Goal: Check status: Check status

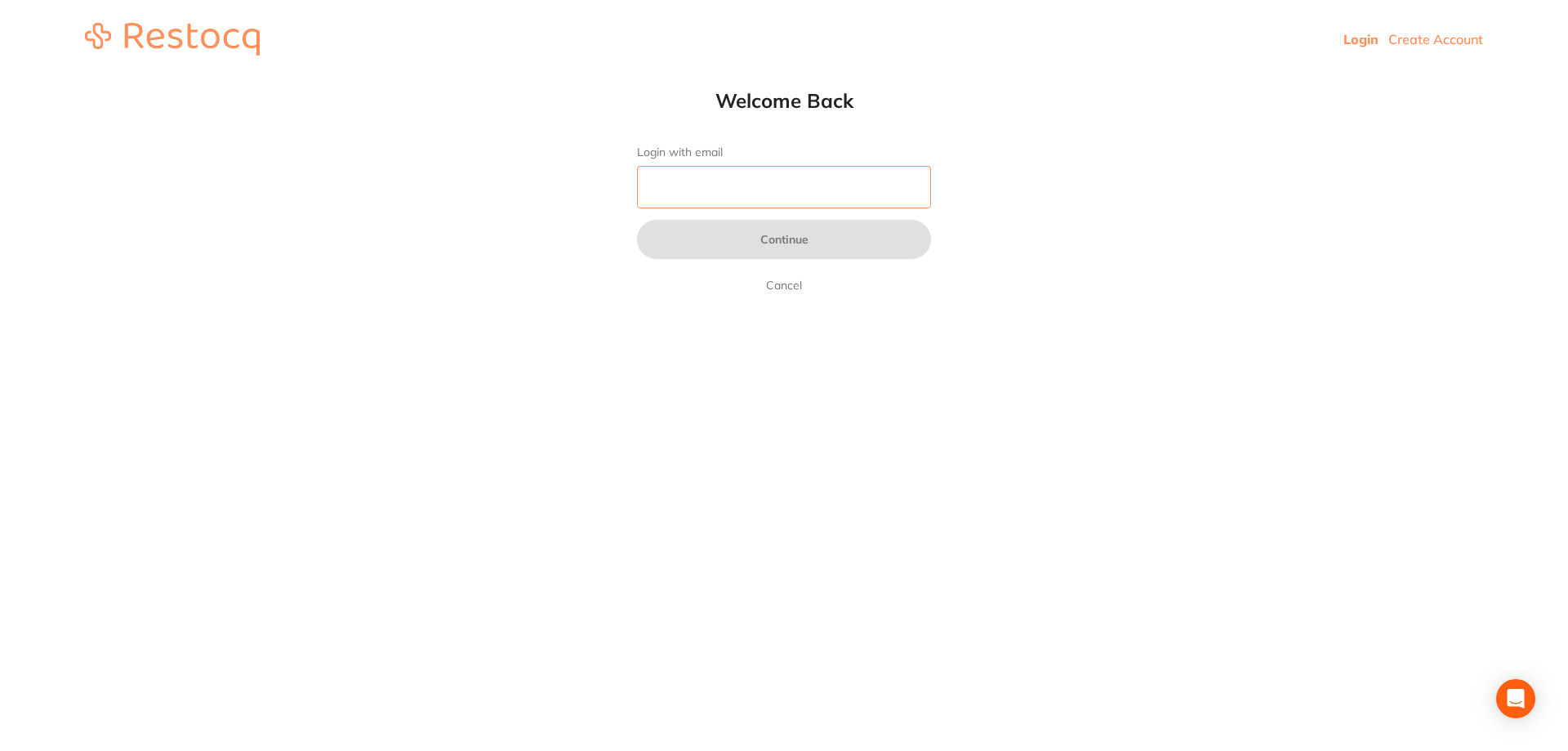
click at [836, 183] on input "Login with email" at bounding box center [784, 187] width 294 height 43
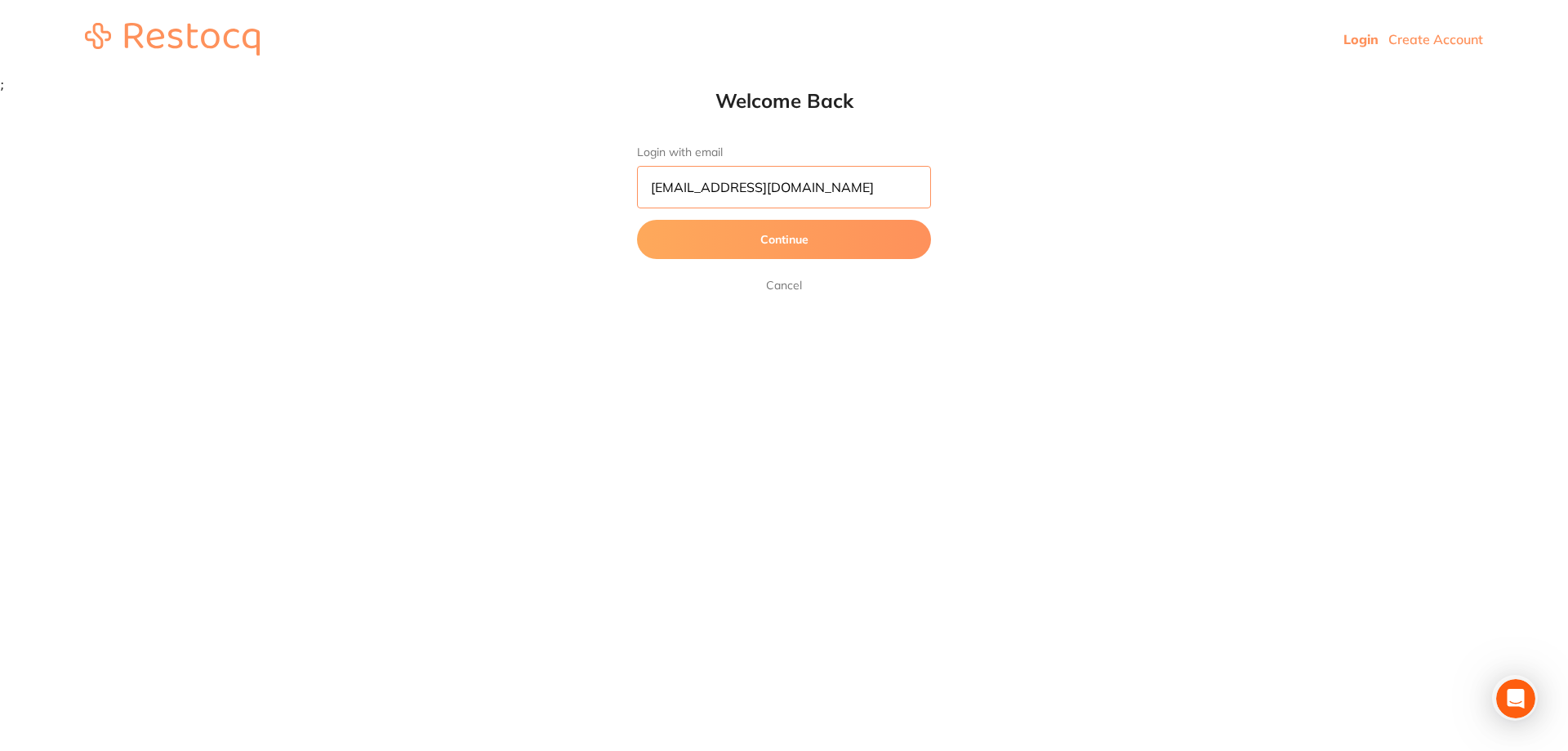
type input "[EMAIL_ADDRESS][DOMAIN_NAME]"
click at [637, 219] on button "Continue" at bounding box center [784, 239] width 294 height 39
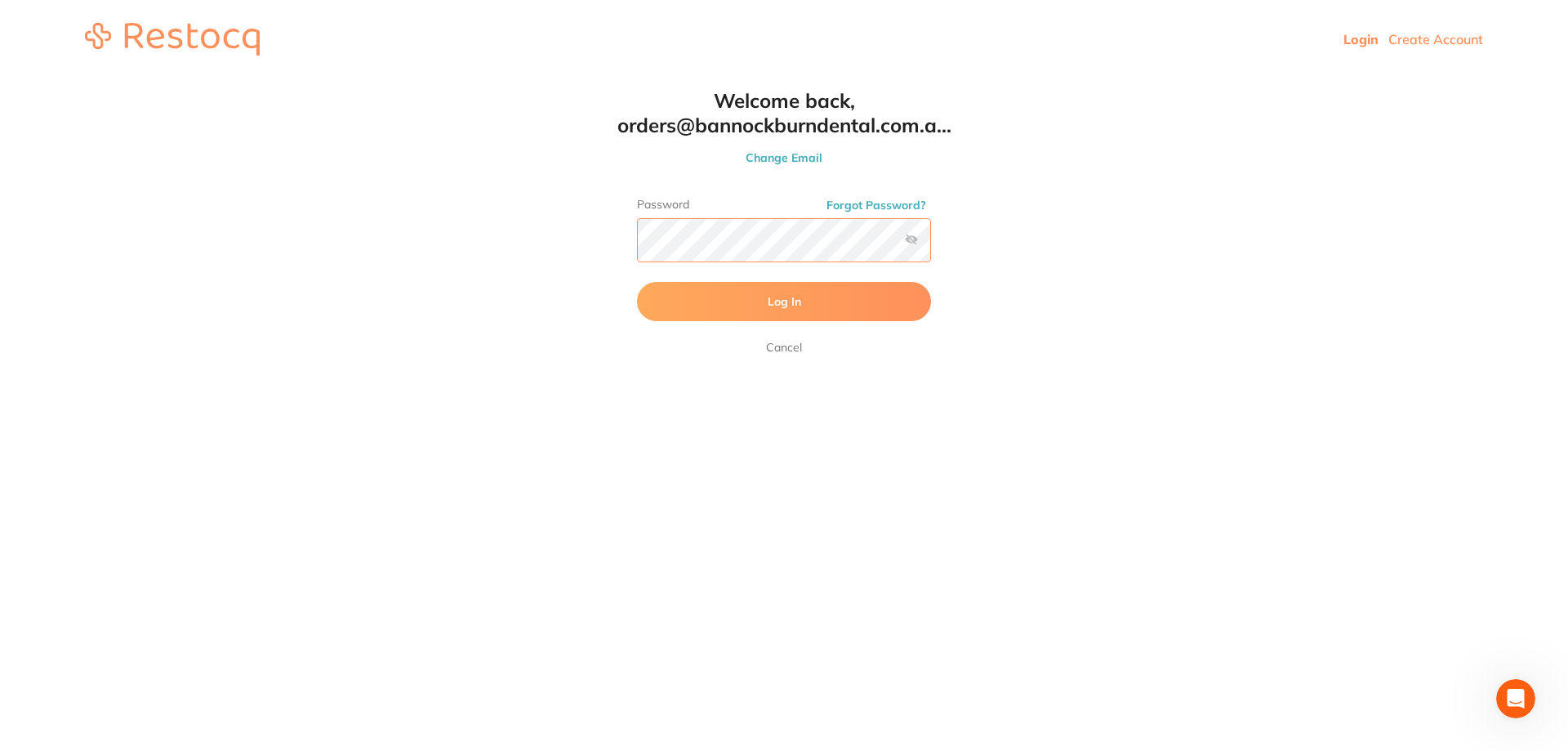
click at [637, 281] on button "Log In" at bounding box center [784, 301] width 294 height 39
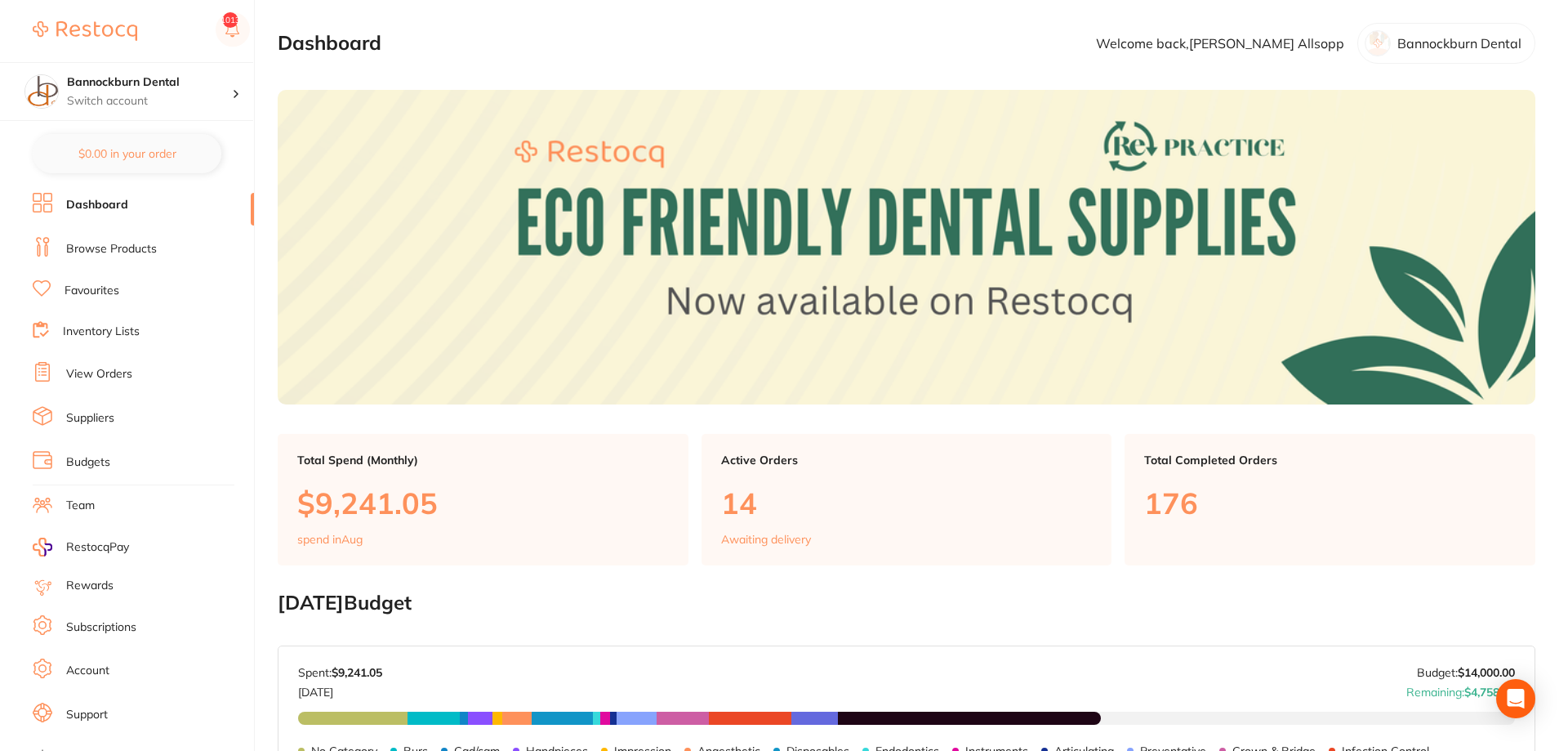
click at [134, 371] on li "View Orders" at bounding box center [143, 375] width 221 height 25
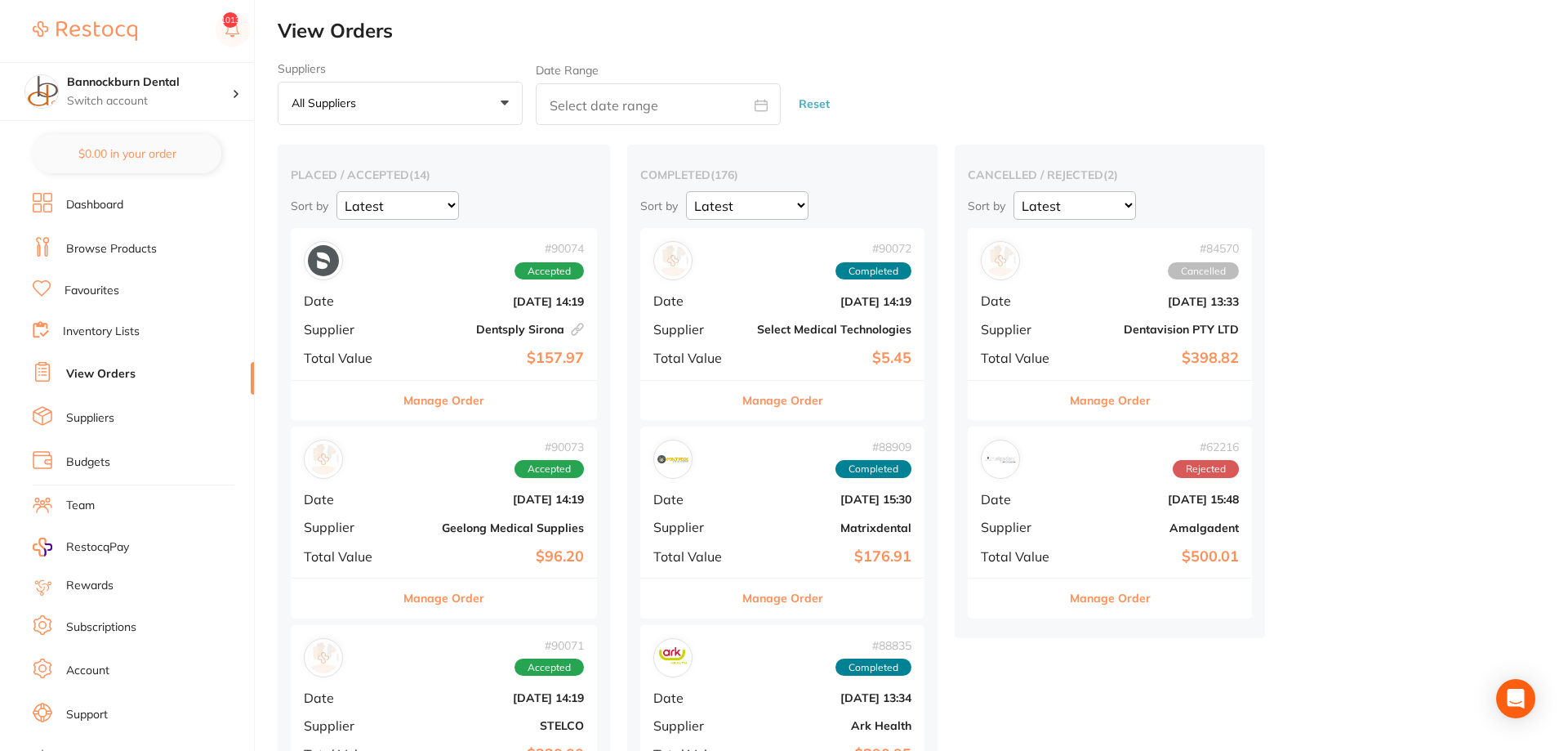
click at [813, 401] on button "Manage Order" at bounding box center [782, 400] width 81 height 39
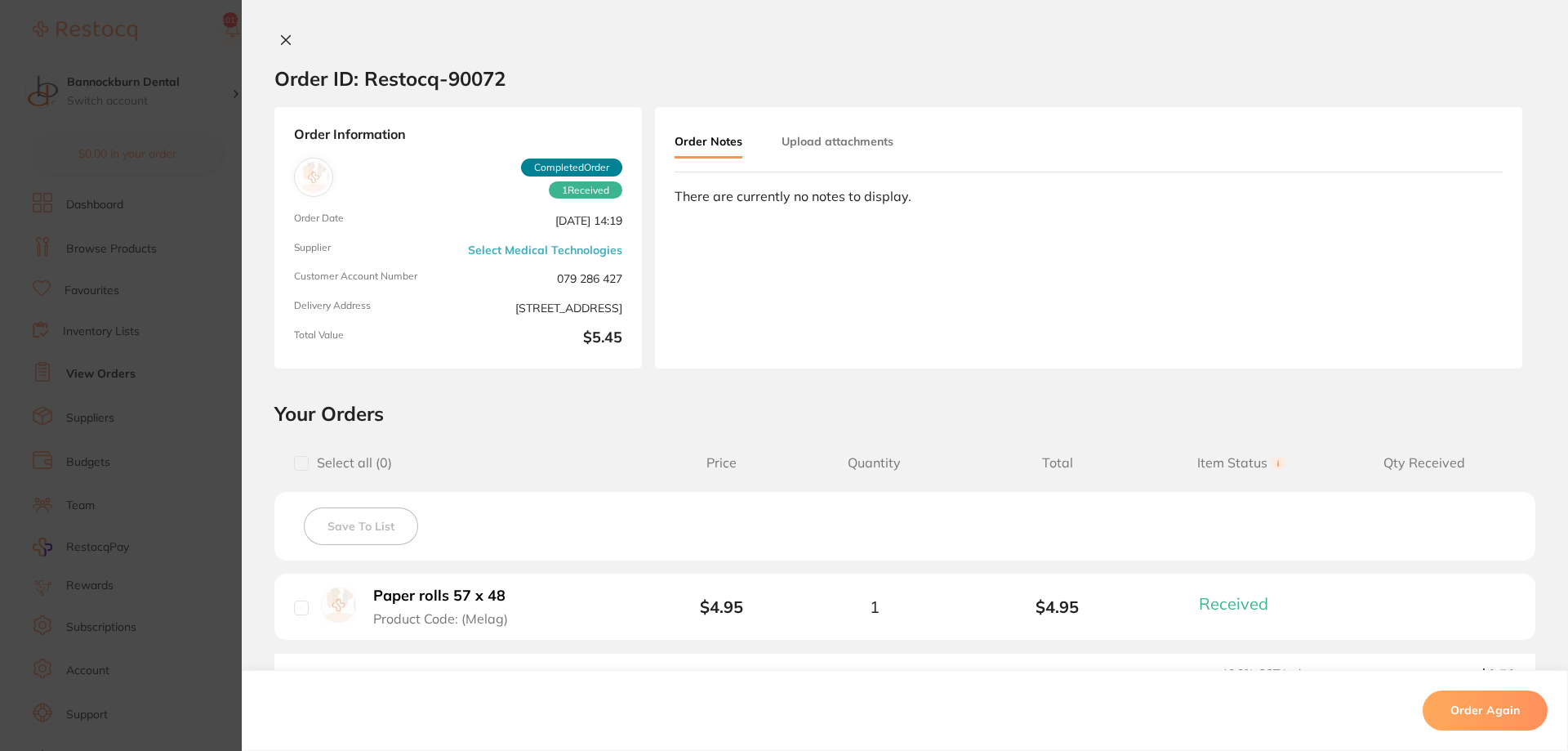
click at [283, 39] on icon at bounding box center [286, 40] width 9 height 9
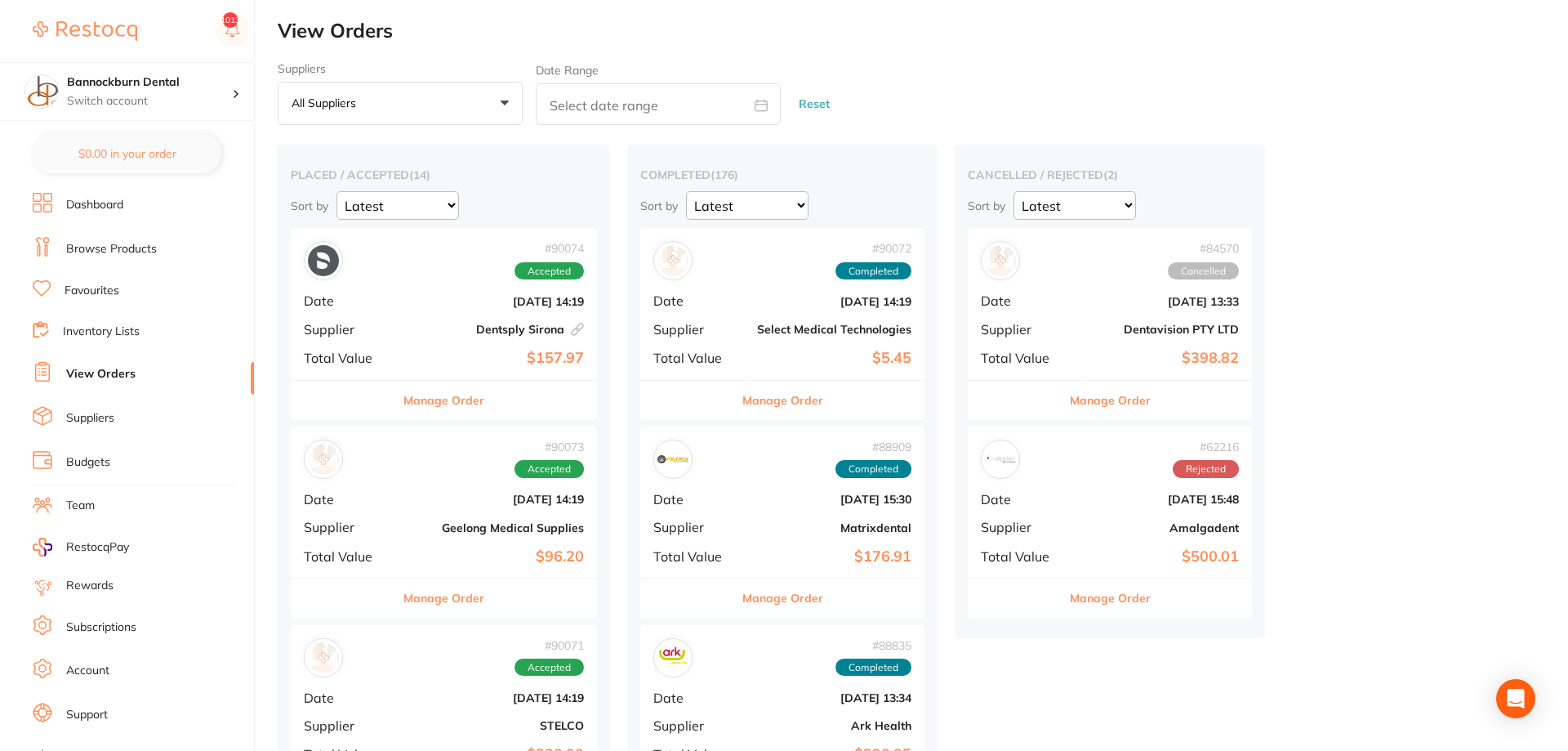
click at [792, 593] on button "Manage Order" at bounding box center [782, 597] width 81 height 39
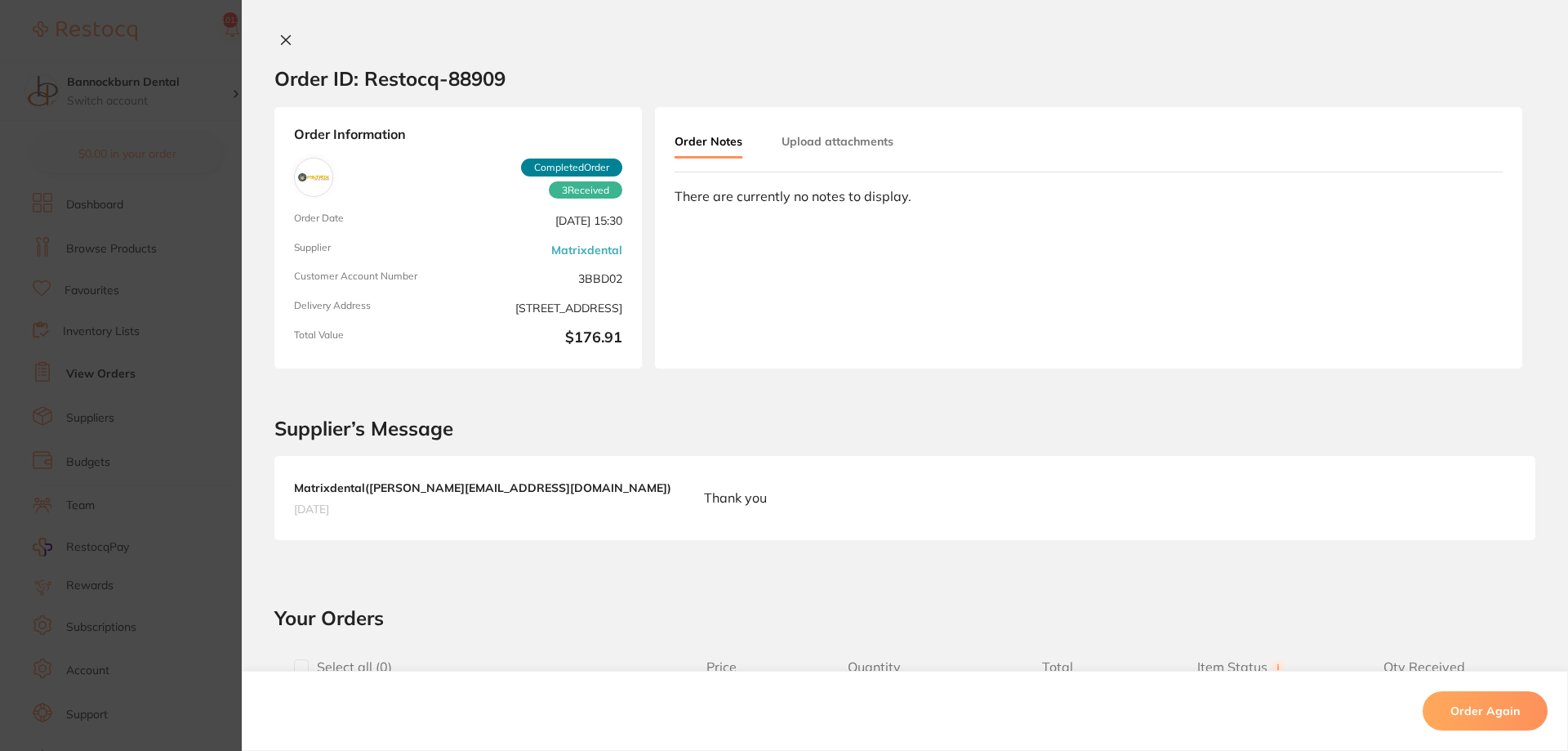
click at [292, 40] on button at bounding box center [286, 41] width 23 height 17
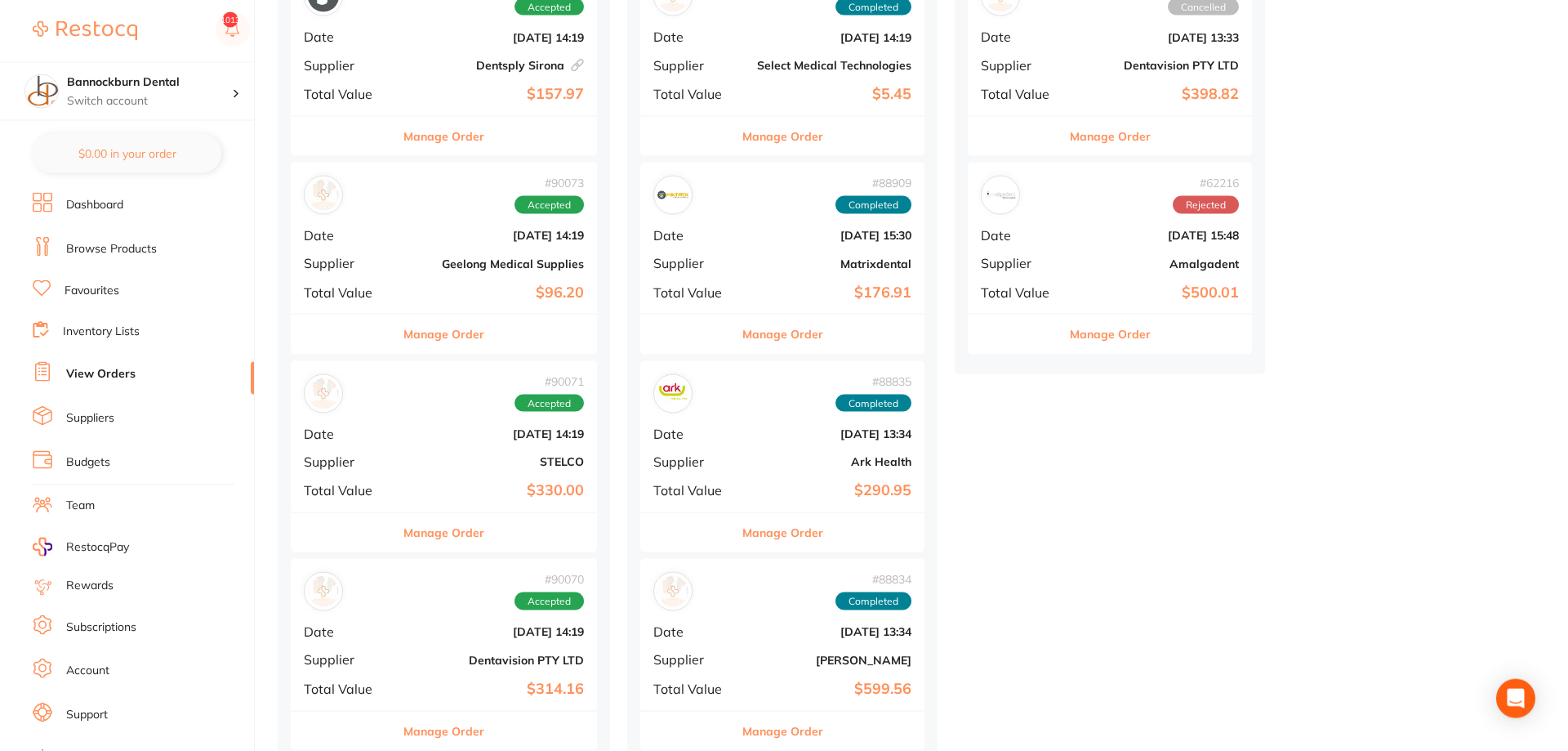
scroll to position [333, 0]
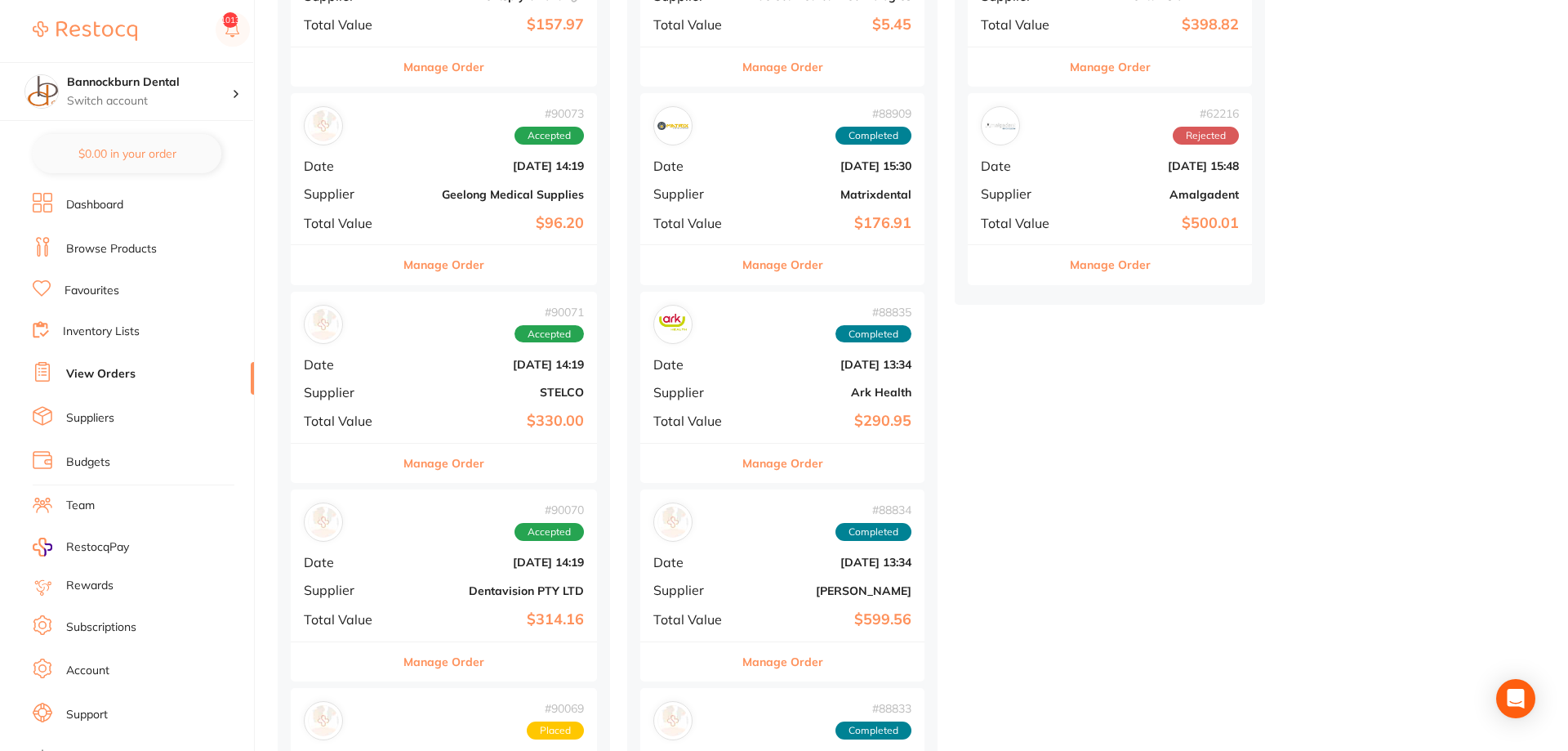
click at [810, 468] on button "Manage Order" at bounding box center [782, 463] width 81 height 39
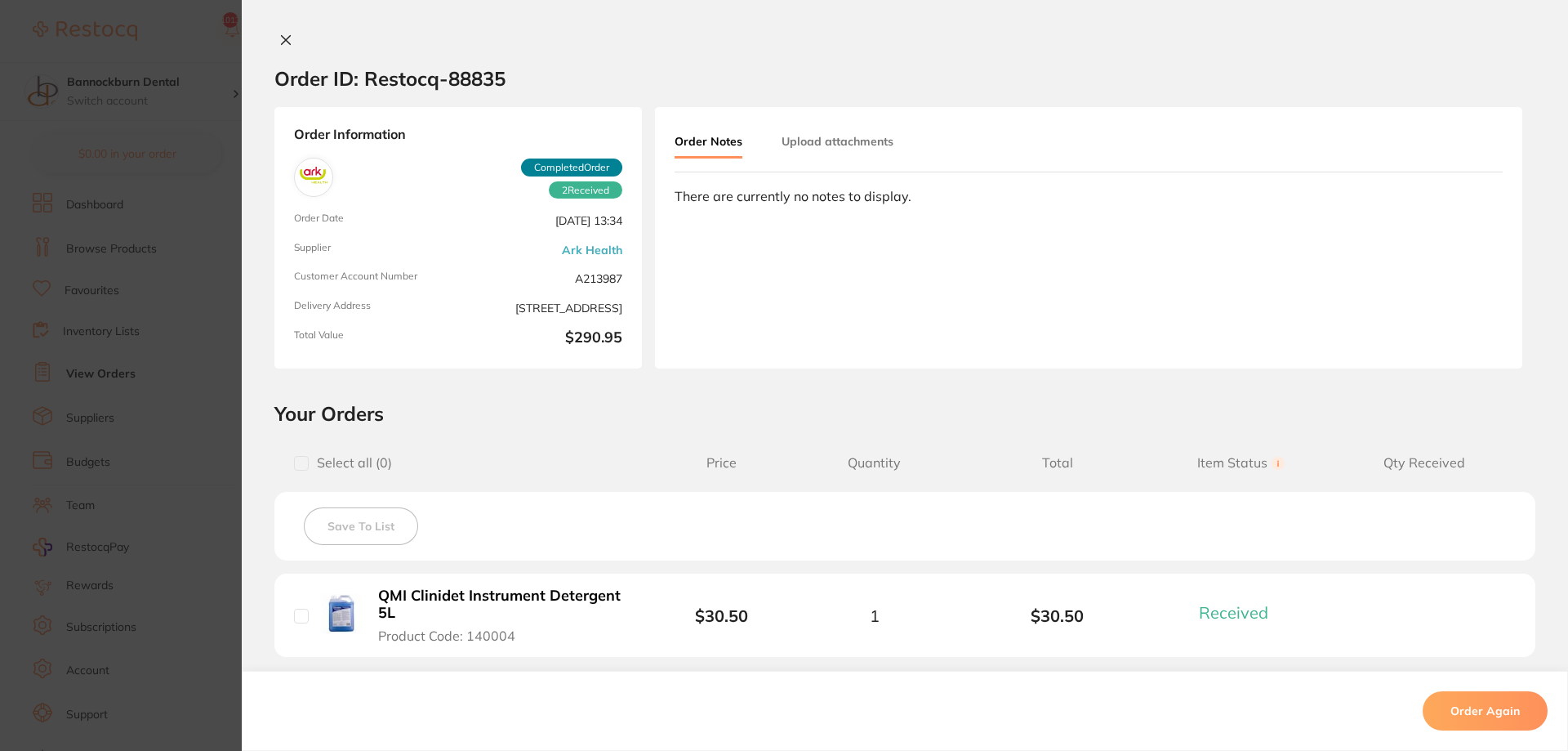
click at [282, 44] on icon at bounding box center [286, 40] width 13 height 13
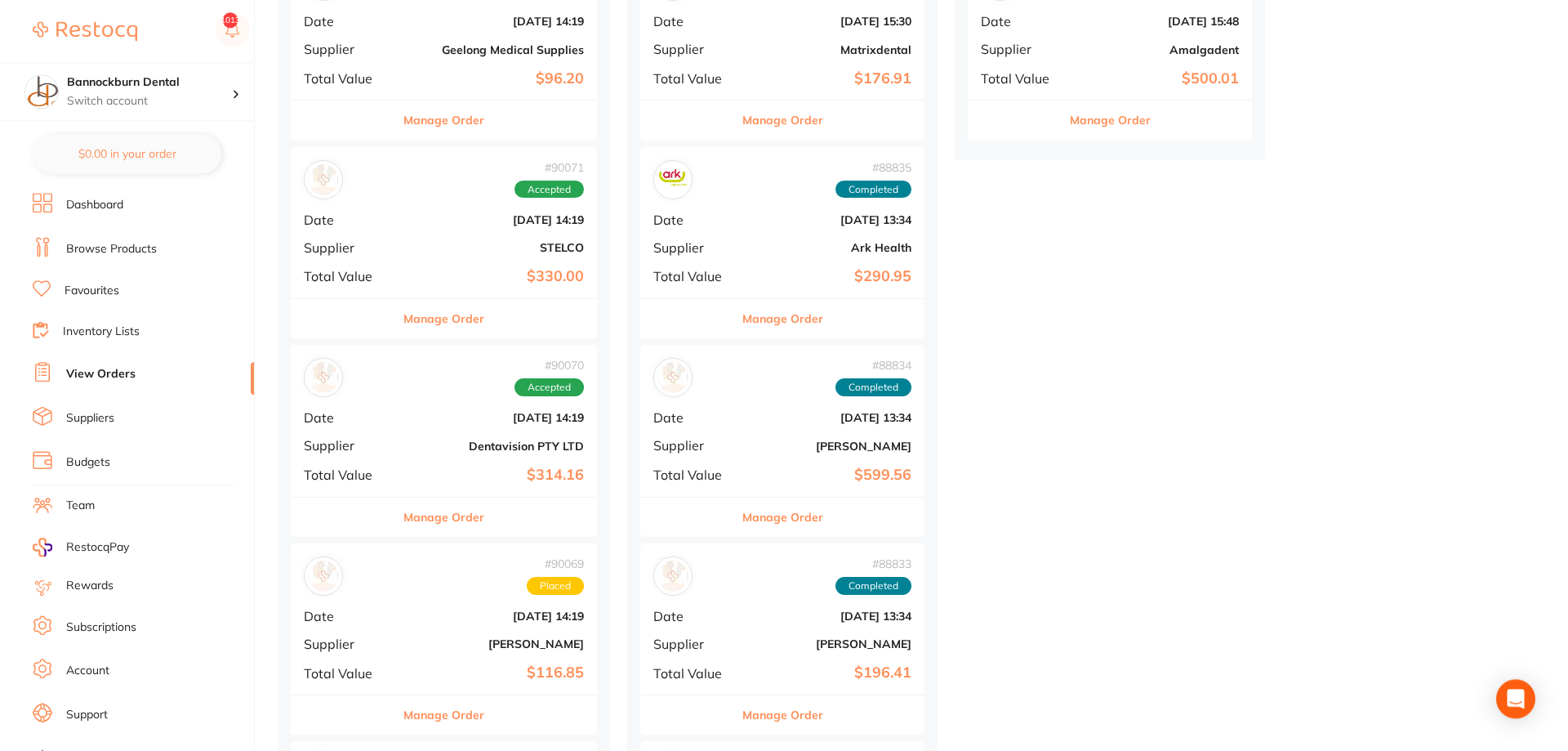
scroll to position [500, 0]
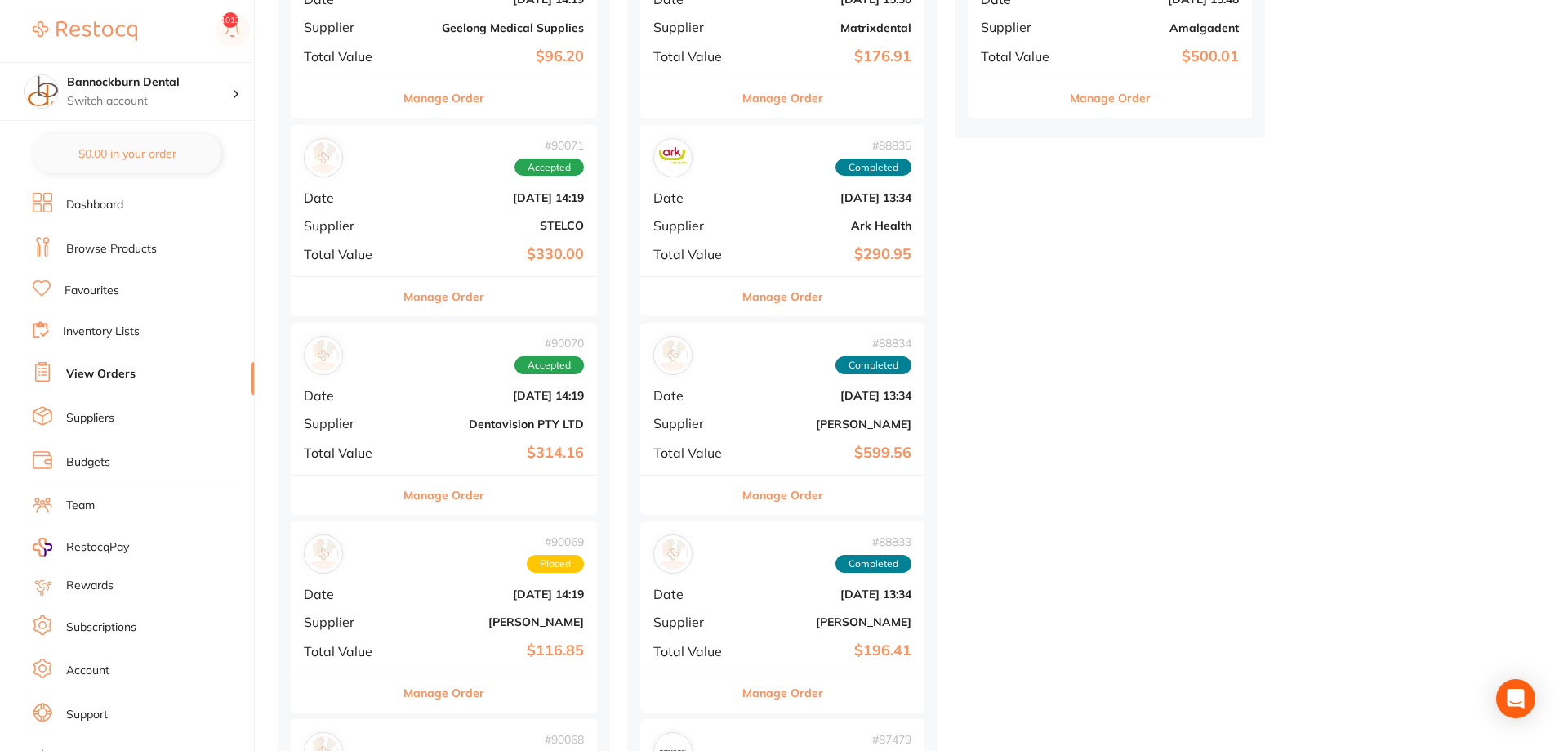
click at [801, 497] on button "Manage Order" at bounding box center [782, 494] width 81 height 39
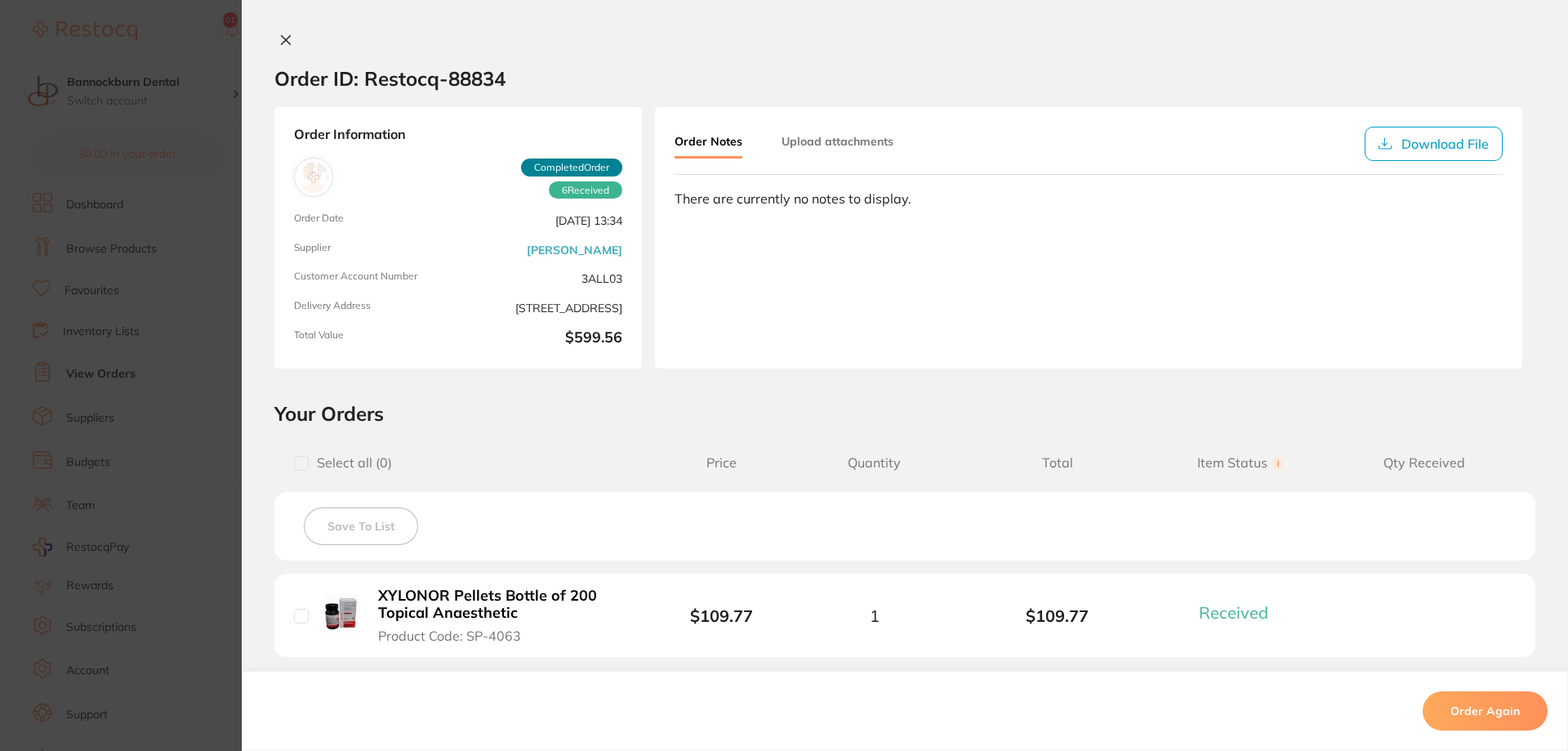
drag, startPoint x: 284, startPoint y: 37, endPoint x: 1088, endPoint y: 573, distance: 966.3
click at [286, 39] on icon at bounding box center [286, 40] width 13 height 13
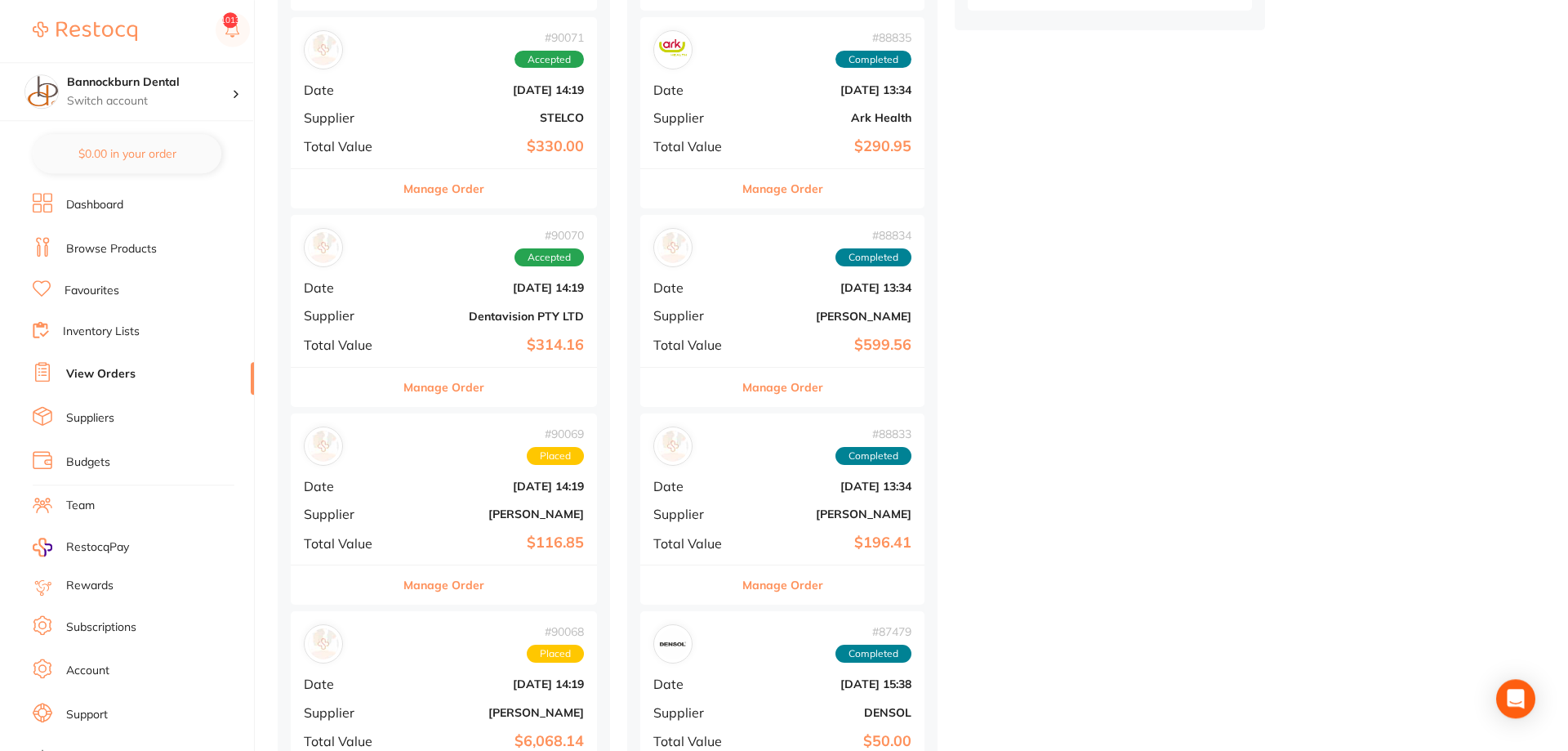
scroll to position [750, 0]
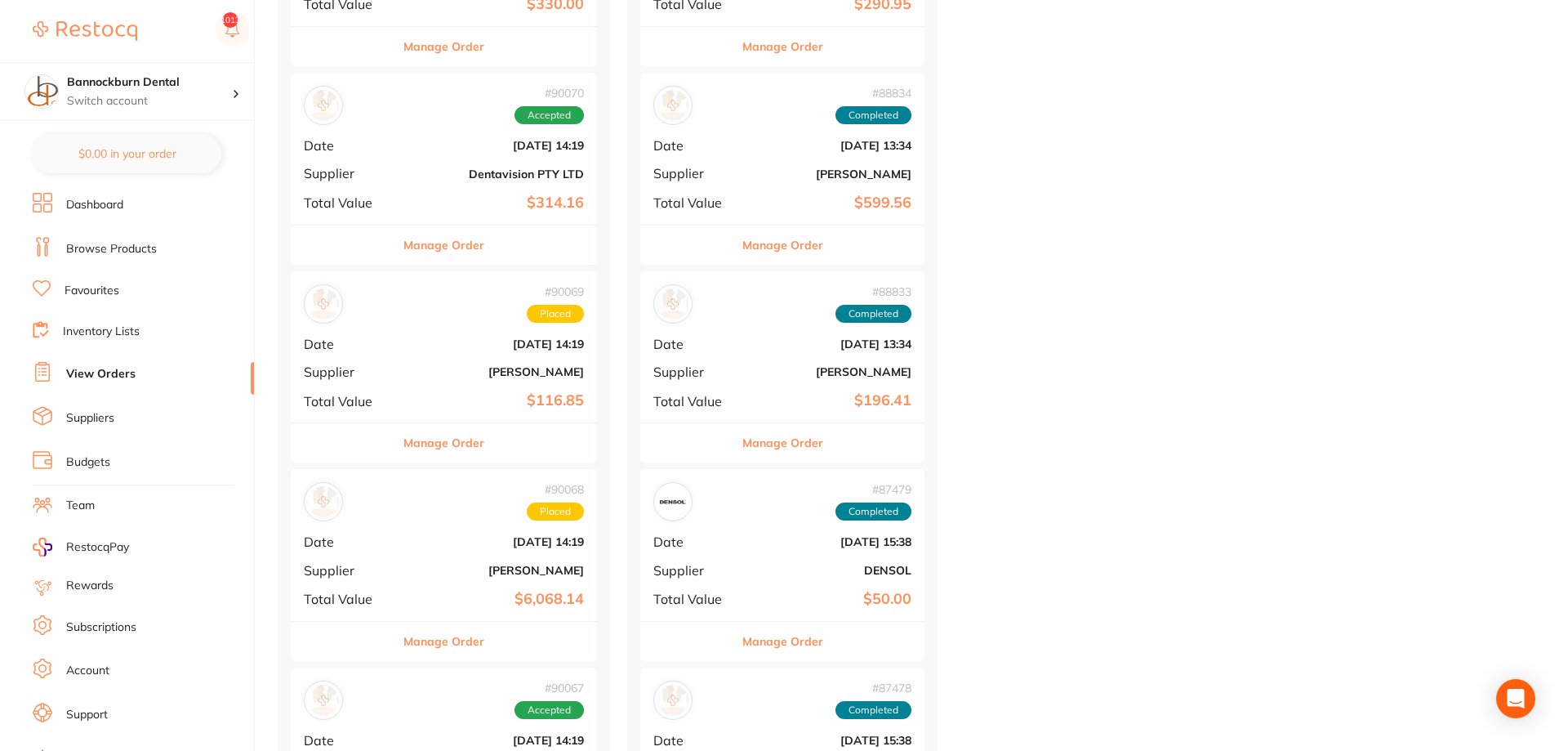
click at [800, 445] on button "Manage Order" at bounding box center [782, 443] width 81 height 39
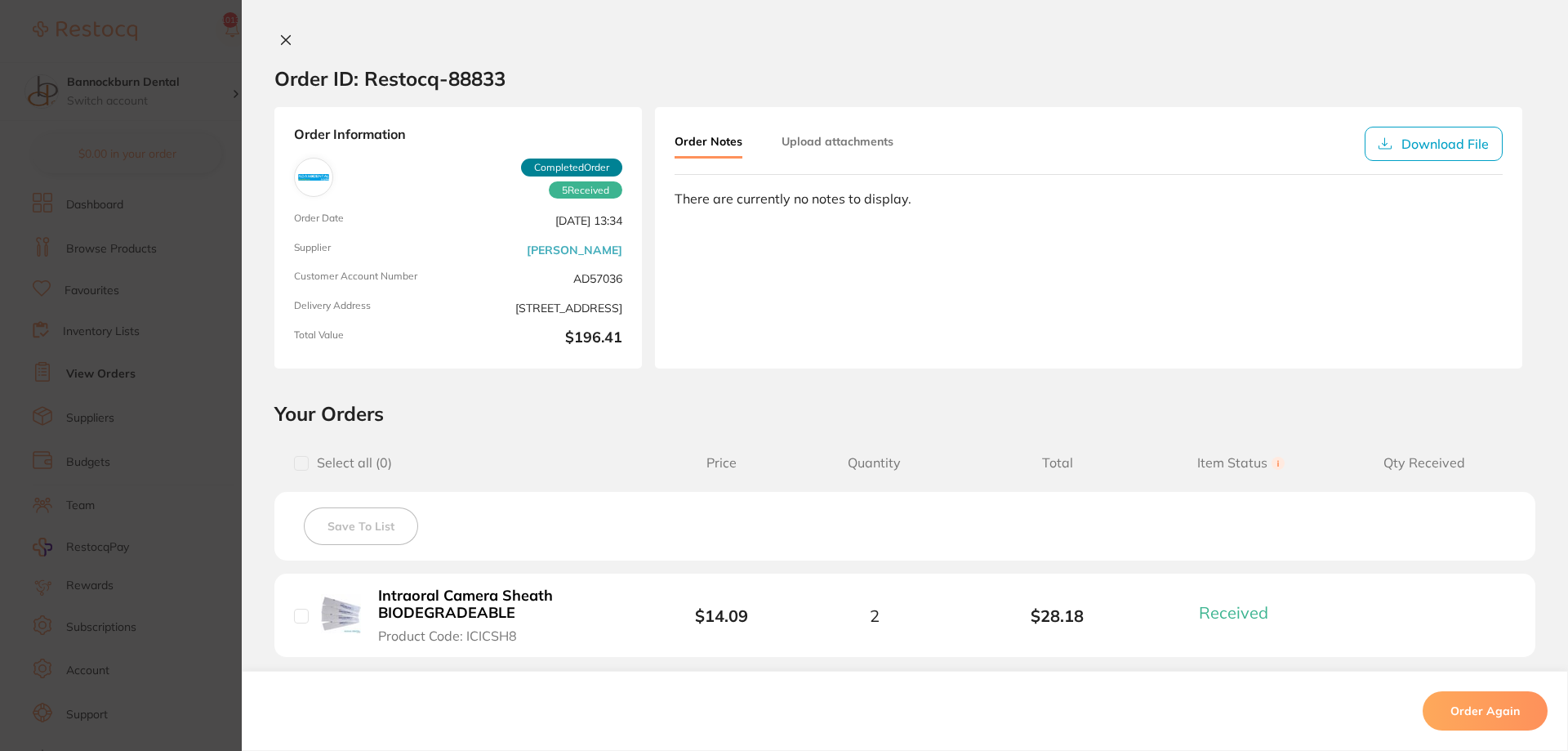
click at [286, 34] on icon at bounding box center [286, 40] width 13 height 13
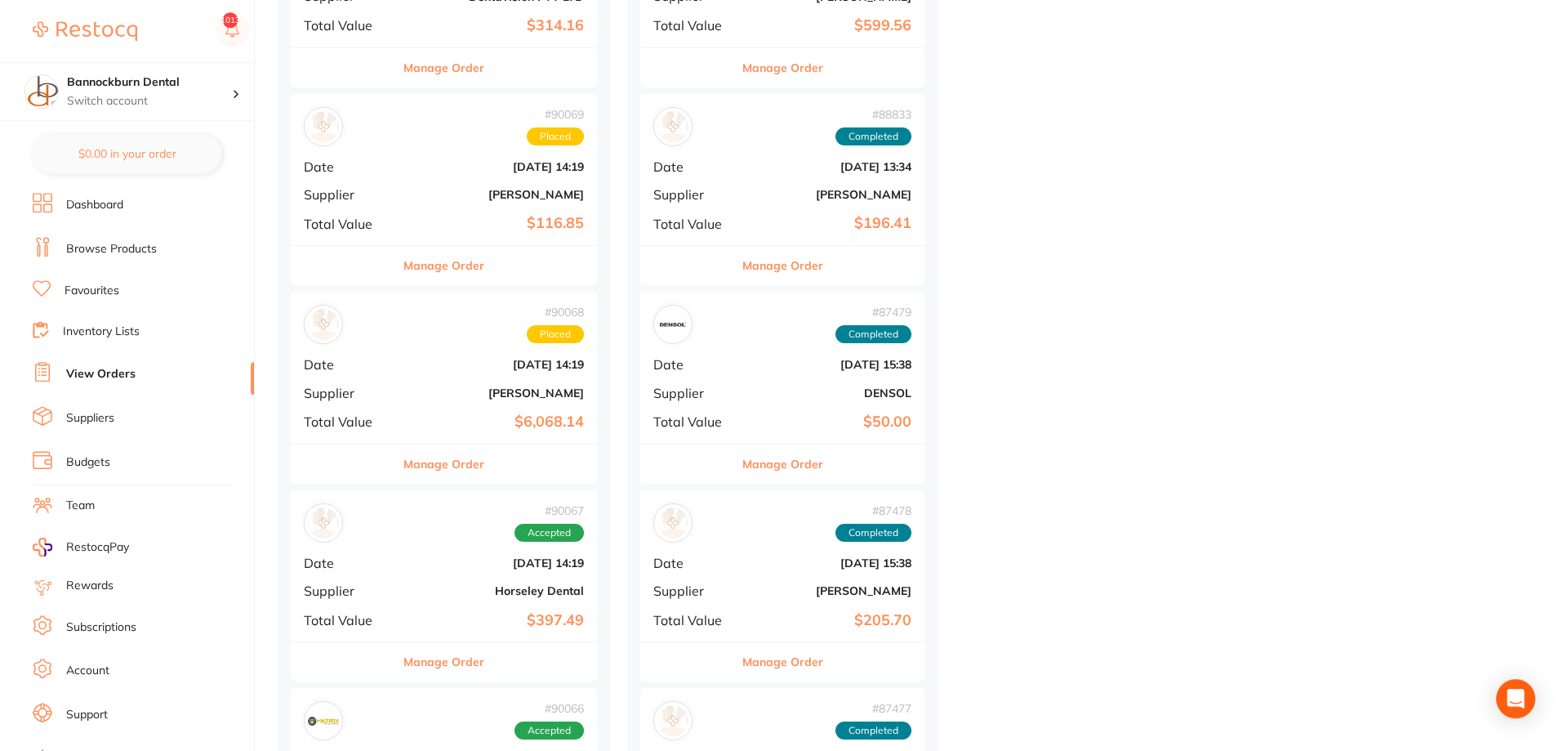
scroll to position [1083, 0]
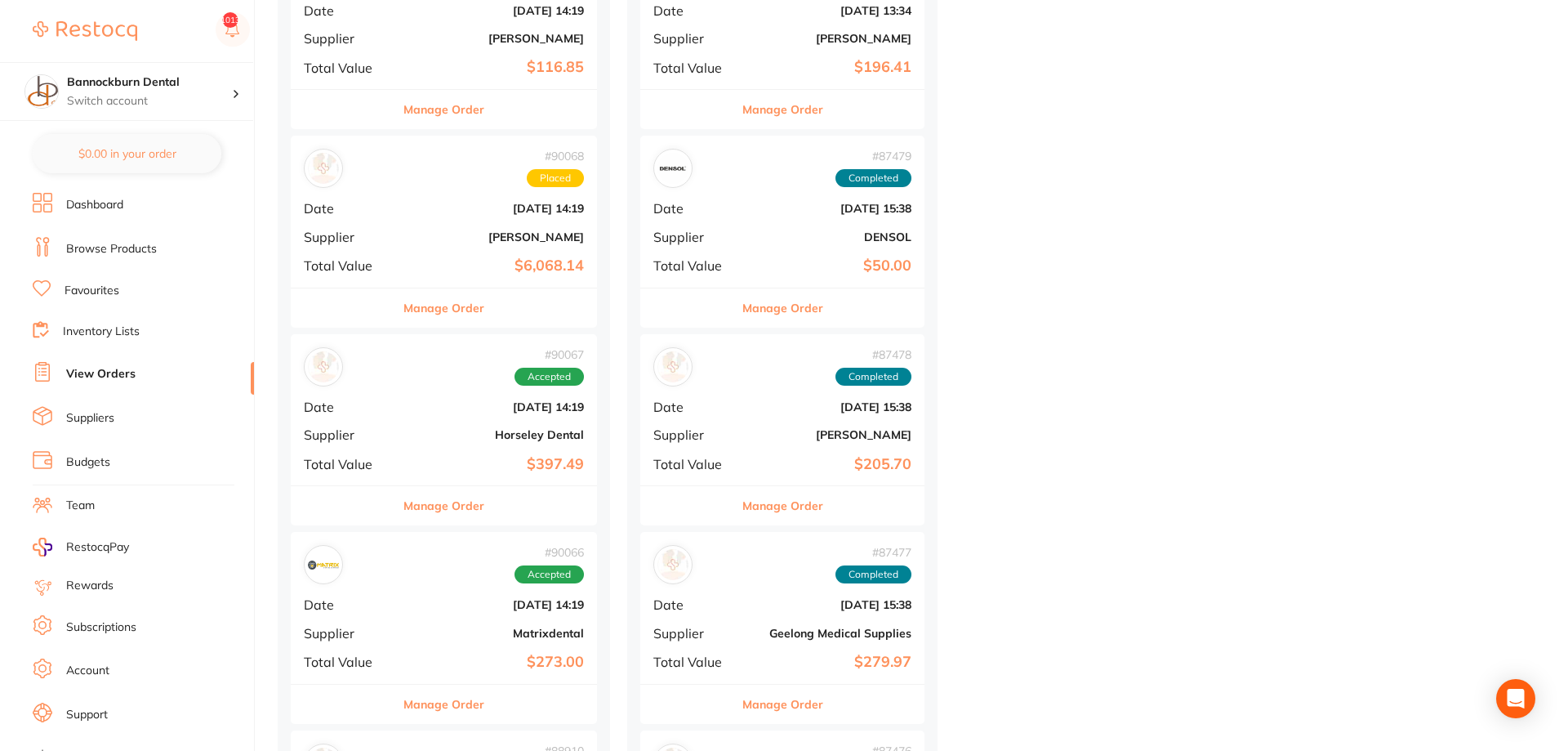
click at [804, 512] on button "Manage Order" at bounding box center [782, 505] width 81 height 39
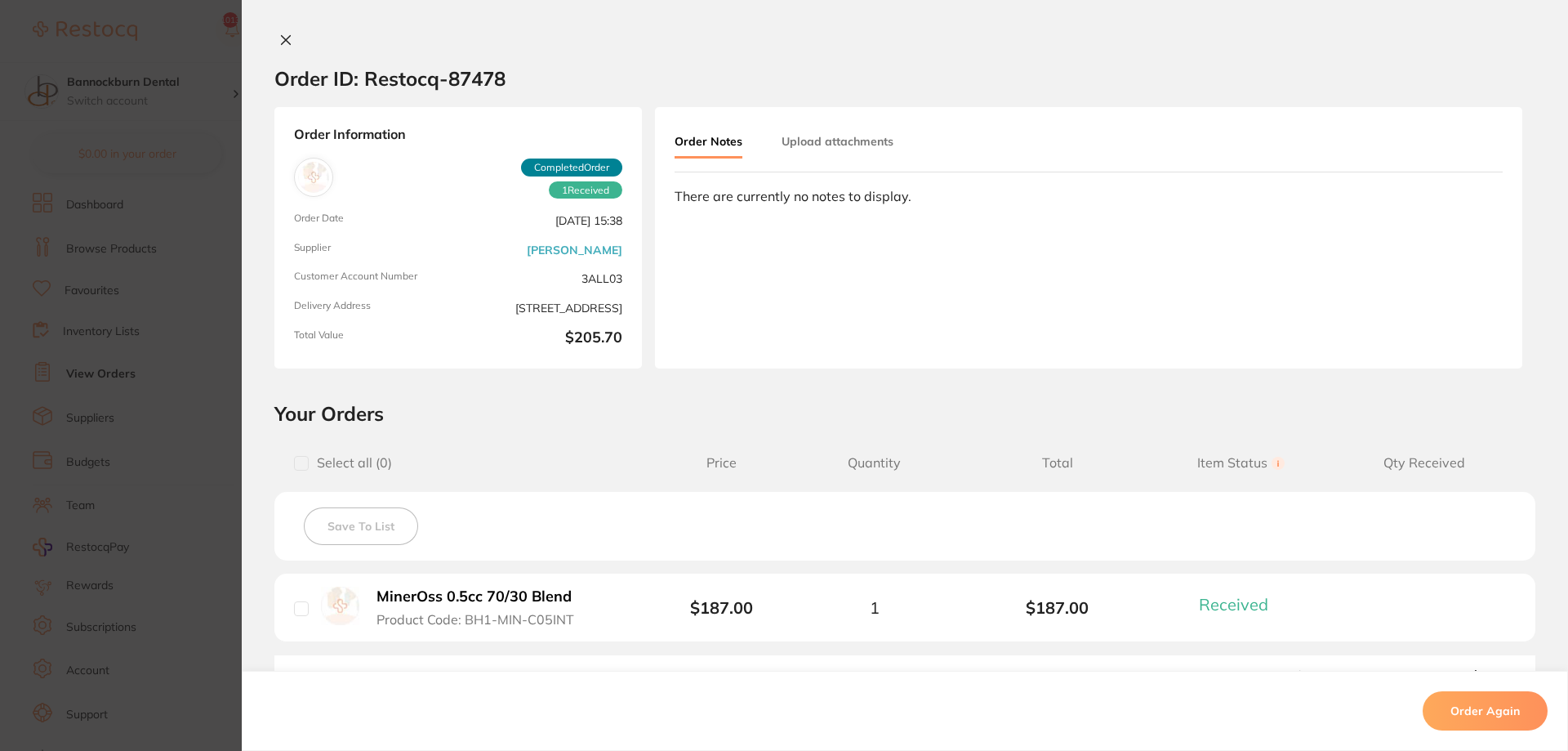
click at [281, 39] on icon at bounding box center [286, 40] width 13 height 13
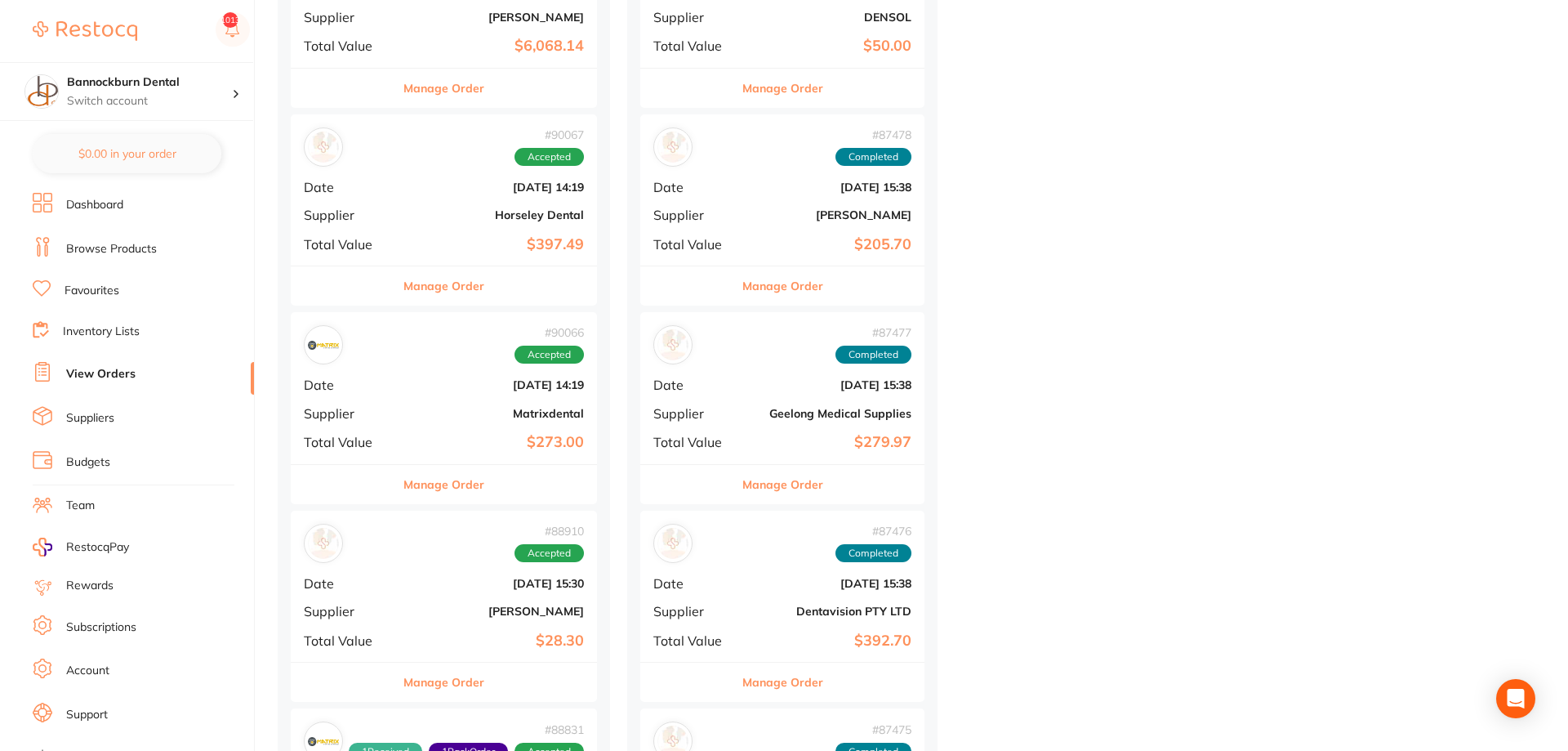
scroll to position [1333, 0]
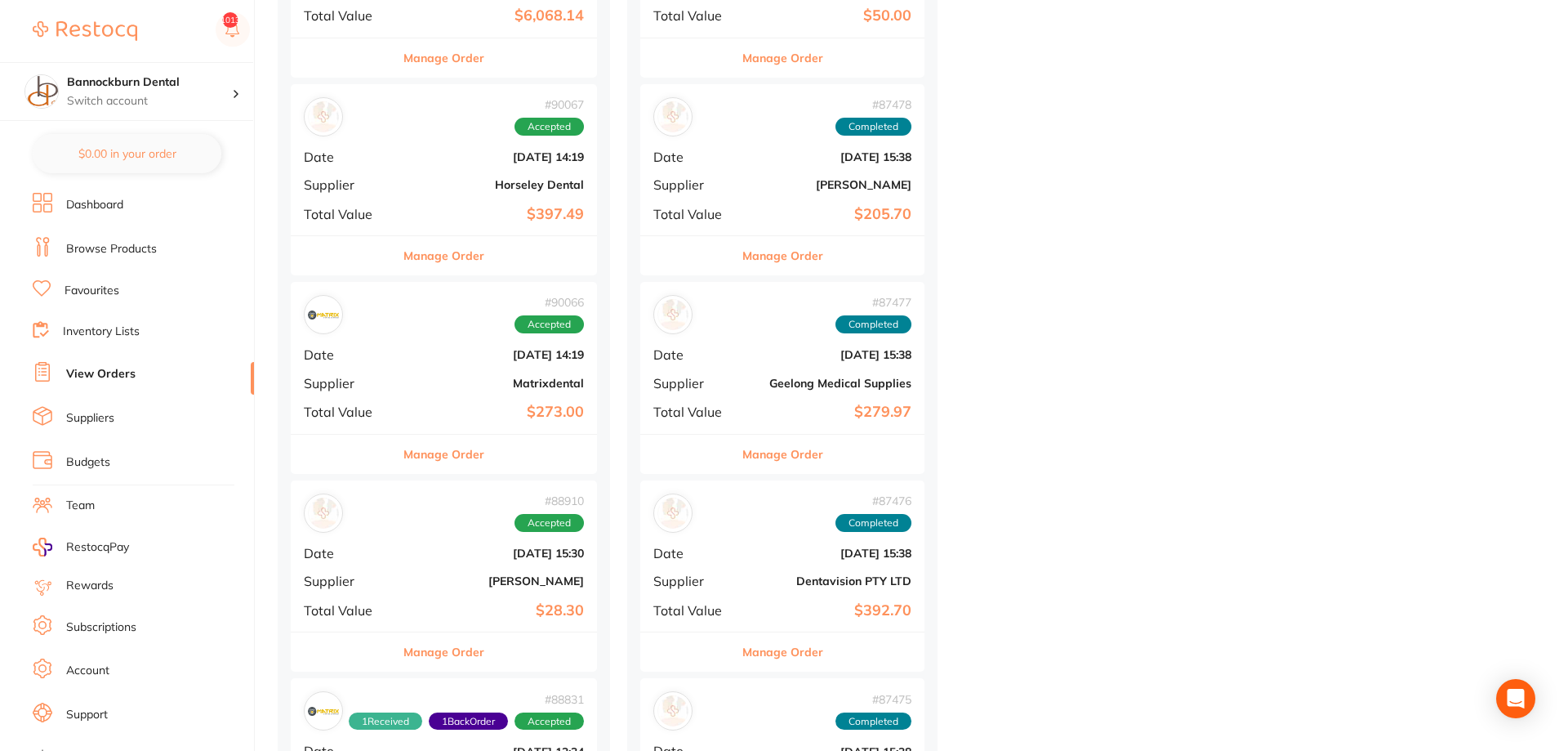
click at [799, 455] on button "Manage Order" at bounding box center [782, 454] width 81 height 39
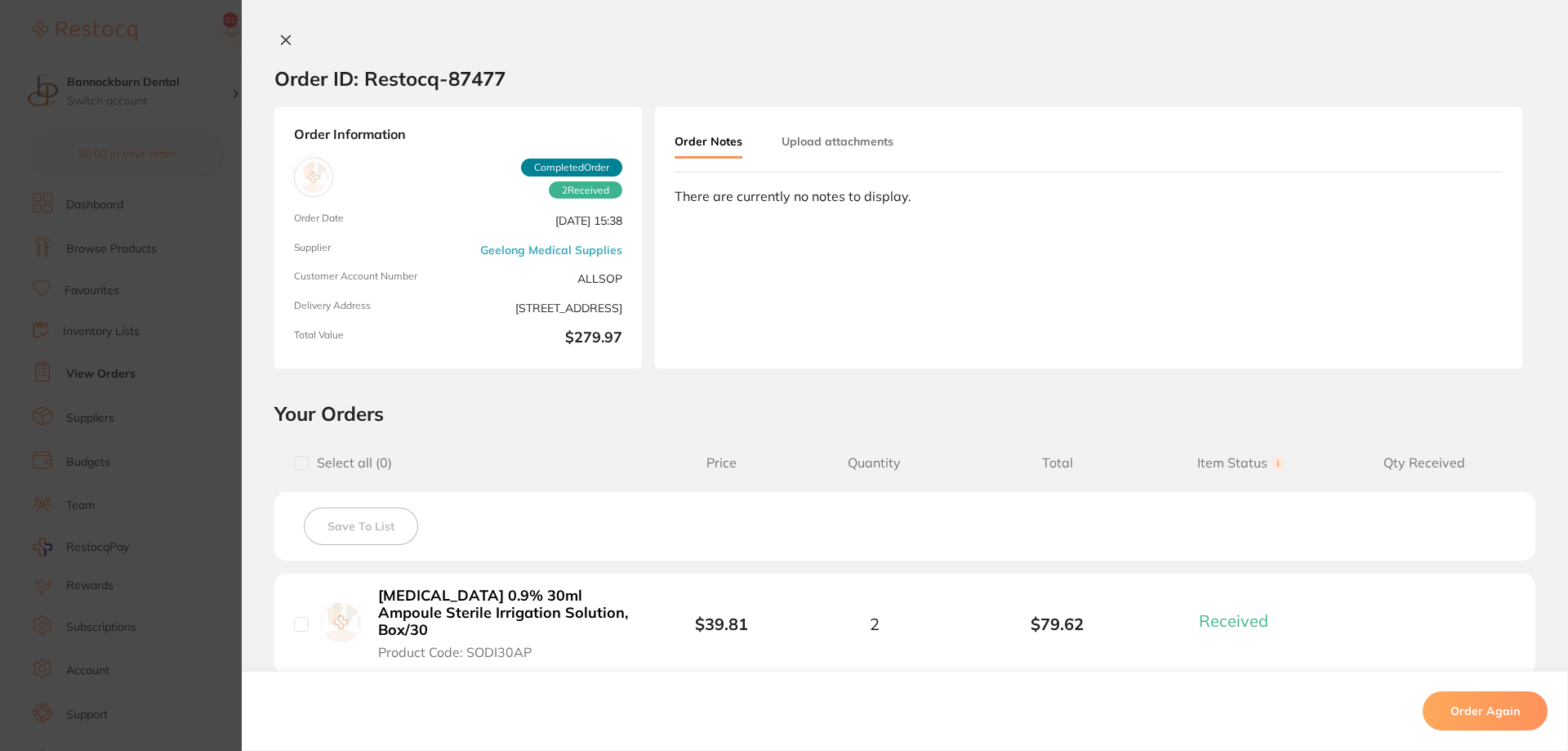
click at [290, 44] on icon at bounding box center [286, 40] width 13 height 13
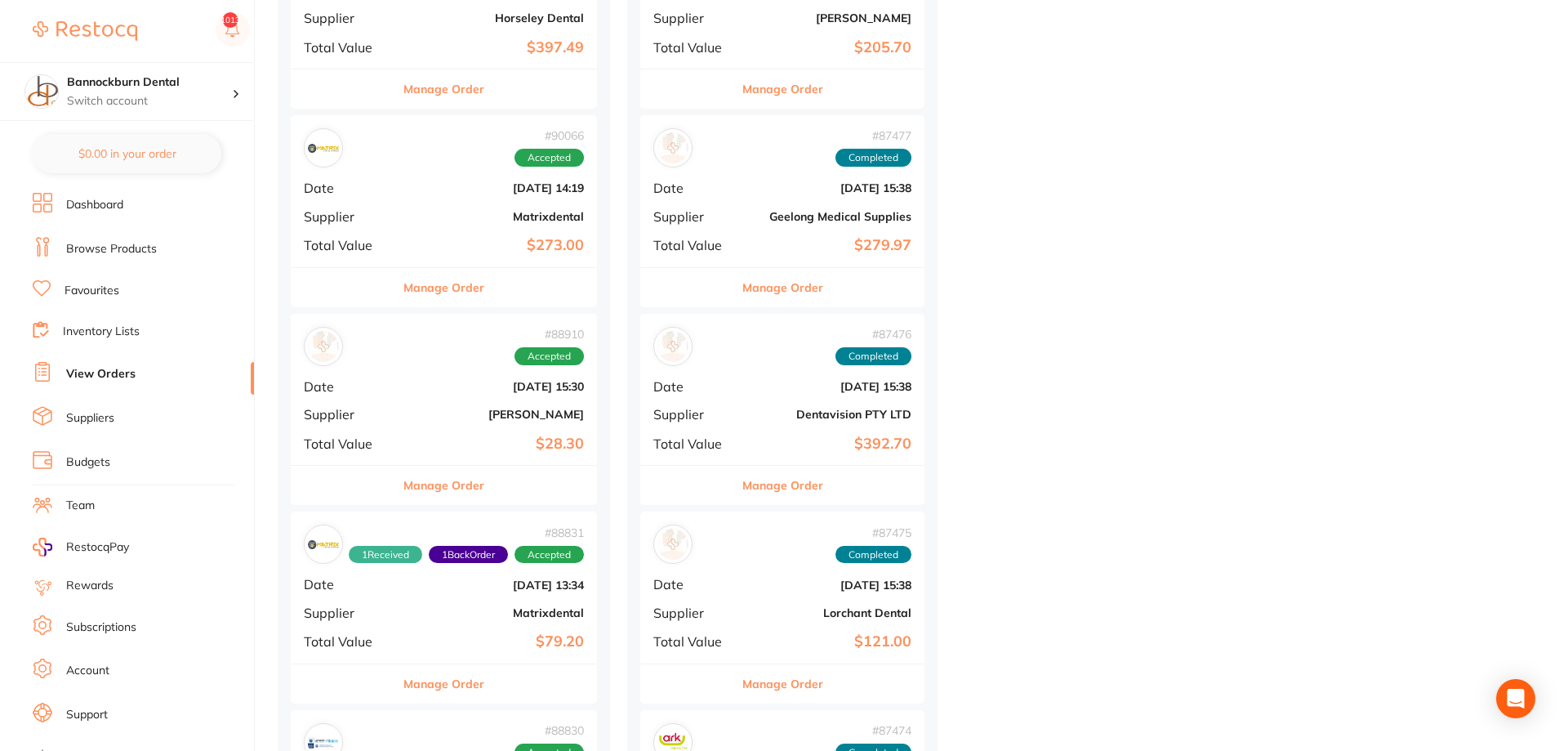
click at [807, 480] on button "Manage Order" at bounding box center [782, 485] width 81 height 39
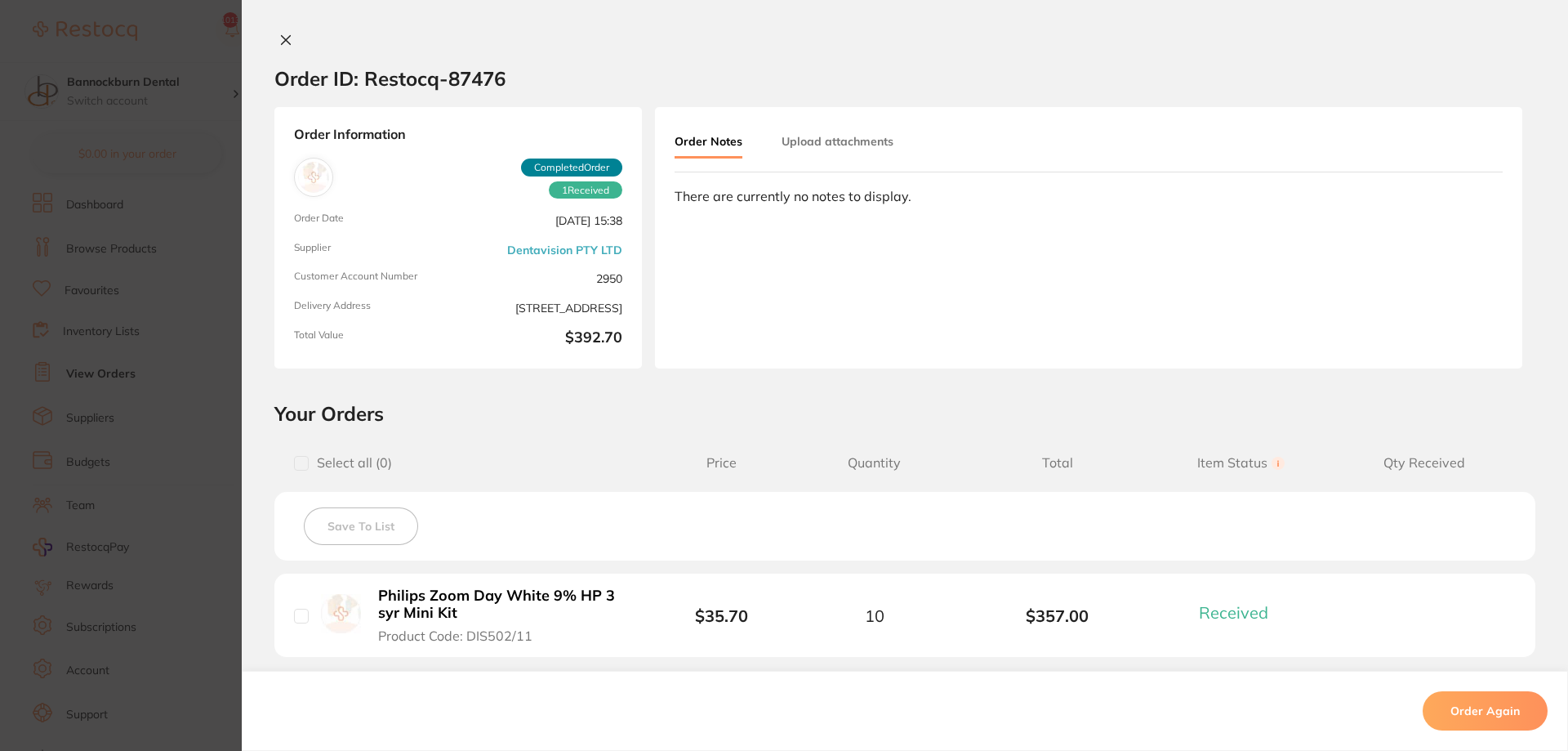
click at [289, 43] on icon at bounding box center [286, 40] width 13 height 13
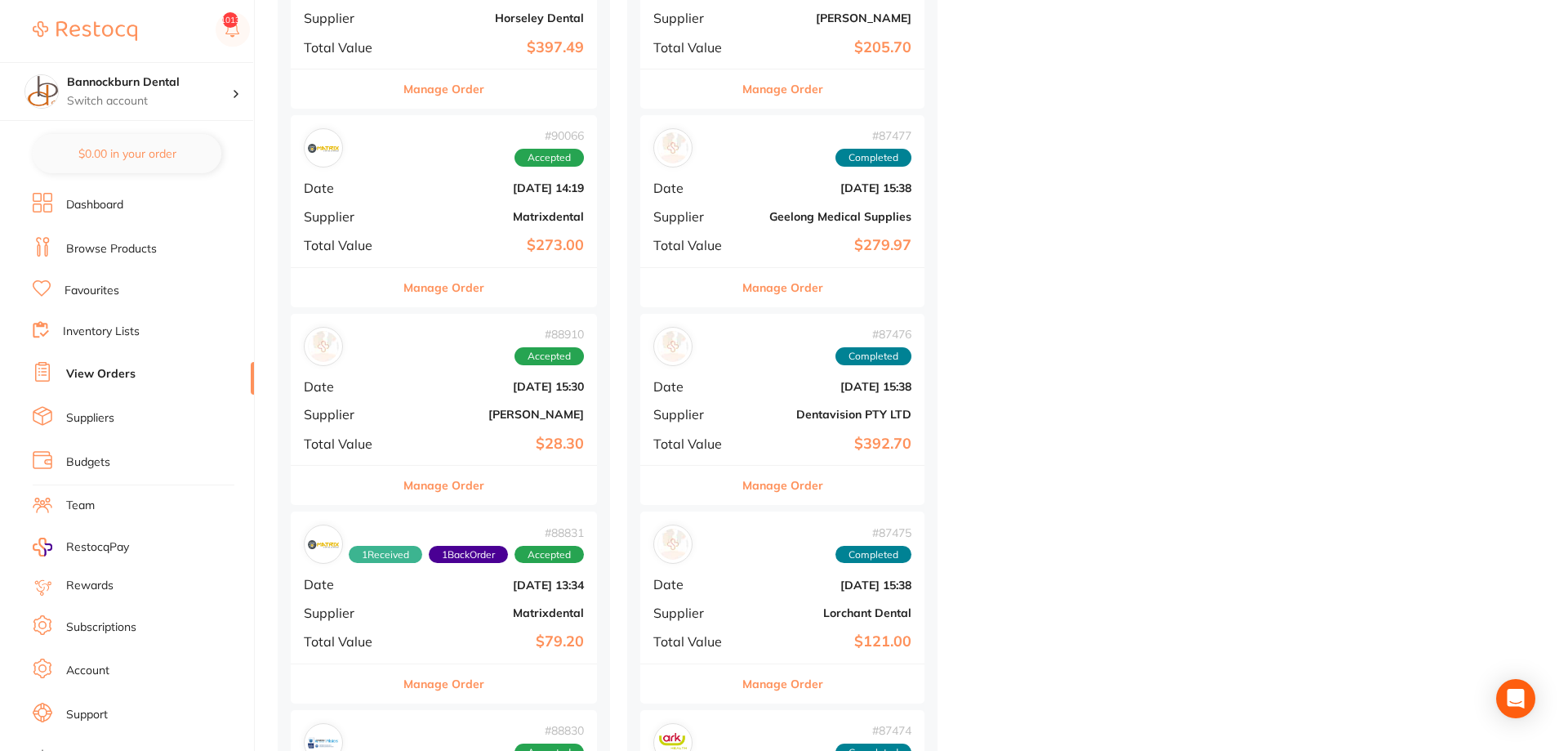
click at [779, 684] on button "Manage Order" at bounding box center [782, 684] width 81 height 39
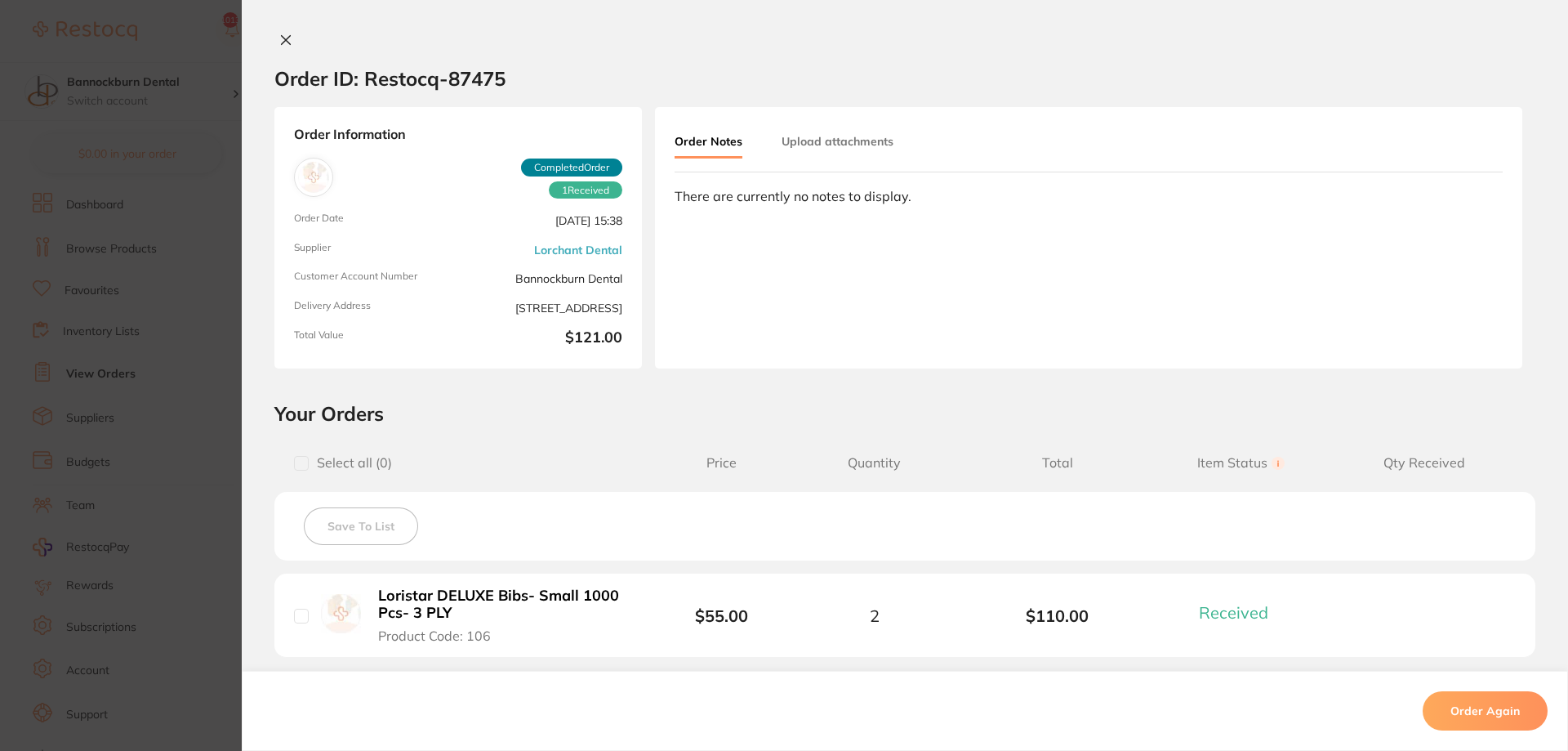
click at [289, 45] on icon at bounding box center [286, 40] width 9 height 9
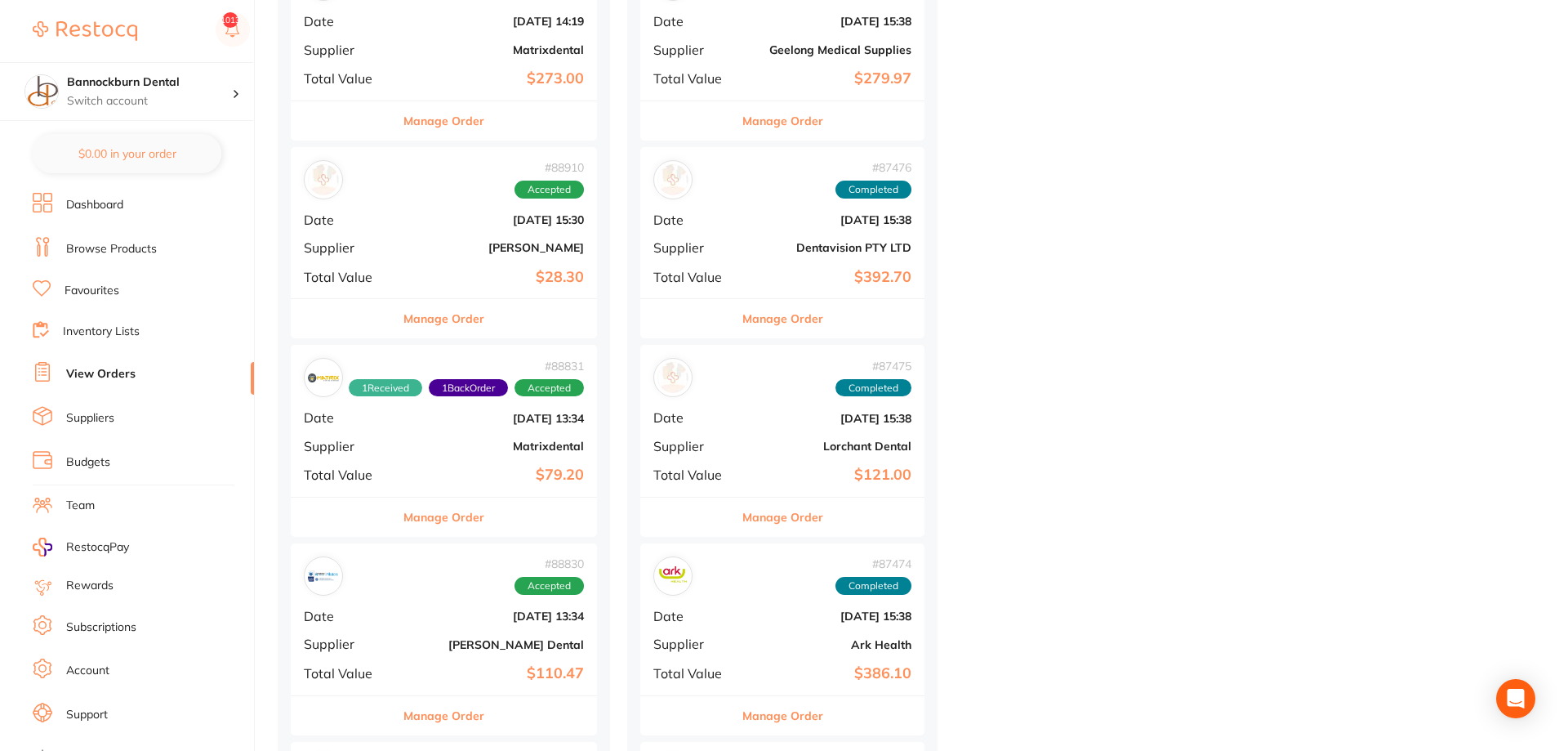
scroll to position [1916, 0]
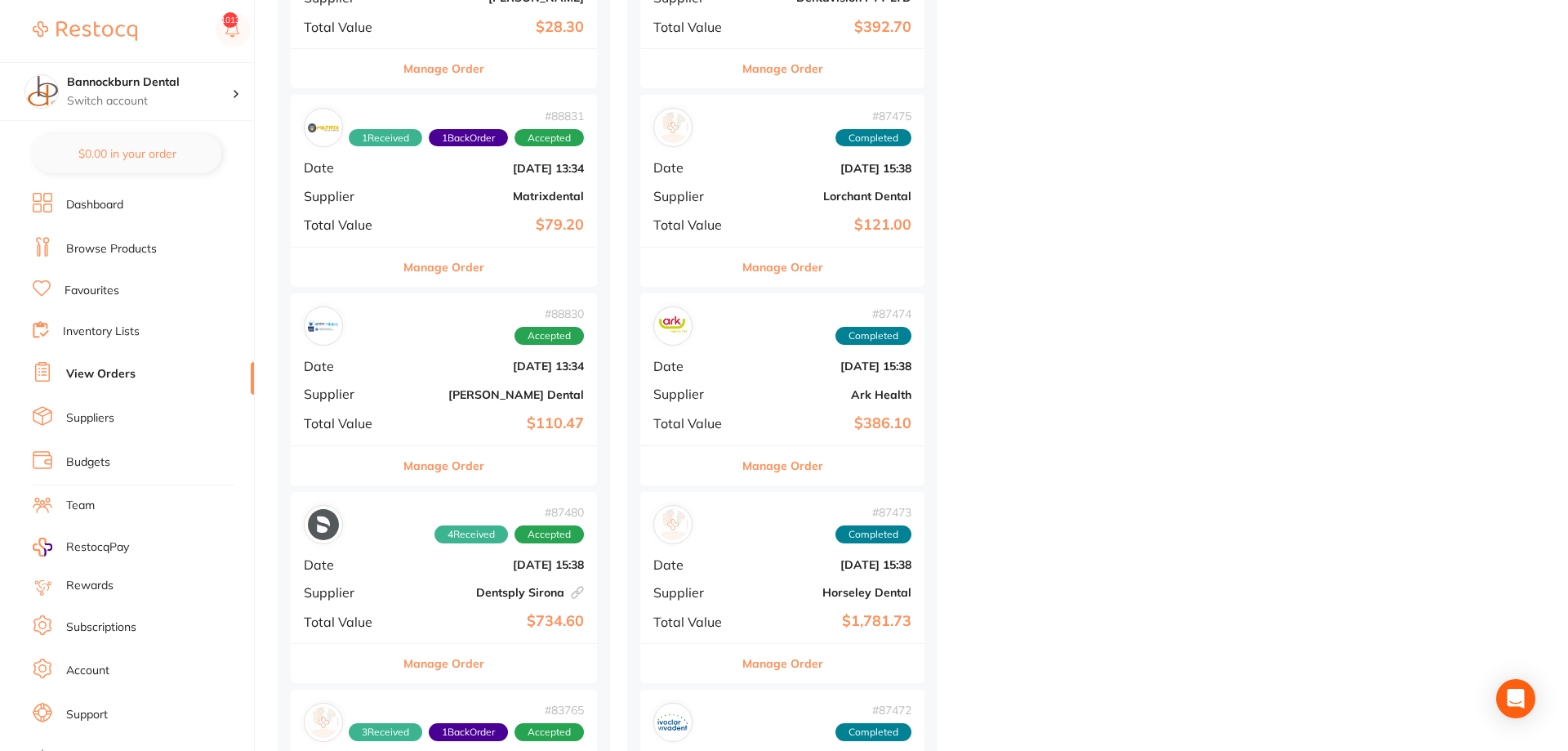
click at [810, 468] on button "Manage Order" at bounding box center [782, 465] width 81 height 39
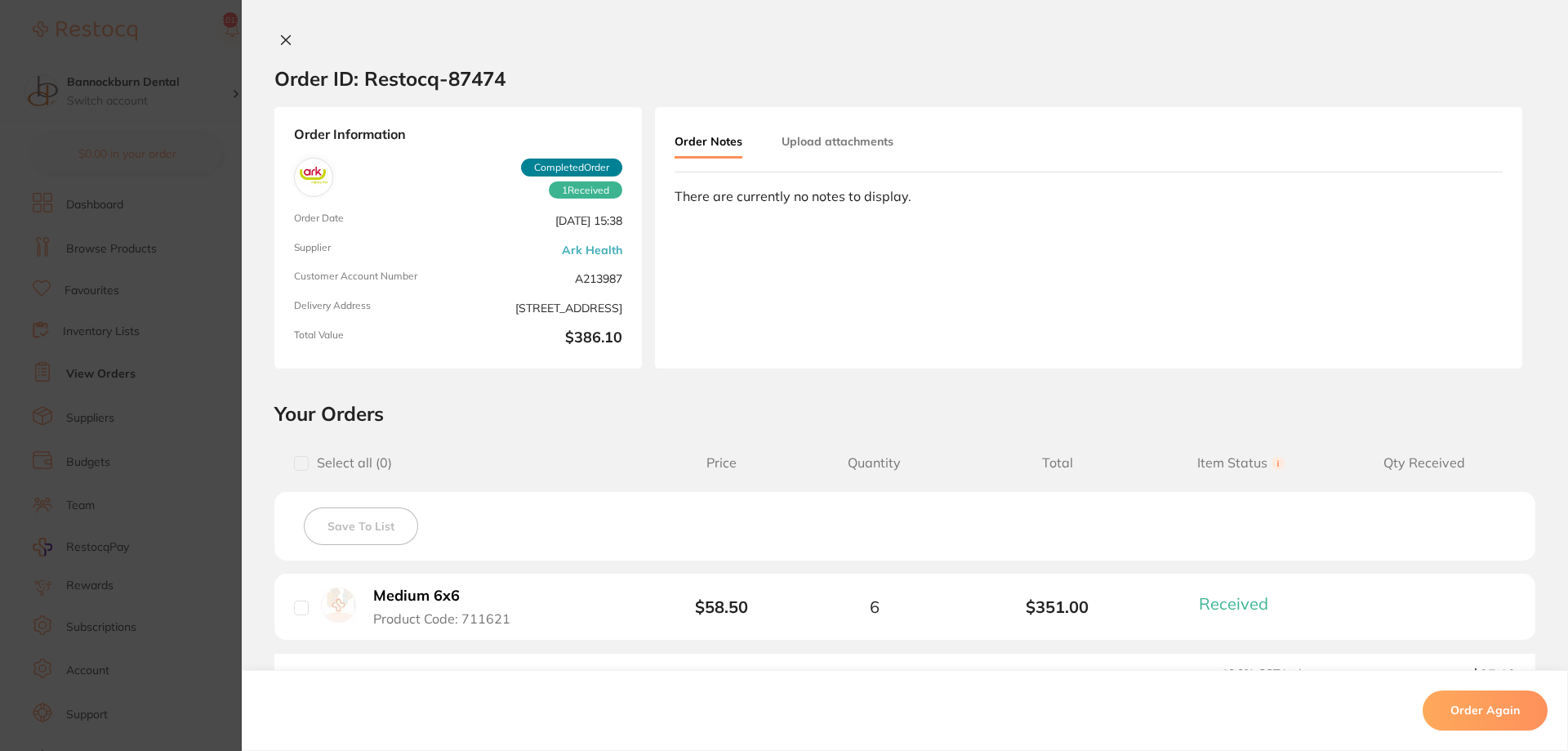
drag, startPoint x: 281, startPoint y: 43, endPoint x: 376, endPoint y: 198, distance: 181.8
click at [281, 44] on icon at bounding box center [286, 40] width 9 height 9
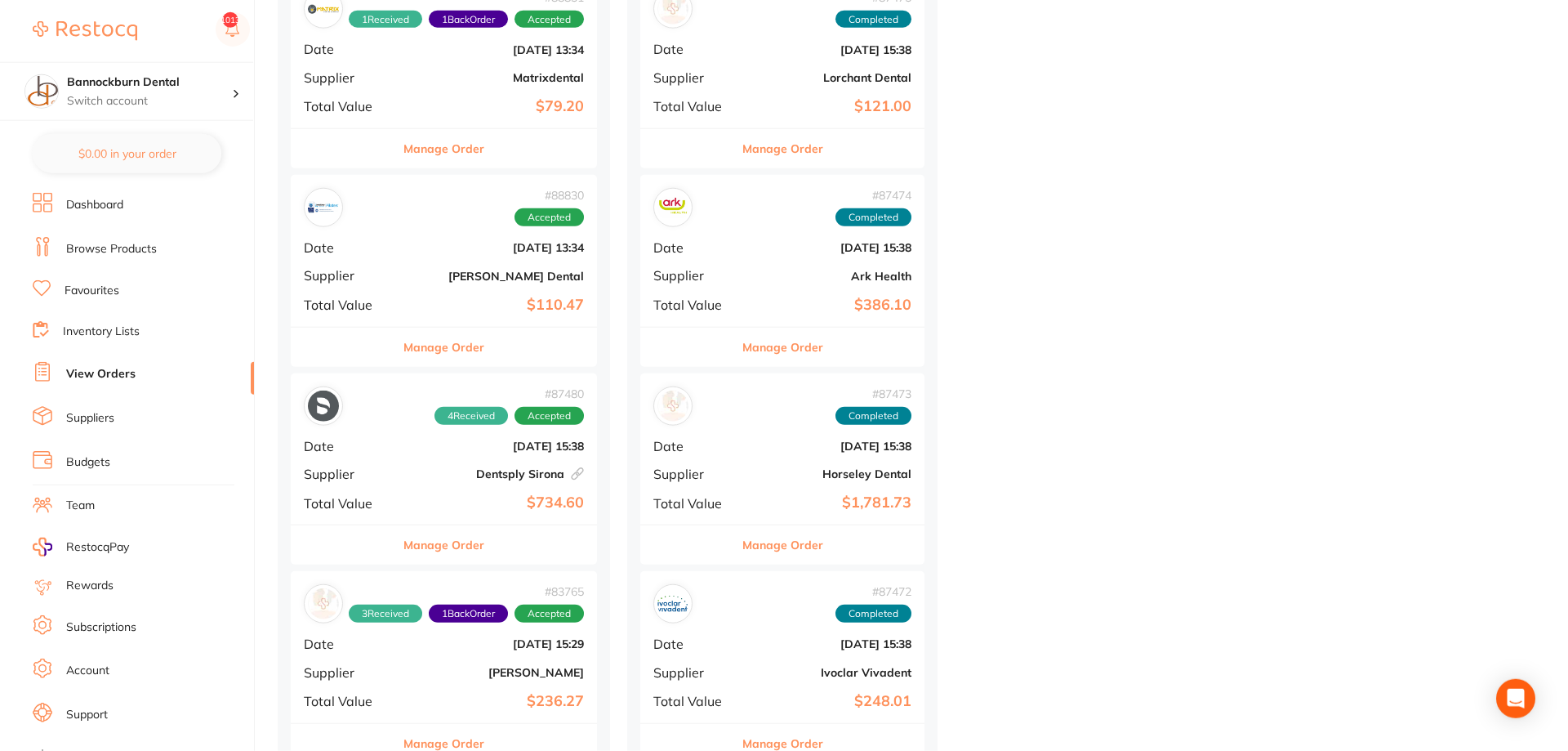
scroll to position [2166, 0]
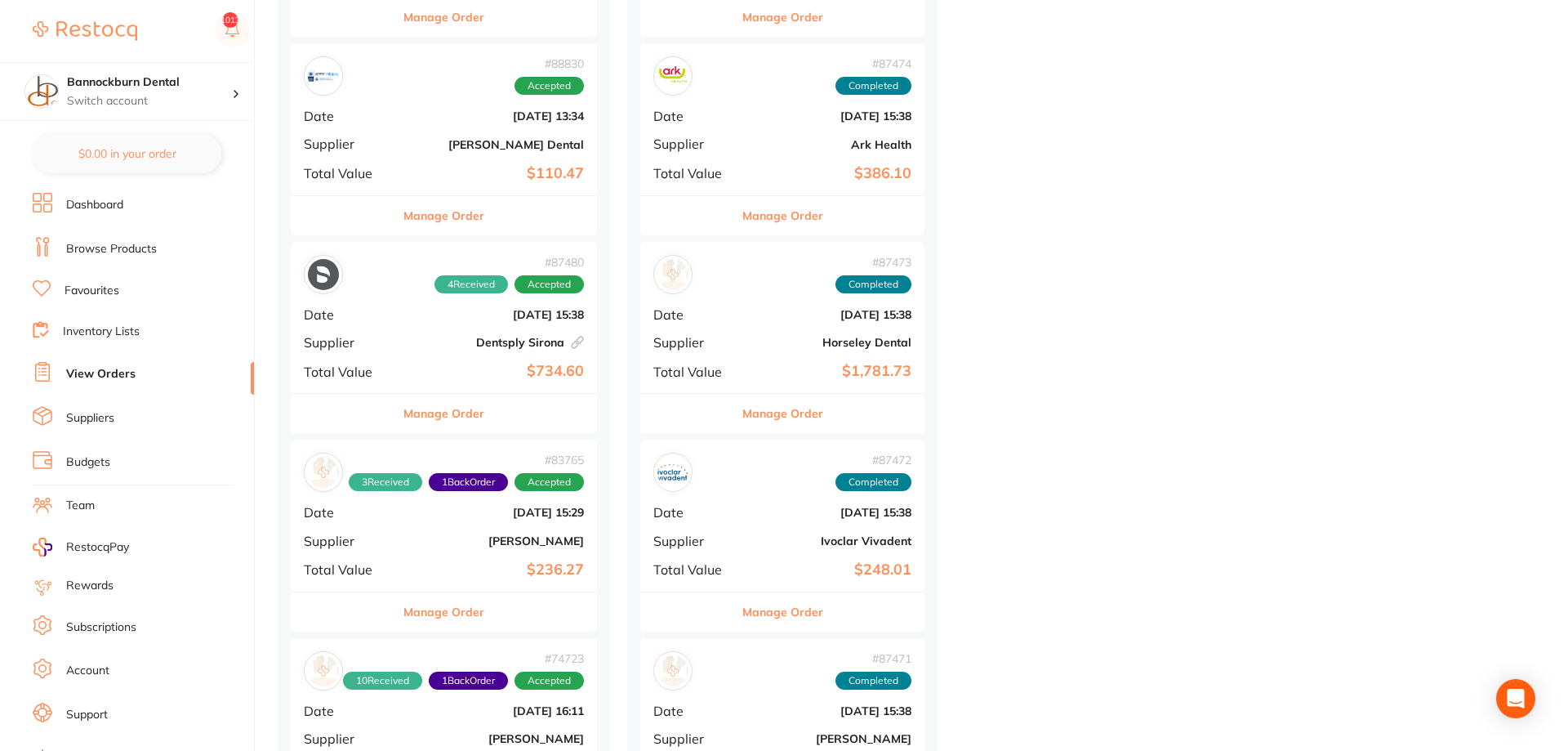
click at [789, 414] on button "Manage Order" at bounding box center [782, 413] width 81 height 39
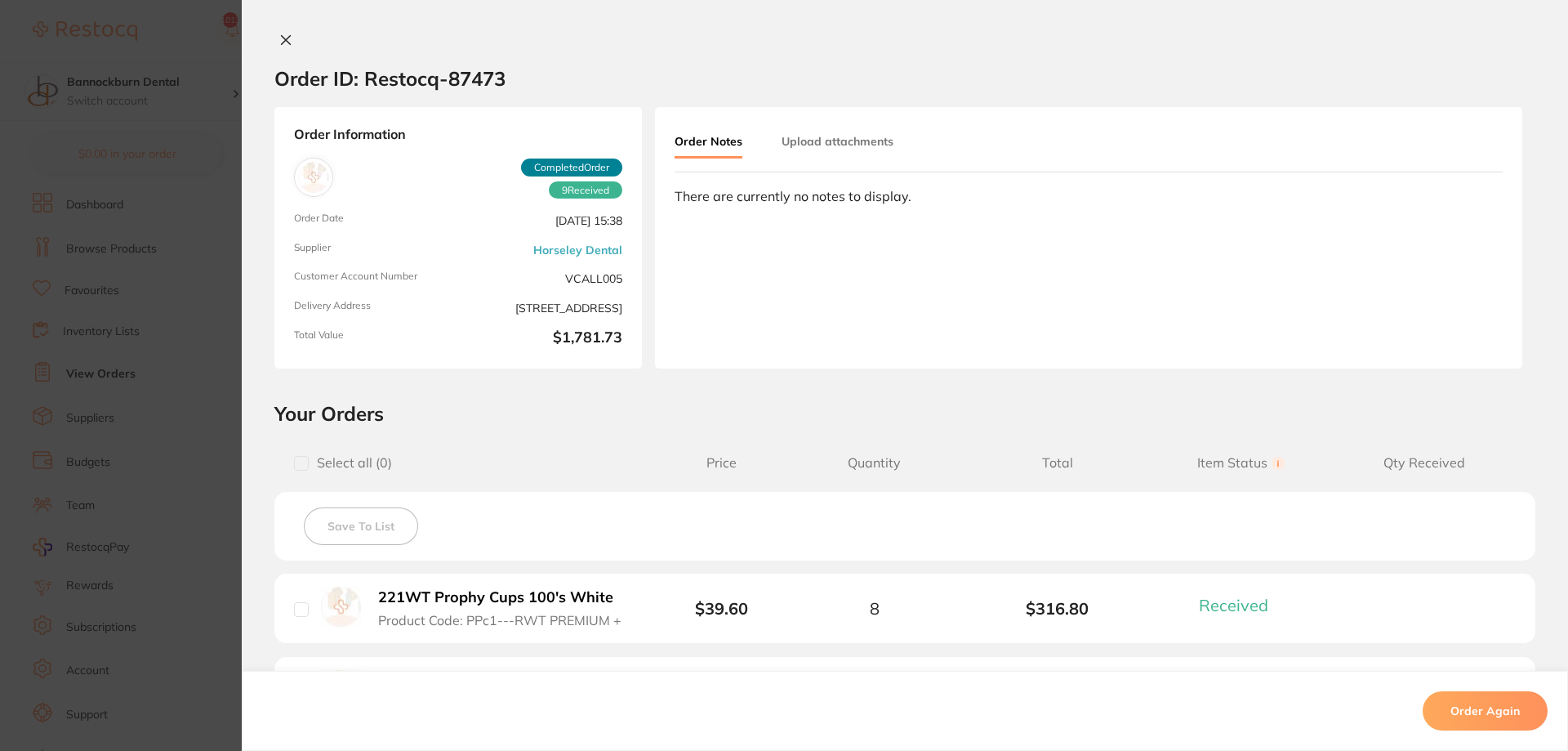
click at [285, 31] on div "Order ID: Restocq- 87473 Order Information 9 Received Completed Order Order Dat…" at bounding box center [905, 376] width 1326 height 751
click at [284, 43] on icon at bounding box center [286, 40] width 13 height 13
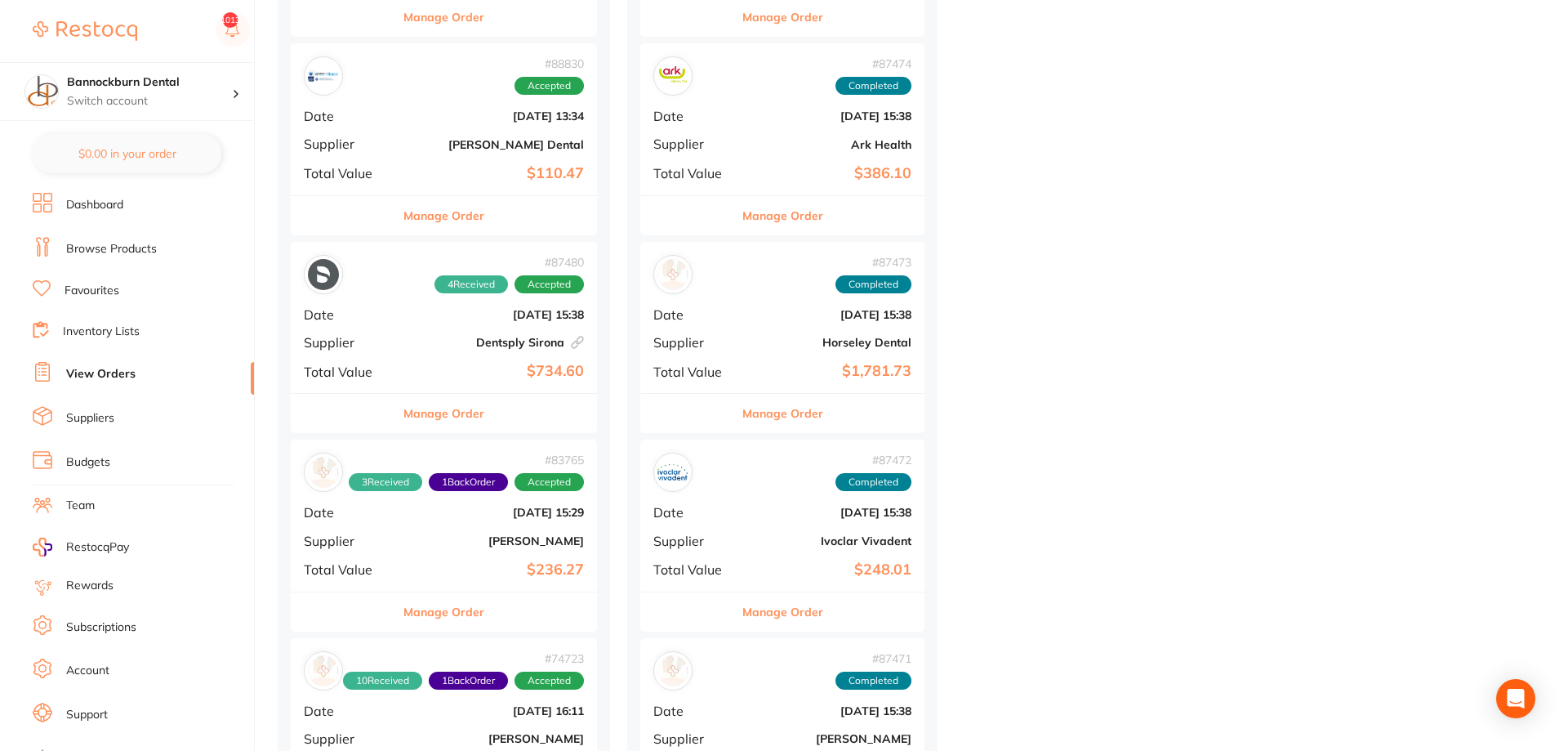
click at [788, 610] on button "Manage Order" at bounding box center [782, 612] width 81 height 39
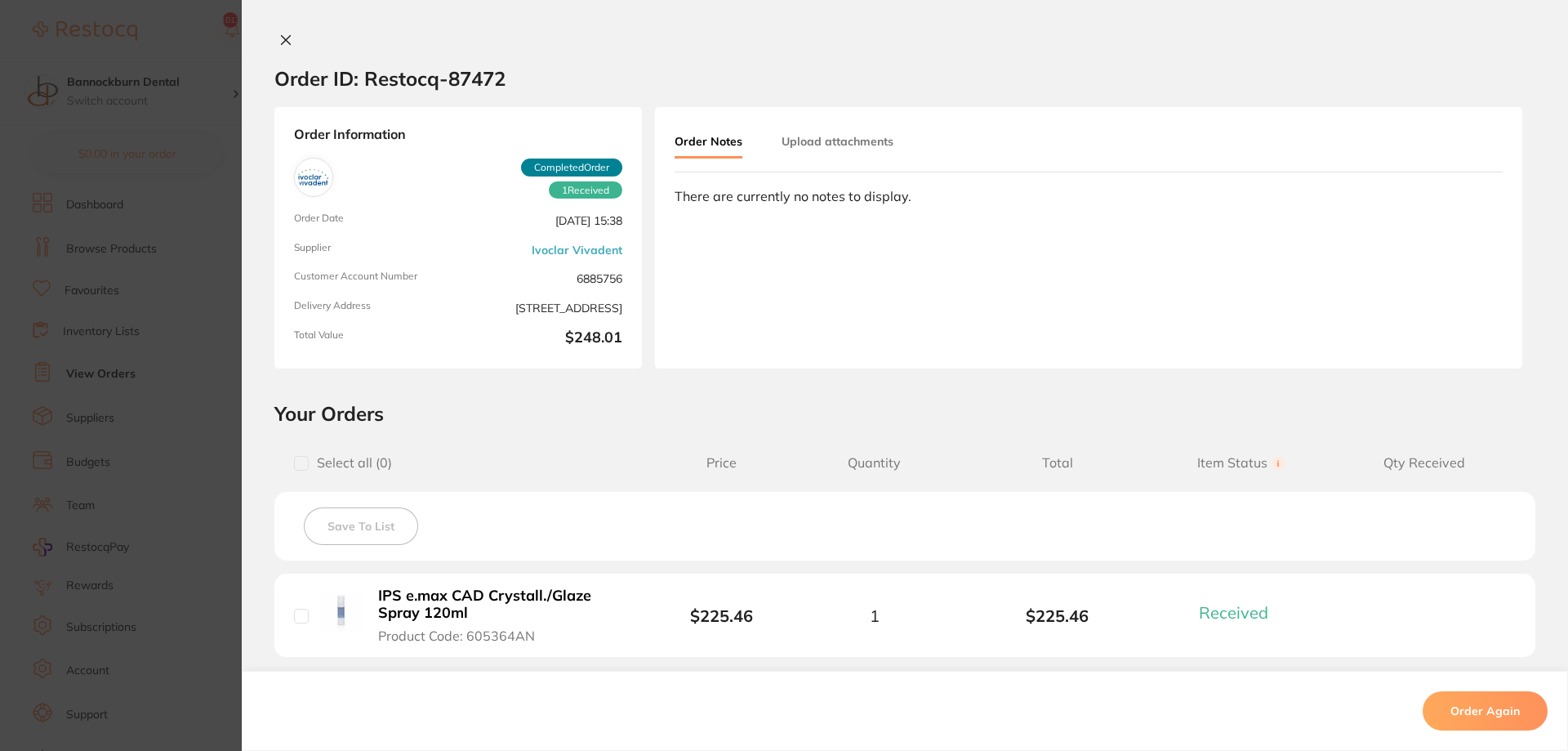
click at [283, 43] on icon at bounding box center [286, 40] width 13 height 13
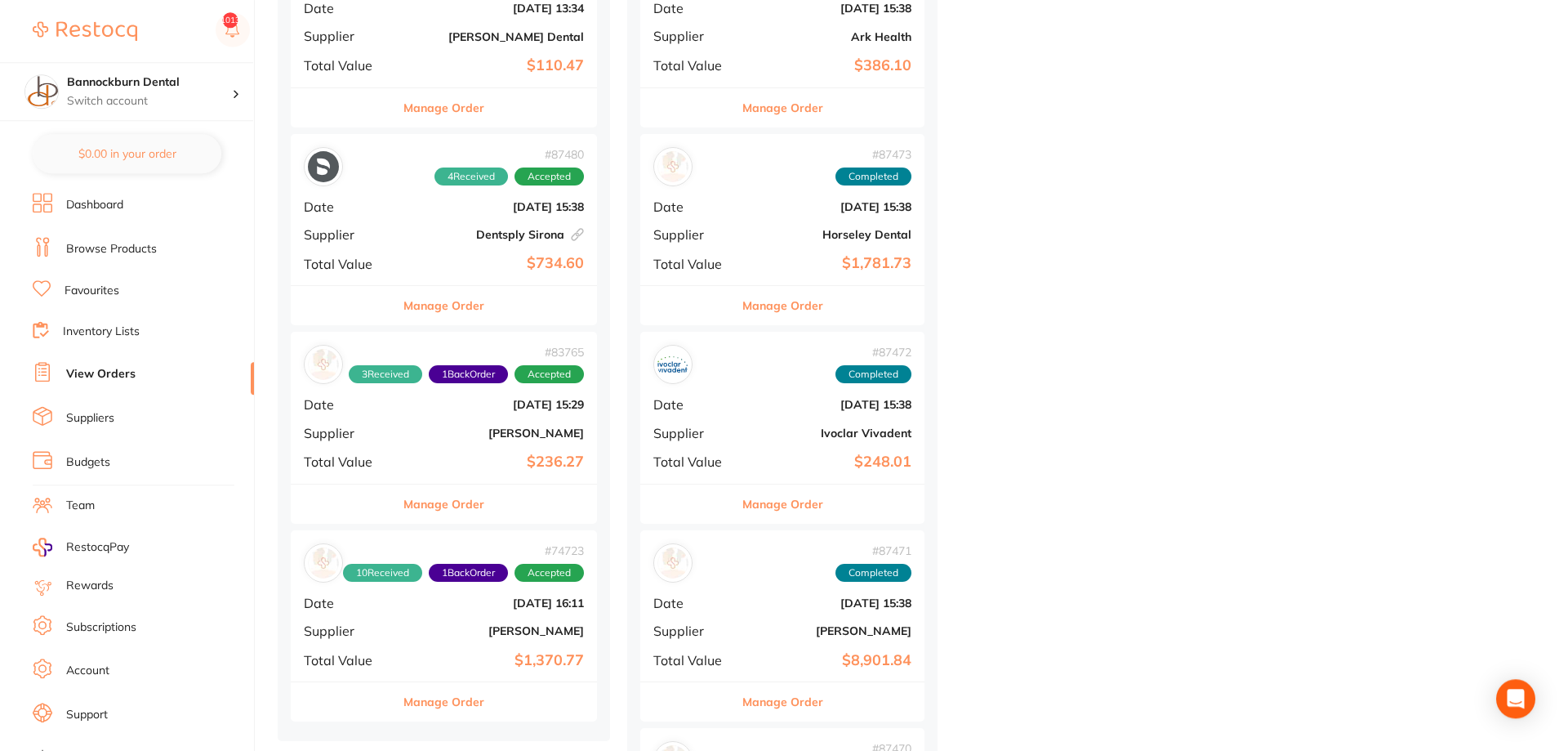
scroll to position [2333, 0]
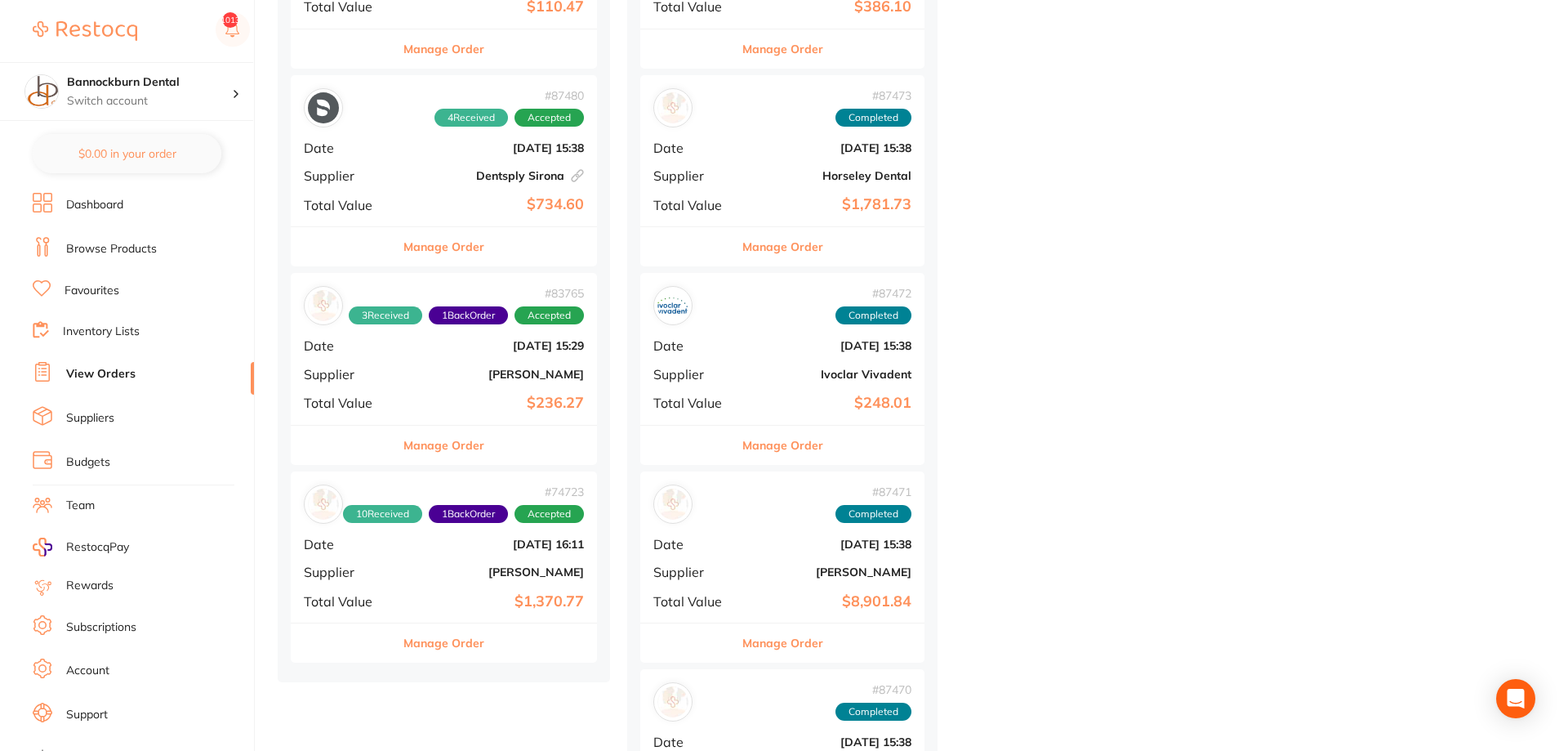
click at [792, 642] on button "Manage Order" at bounding box center [782, 643] width 81 height 39
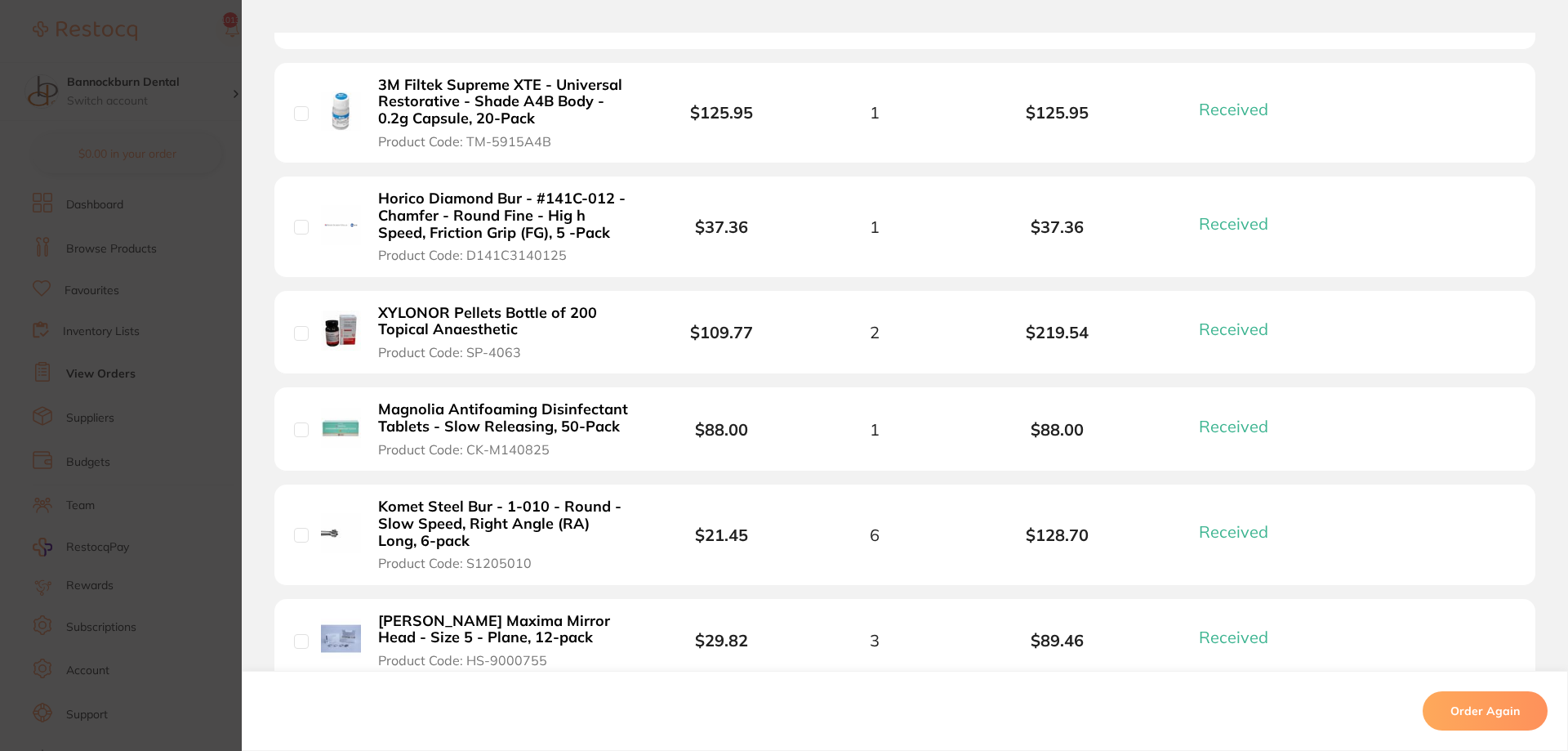
scroll to position [4312, 0]
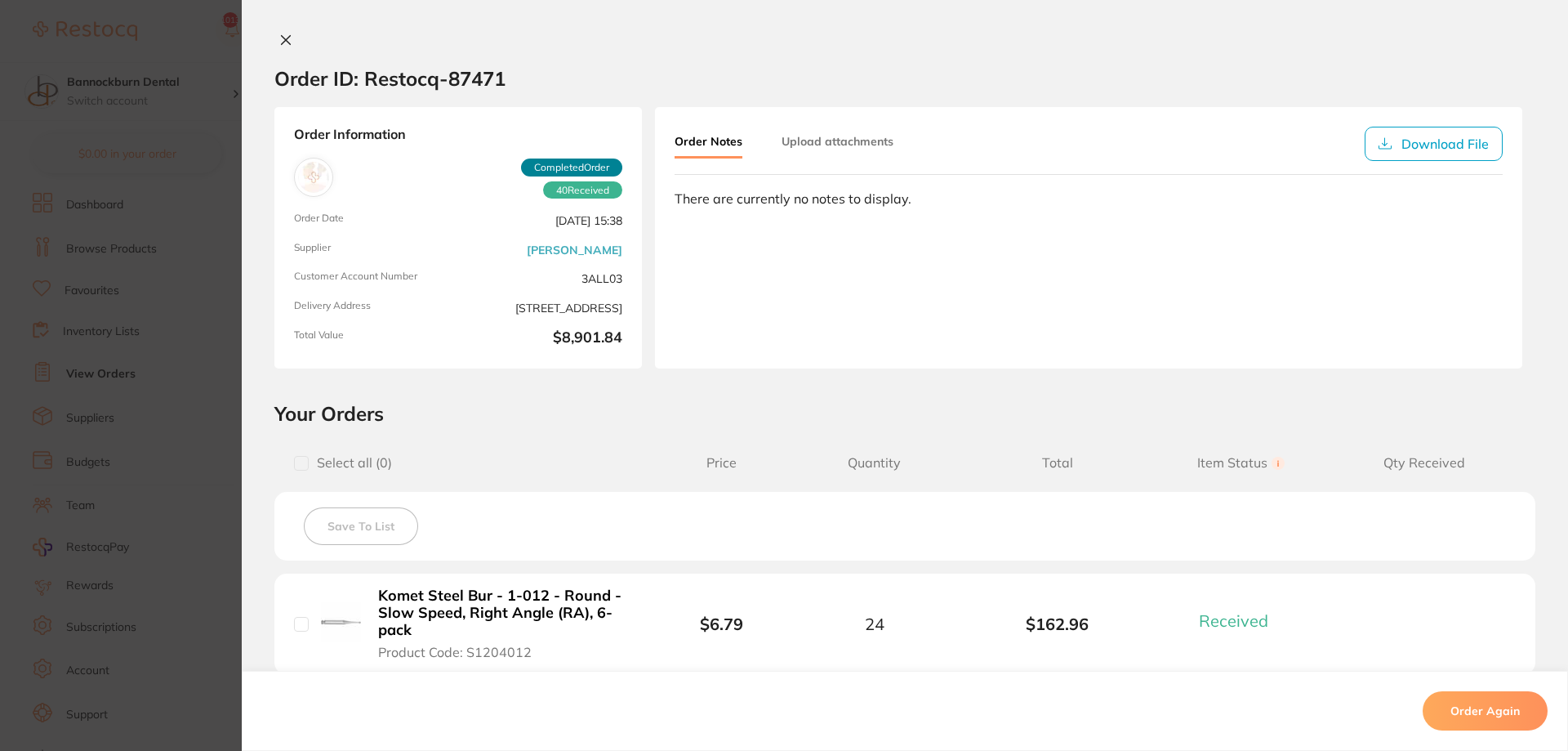
click at [282, 36] on icon at bounding box center [286, 40] width 13 height 13
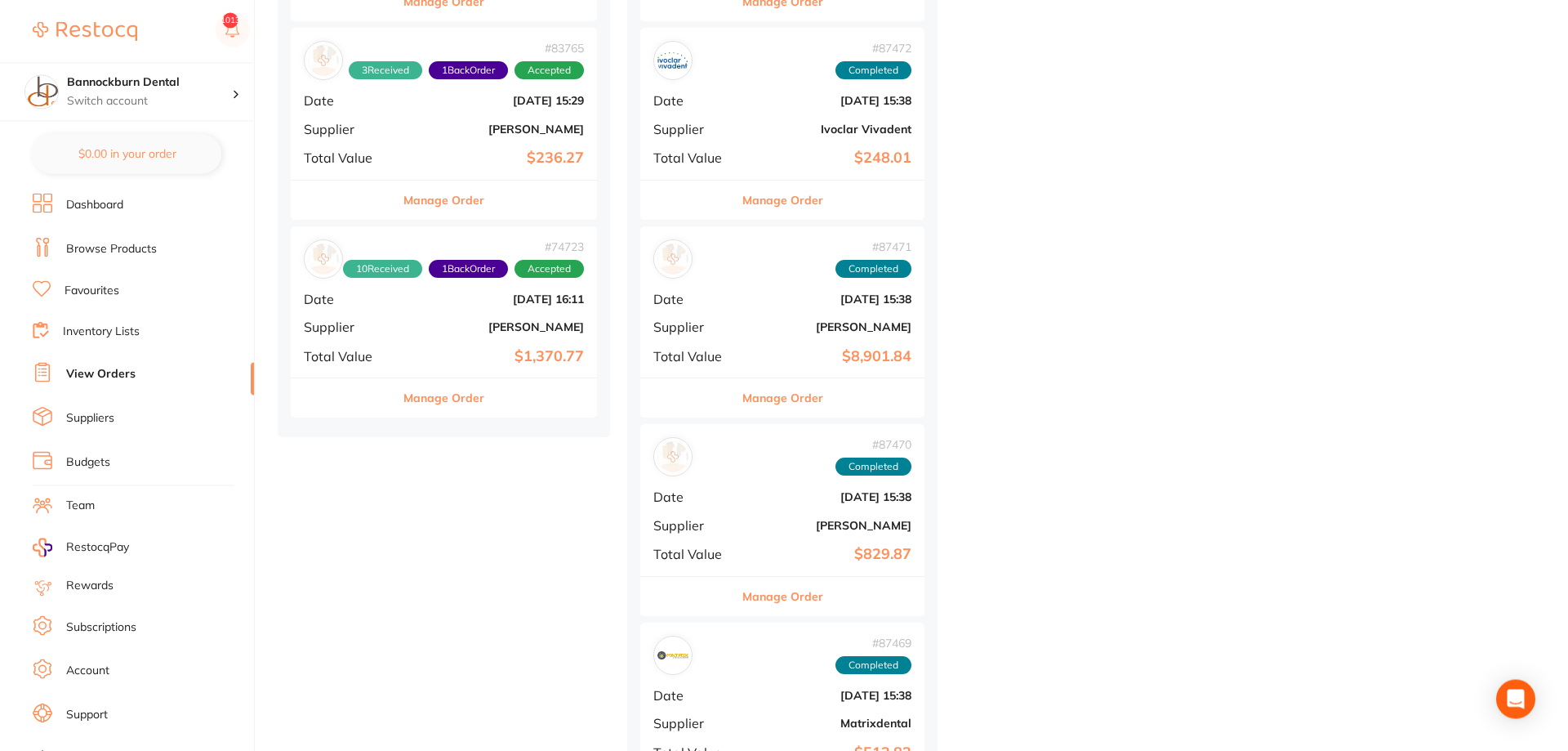
scroll to position [2582, 0]
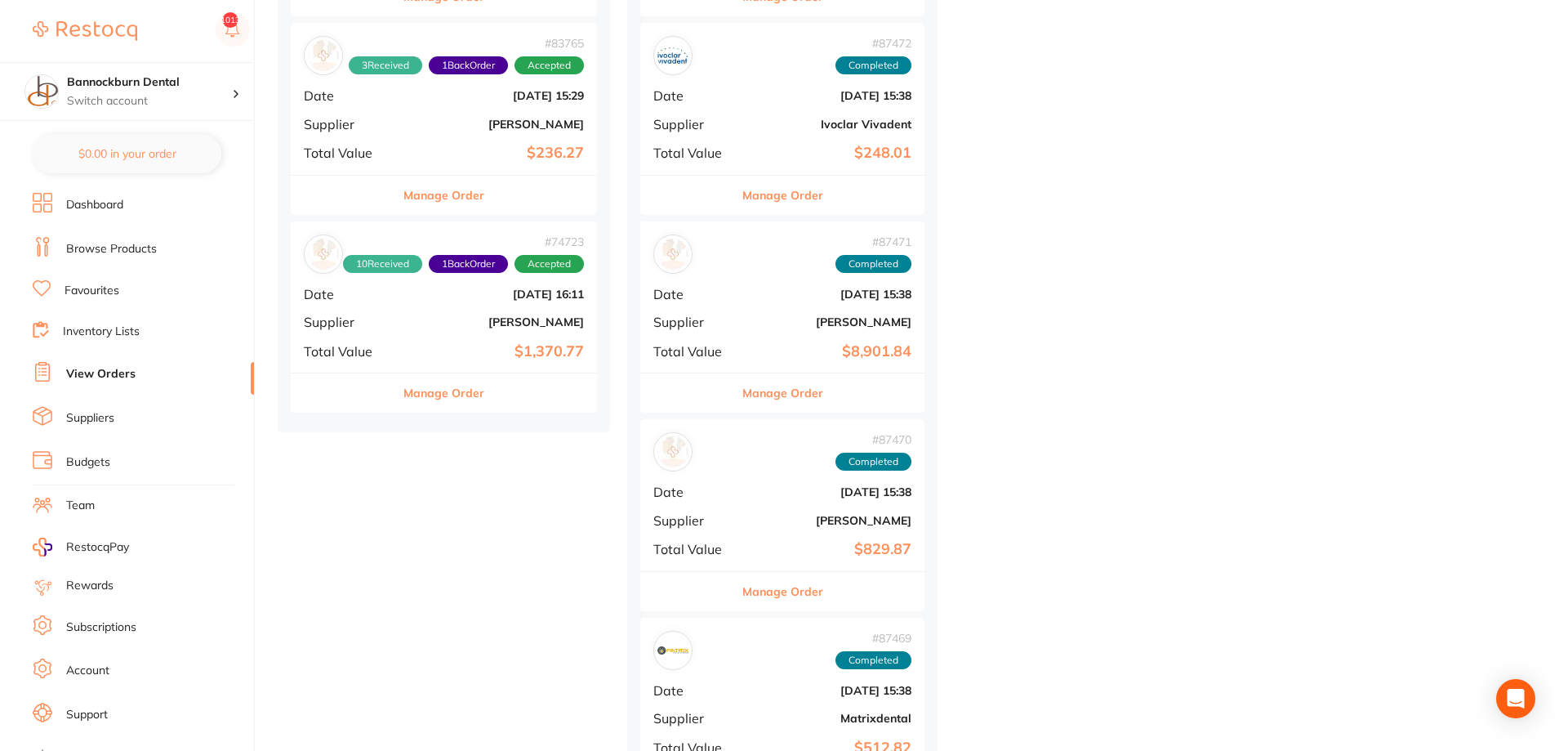
click at [767, 590] on button "Manage Order" at bounding box center [782, 591] width 81 height 39
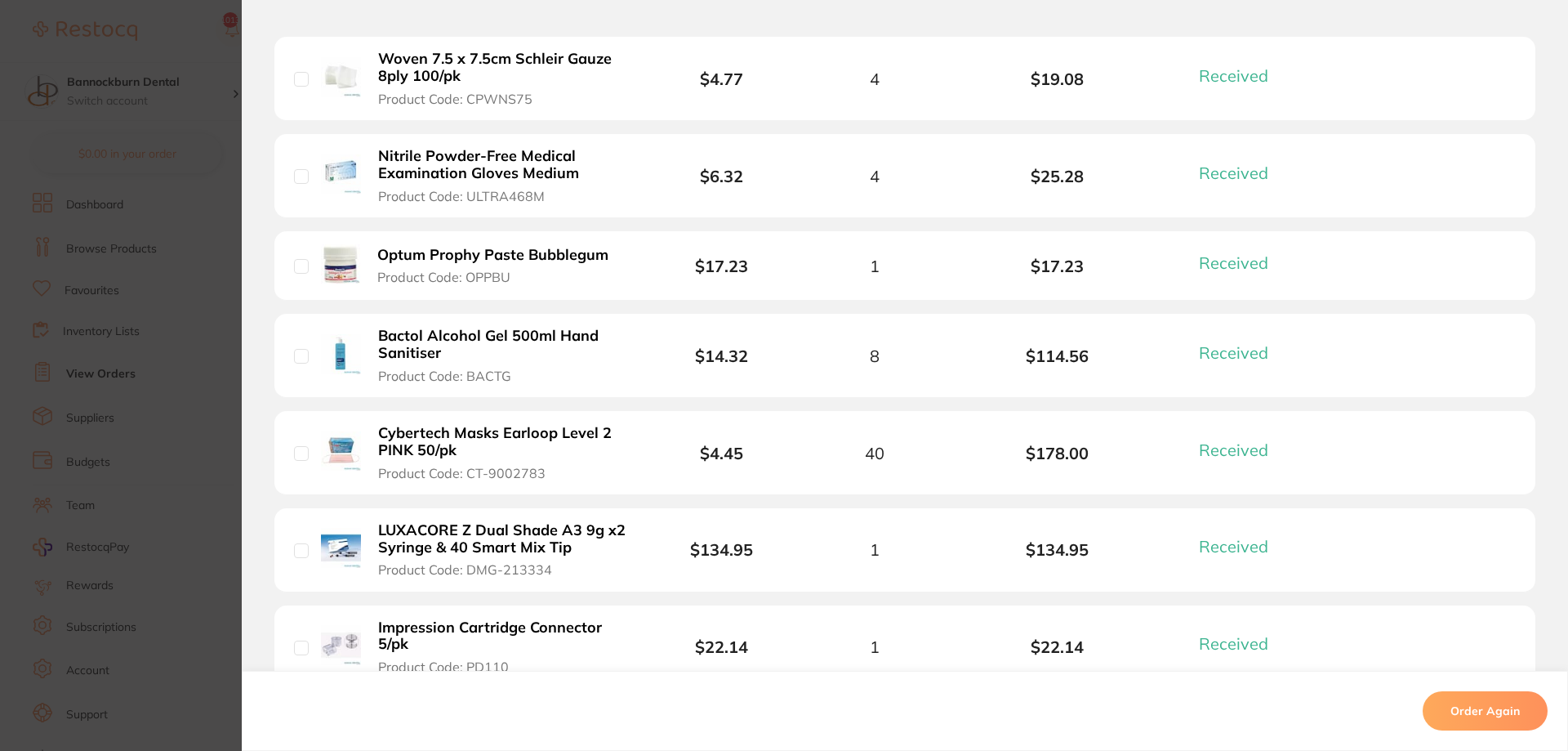
scroll to position [980, 0]
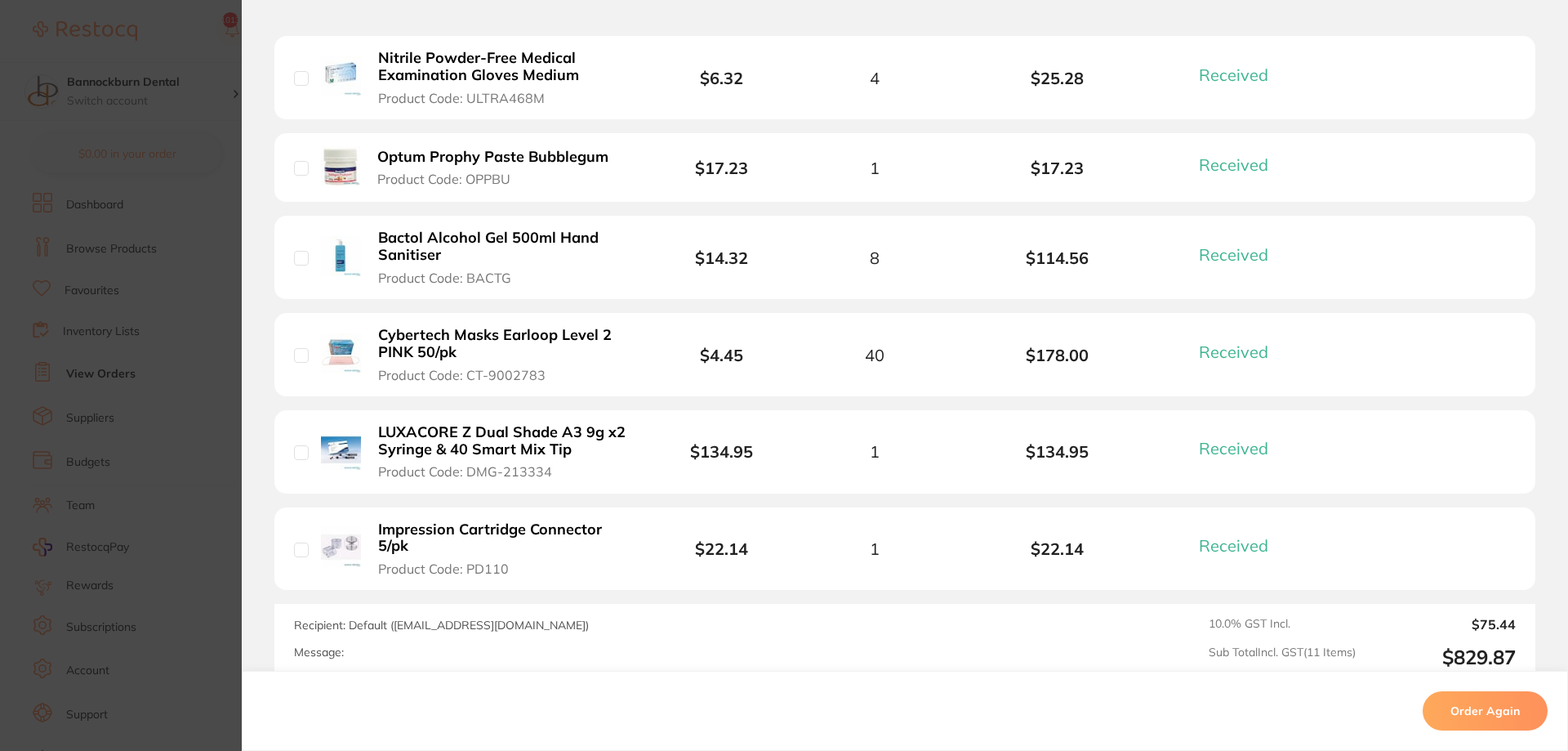
click at [559, 536] on b "Impression Cartridge Connector 5/pk" at bounding box center [504, 538] width 253 height 34
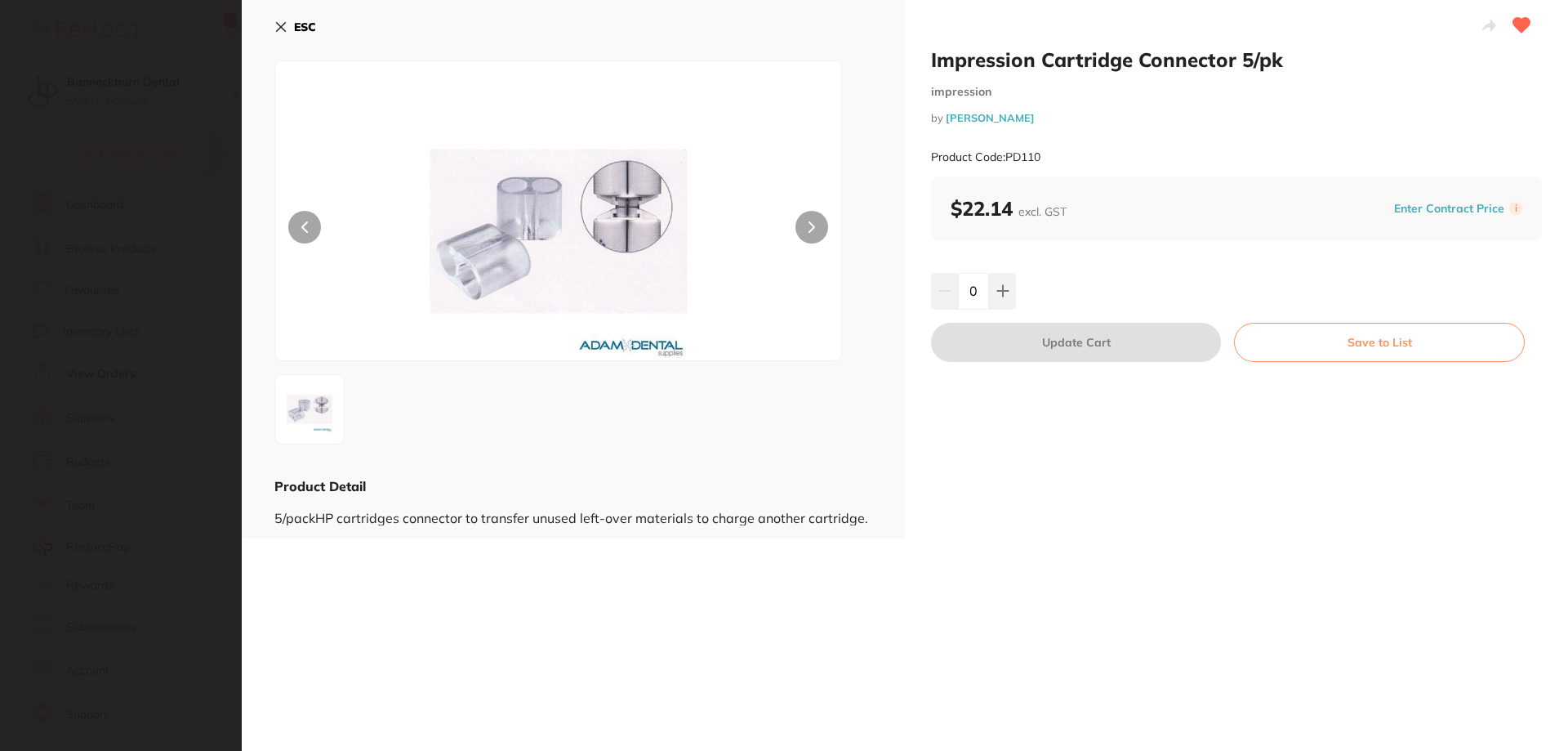
click at [278, 30] on icon at bounding box center [281, 28] width 9 height 9
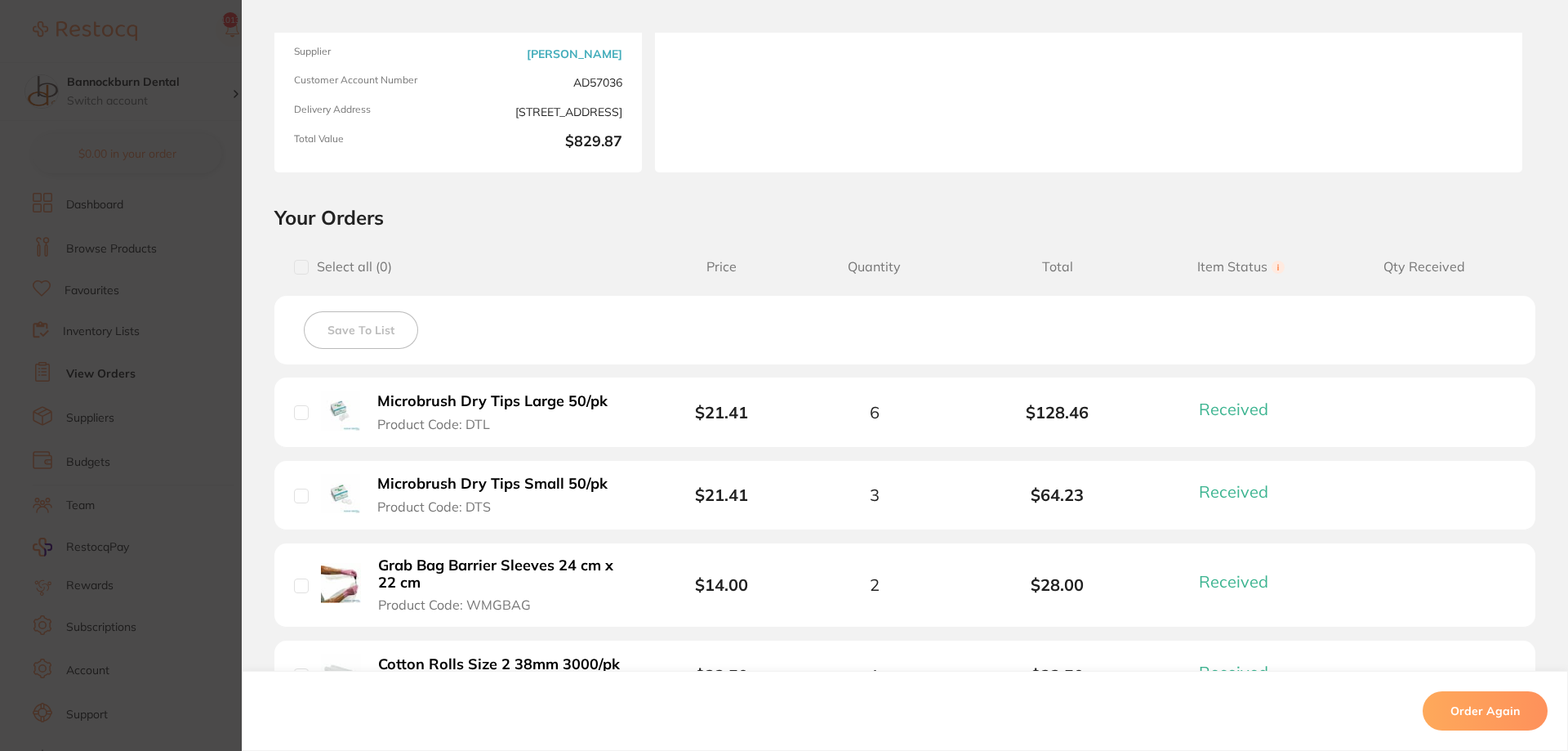
scroll to position [0, 0]
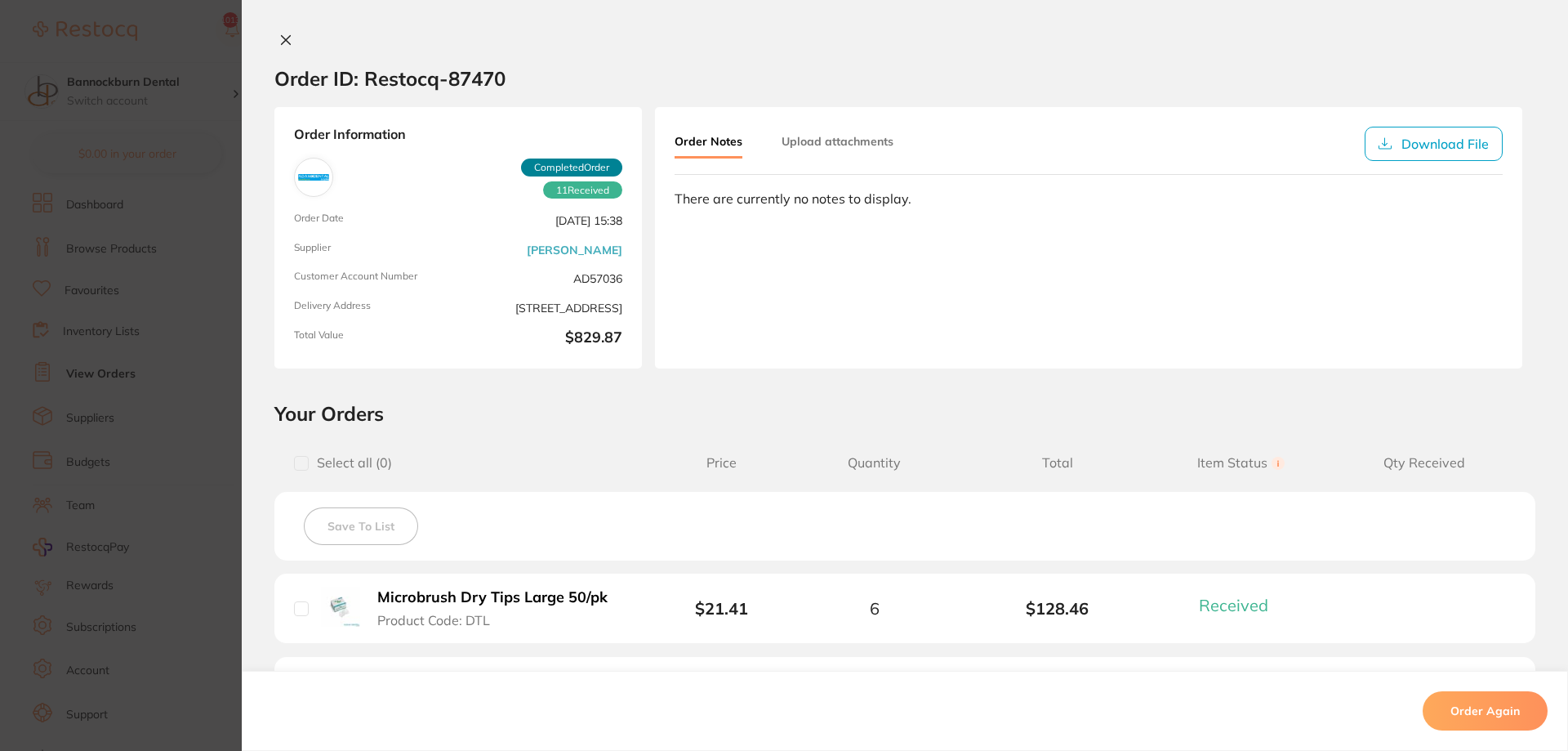
drag, startPoint x: 278, startPoint y: 46, endPoint x: 465, endPoint y: 258, distance: 282.7
click at [280, 54] on div "Order ID: Restocq- 87470 Order Information 11 Received Completed Order Order Da…" at bounding box center [905, 391] width 1326 height 718
click at [290, 48] on button at bounding box center [286, 41] width 23 height 17
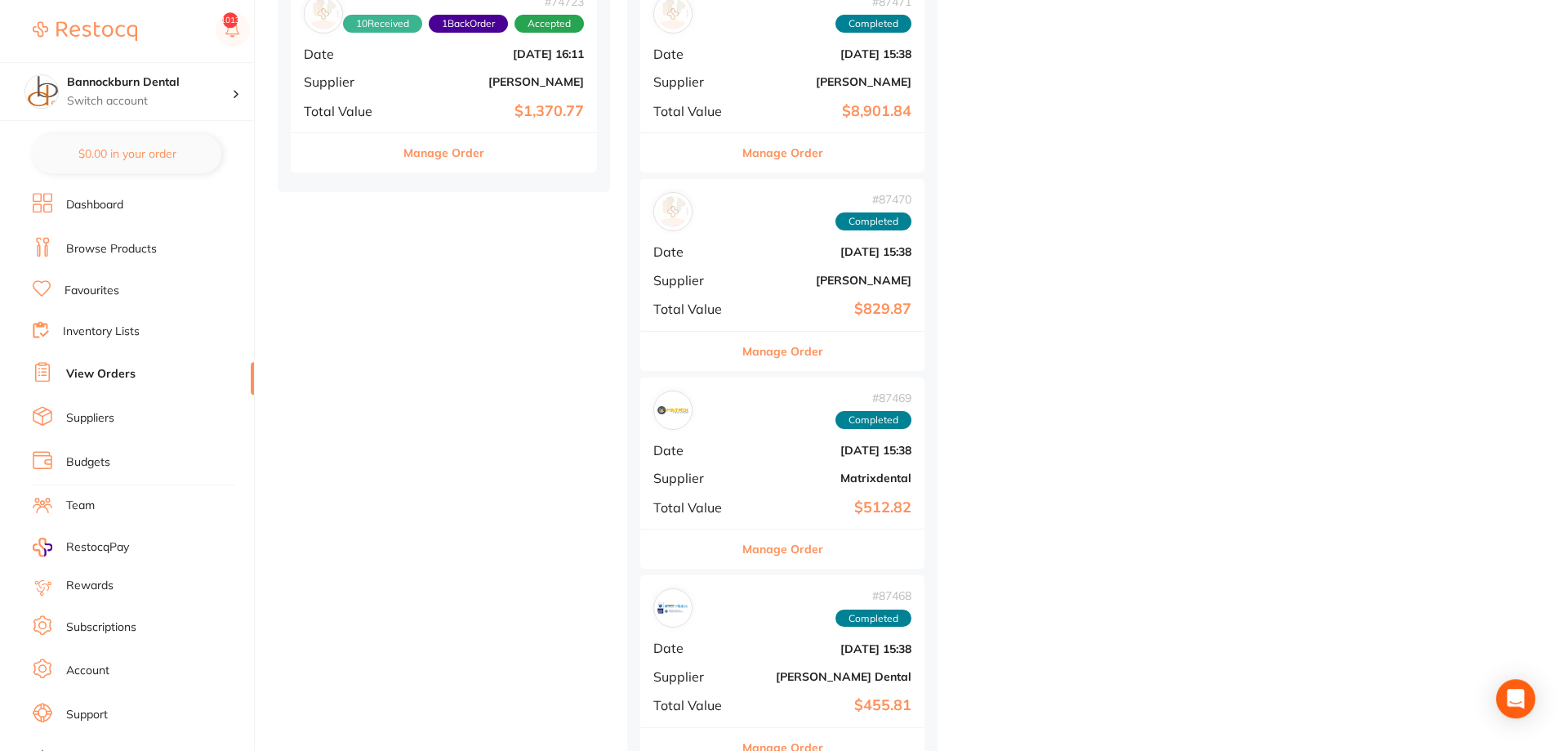
scroll to position [2833, 0]
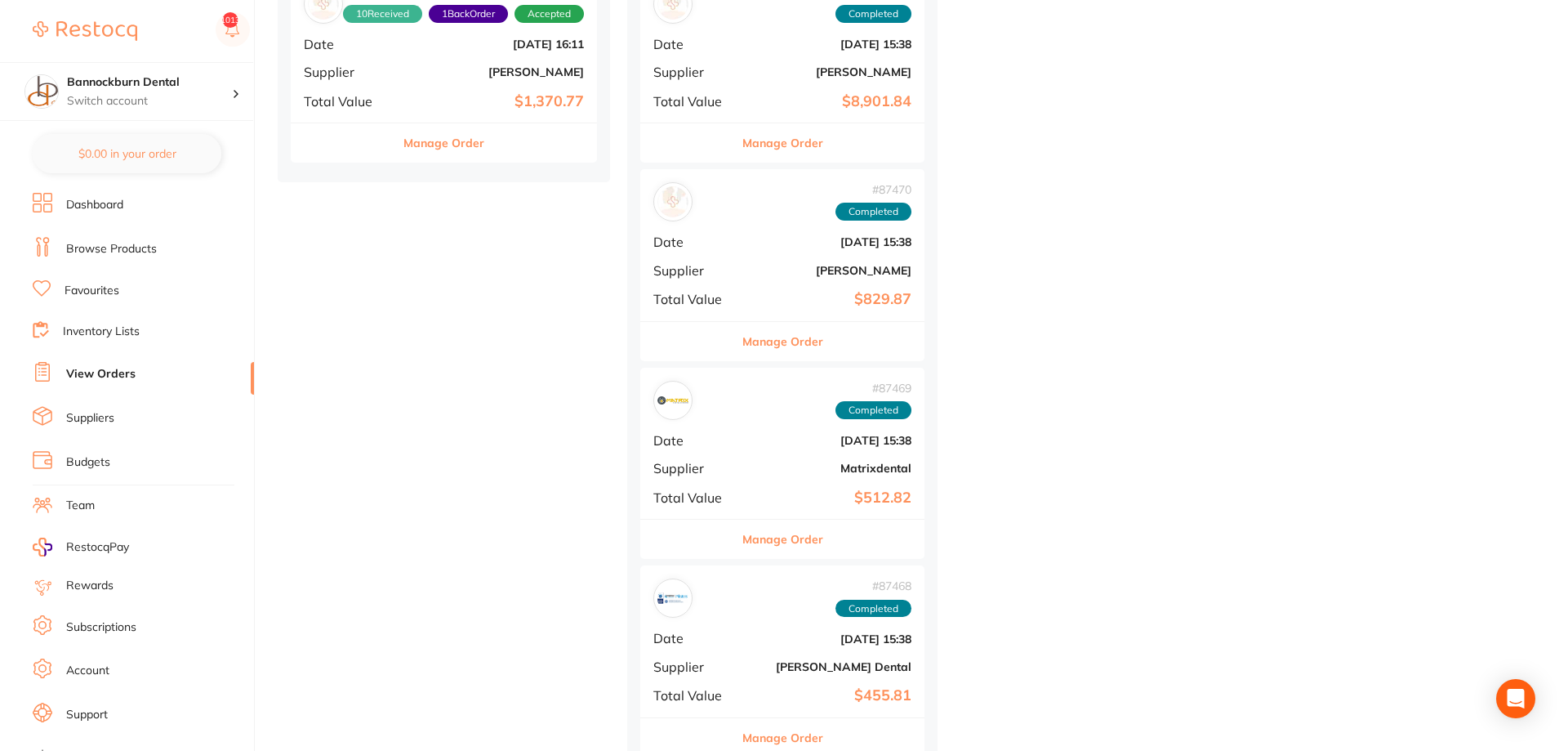
click at [764, 544] on button "Manage Order" at bounding box center [782, 539] width 81 height 39
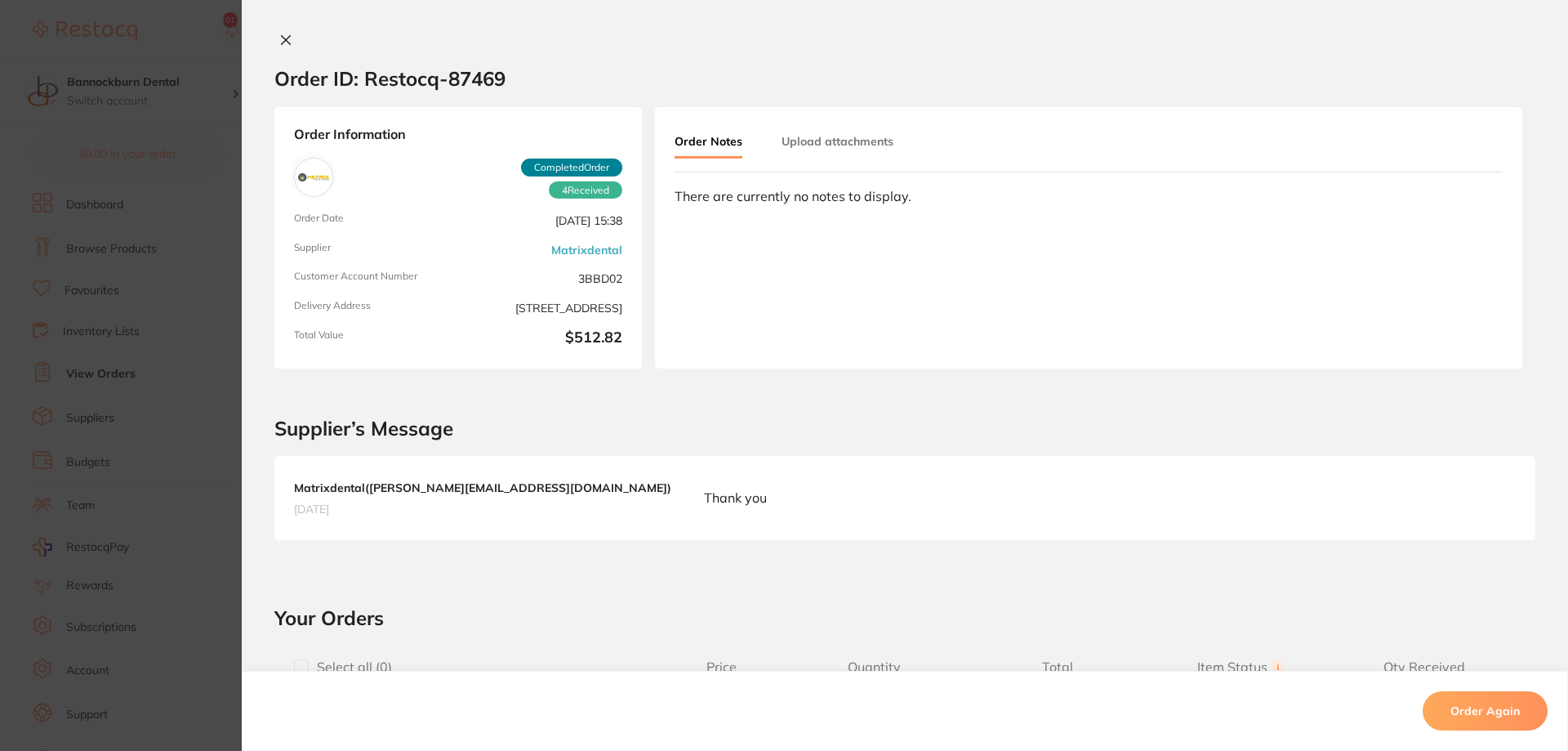
click at [282, 40] on icon at bounding box center [286, 40] width 13 height 13
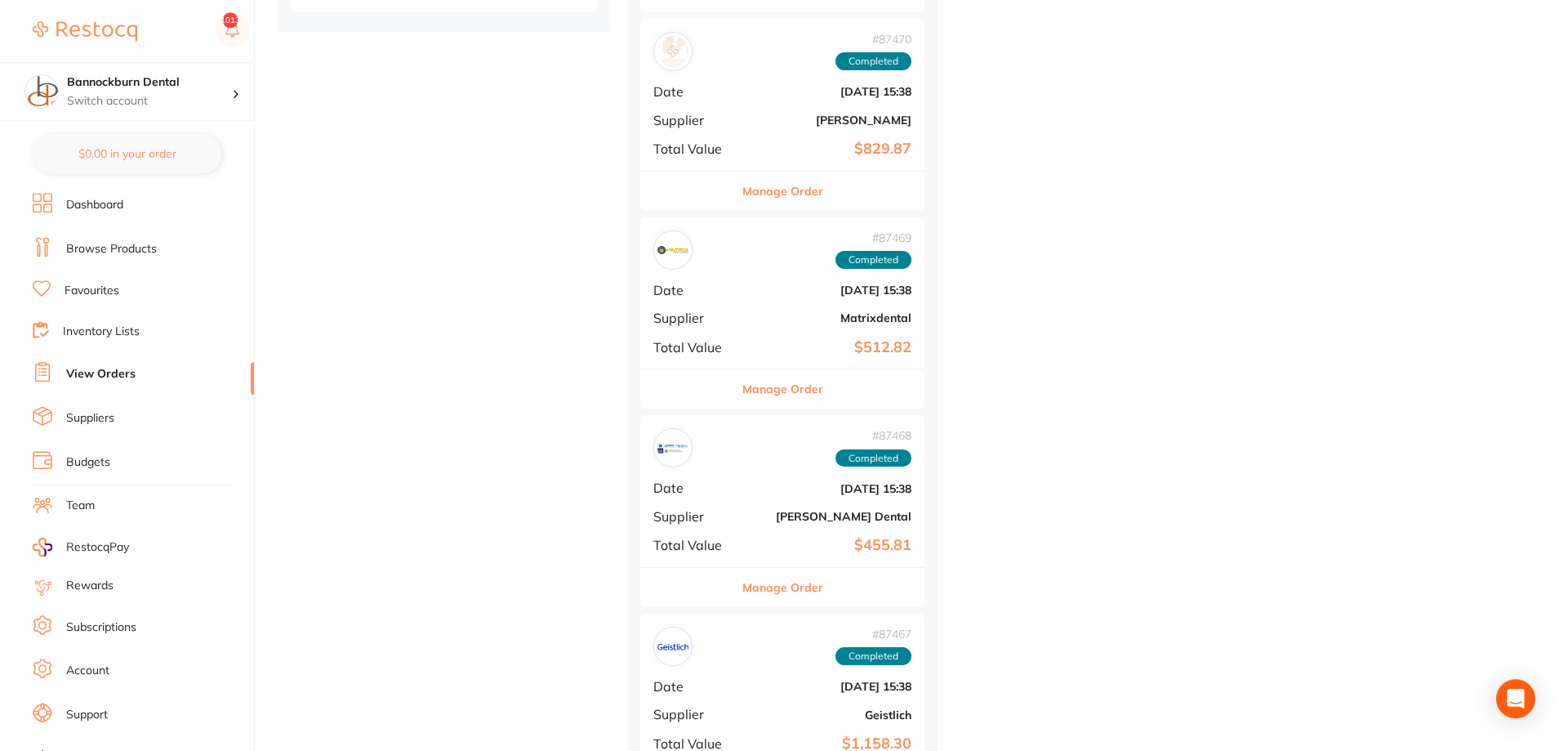
scroll to position [2999, 0]
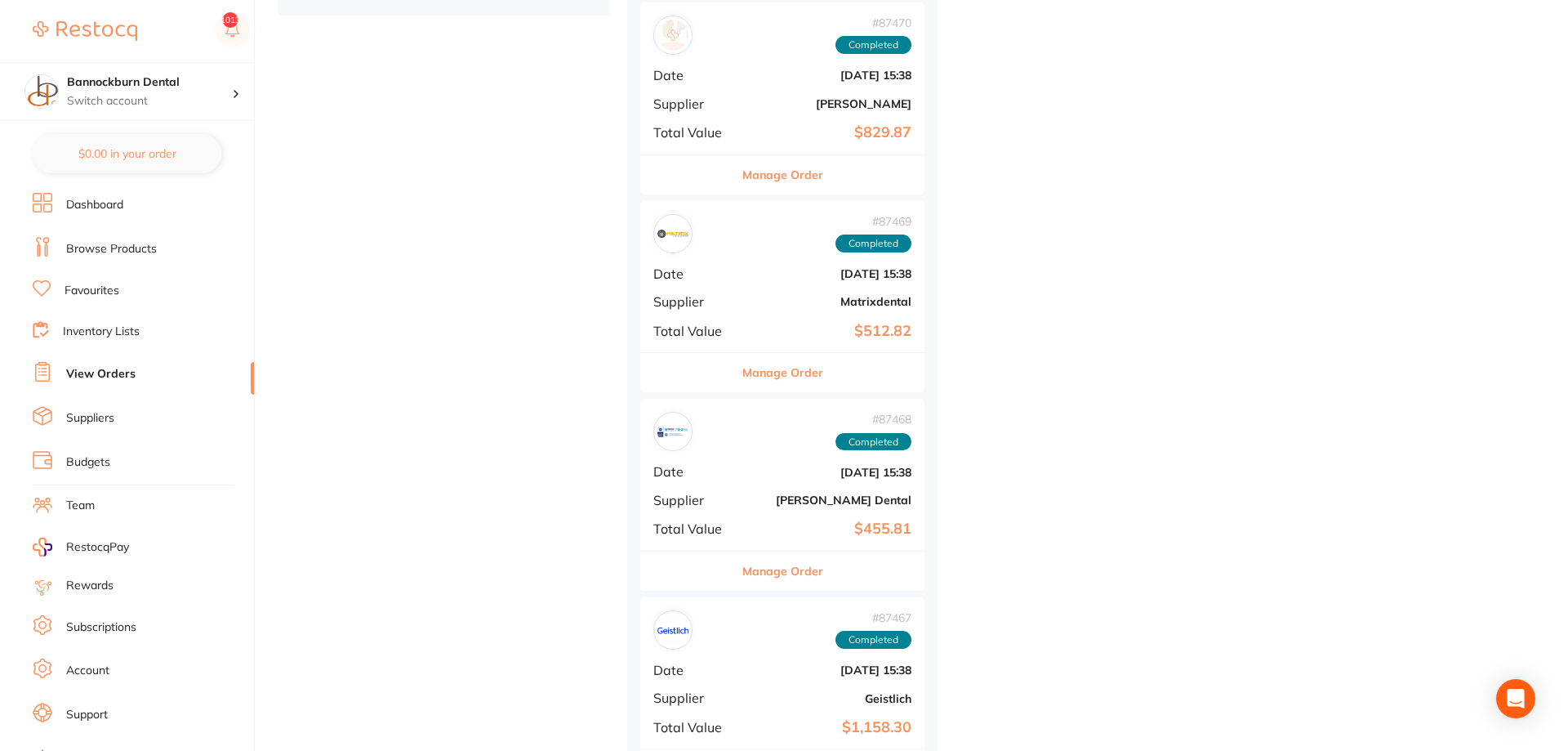
click at [802, 568] on button "Manage Order" at bounding box center [782, 571] width 81 height 39
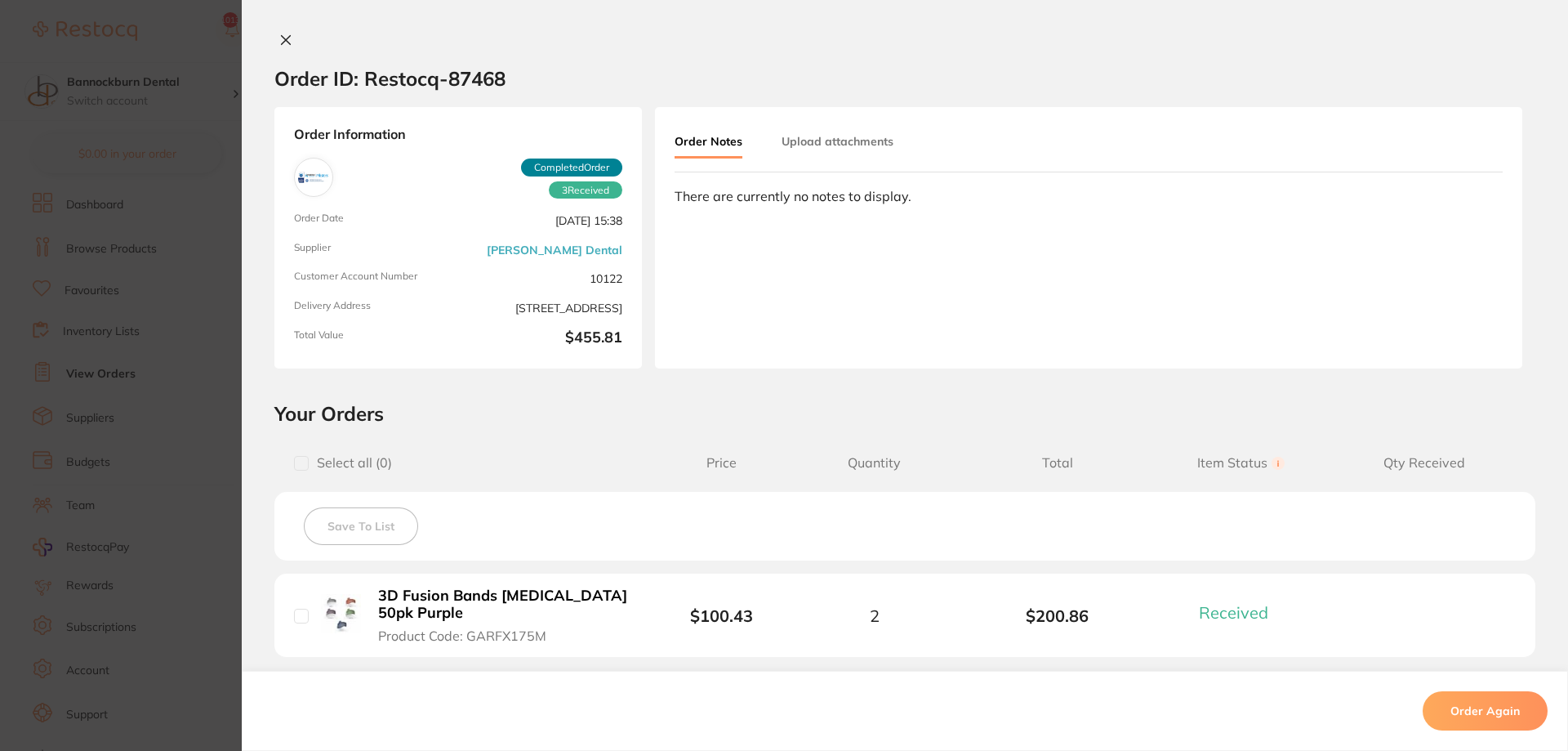
drag, startPoint x: 289, startPoint y: 45, endPoint x: 299, endPoint y: 51, distance: 11.7
click at [295, 45] on div at bounding box center [905, 41] width 1326 height 17
click at [283, 46] on icon at bounding box center [286, 40] width 13 height 13
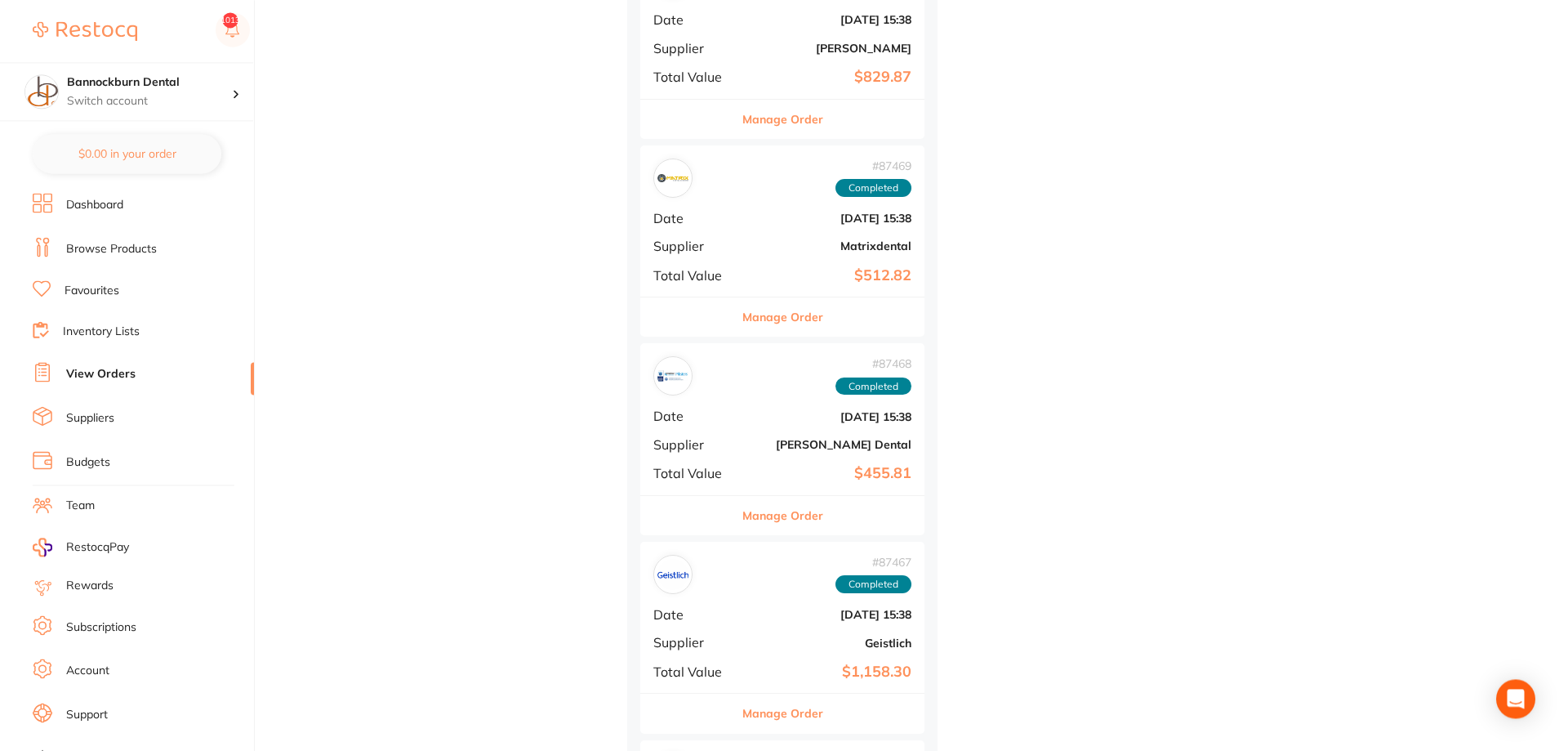
scroll to position [3166, 0]
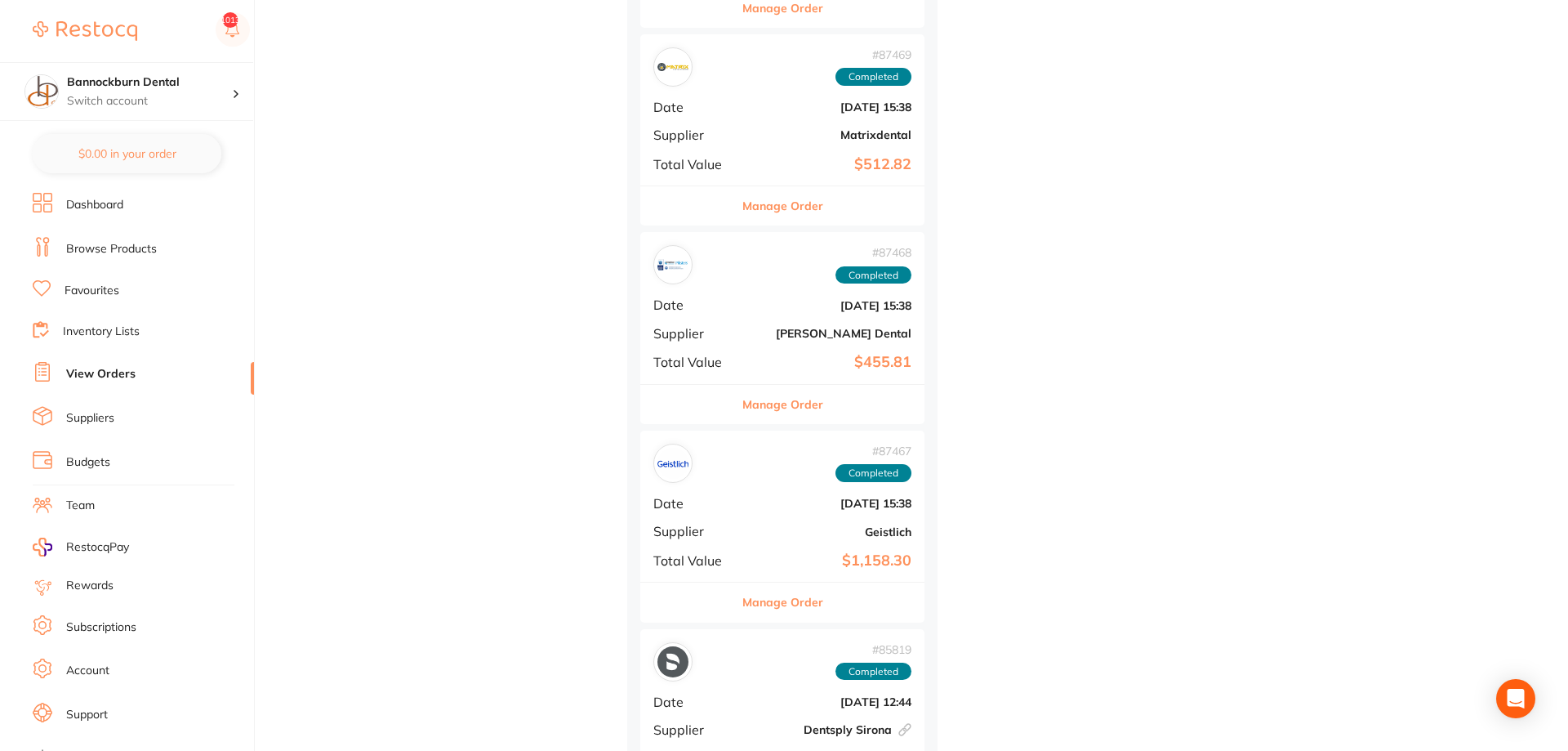
click at [768, 610] on button "Manage Order" at bounding box center [782, 602] width 81 height 39
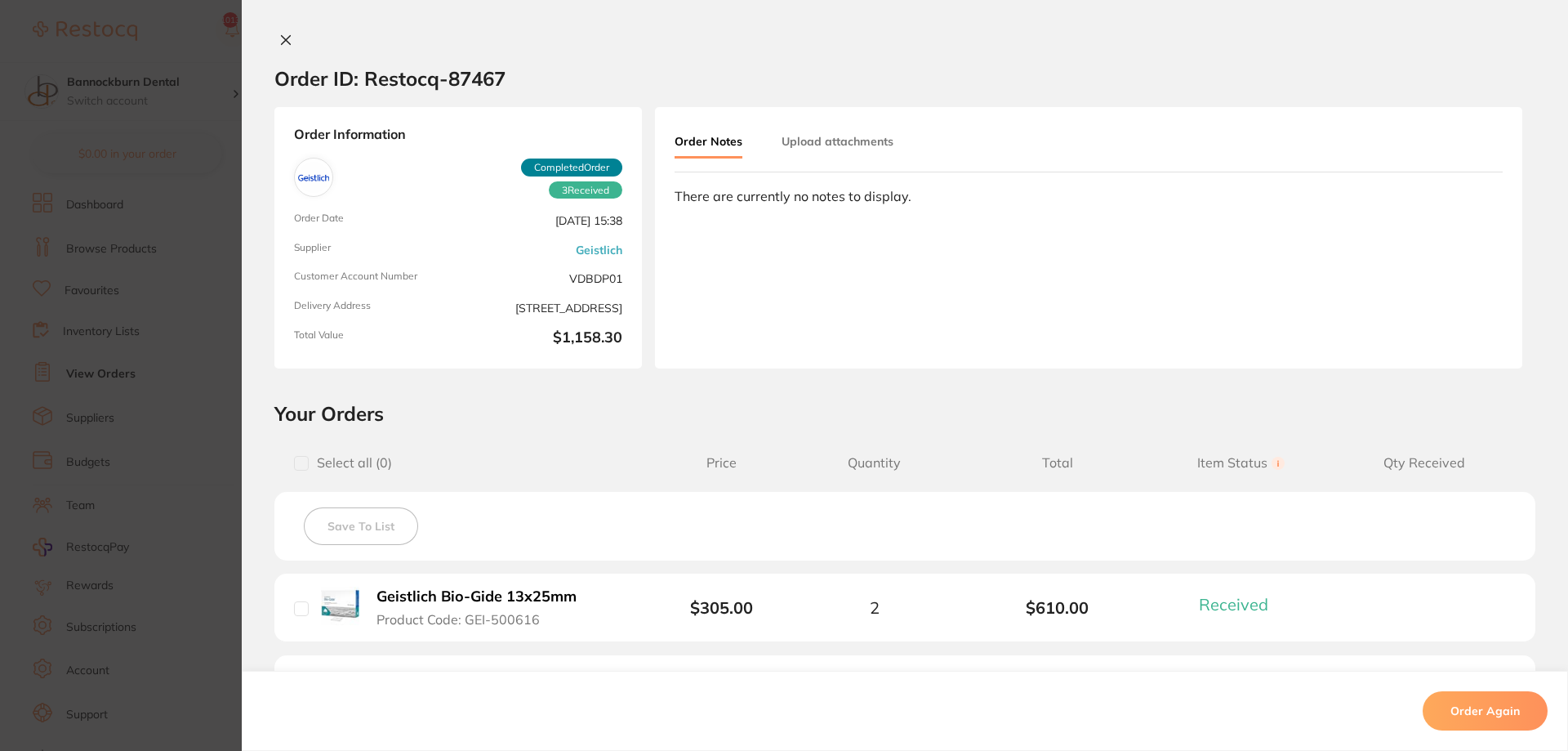
click at [291, 46] on button at bounding box center [286, 41] width 23 height 17
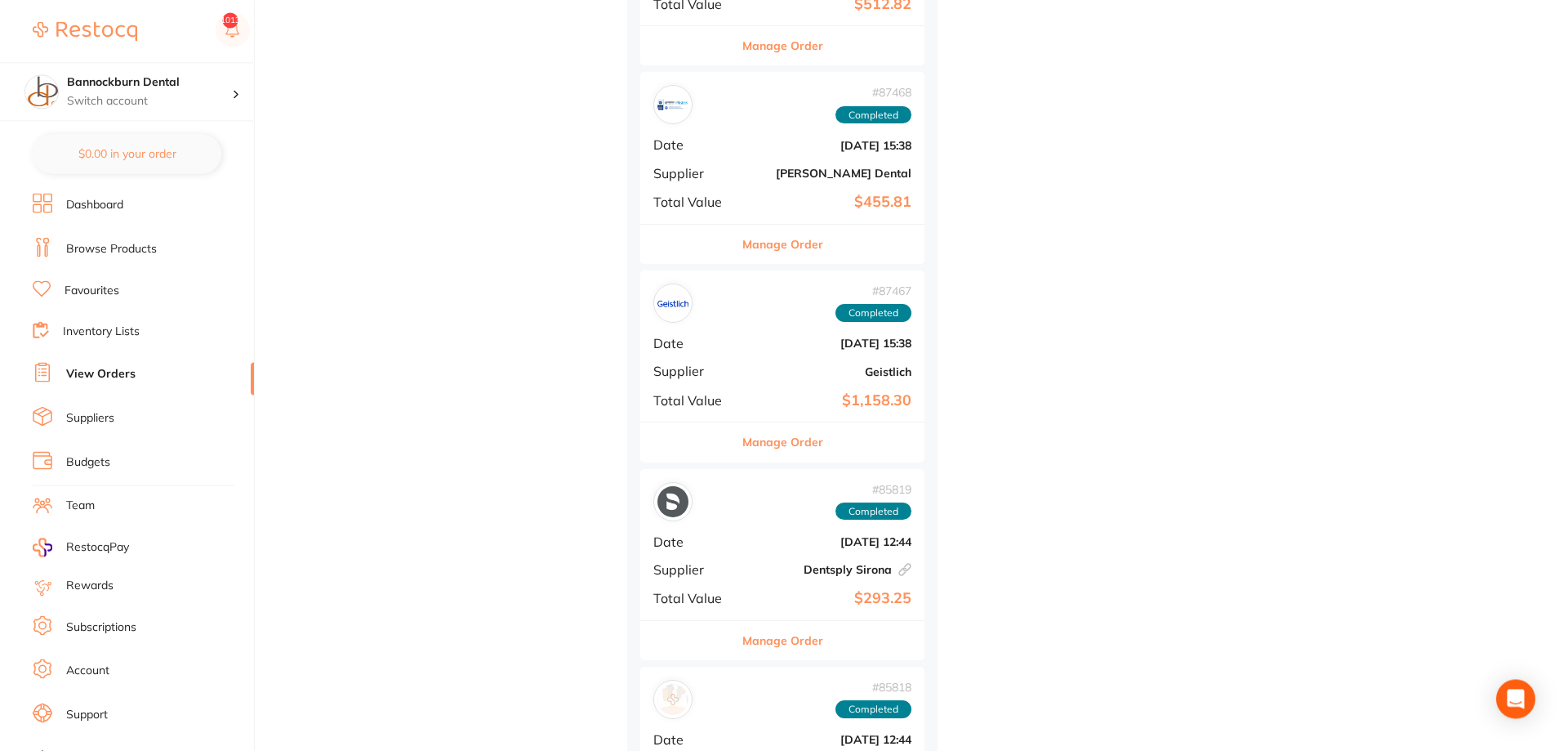
scroll to position [3332, 0]
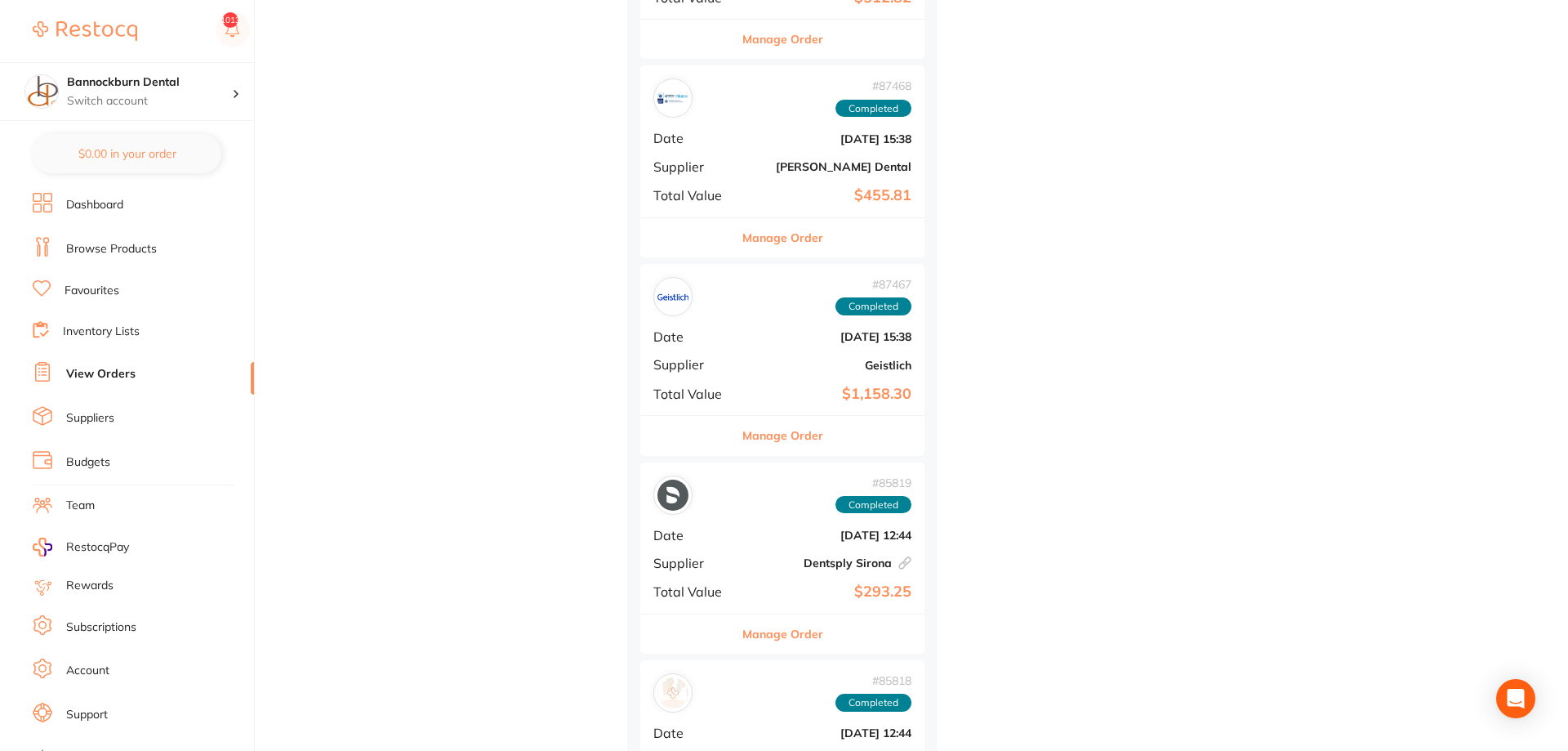
click at [802, 634] on button "Manage Order" at bounding box center [782, 634] width 81 height 39
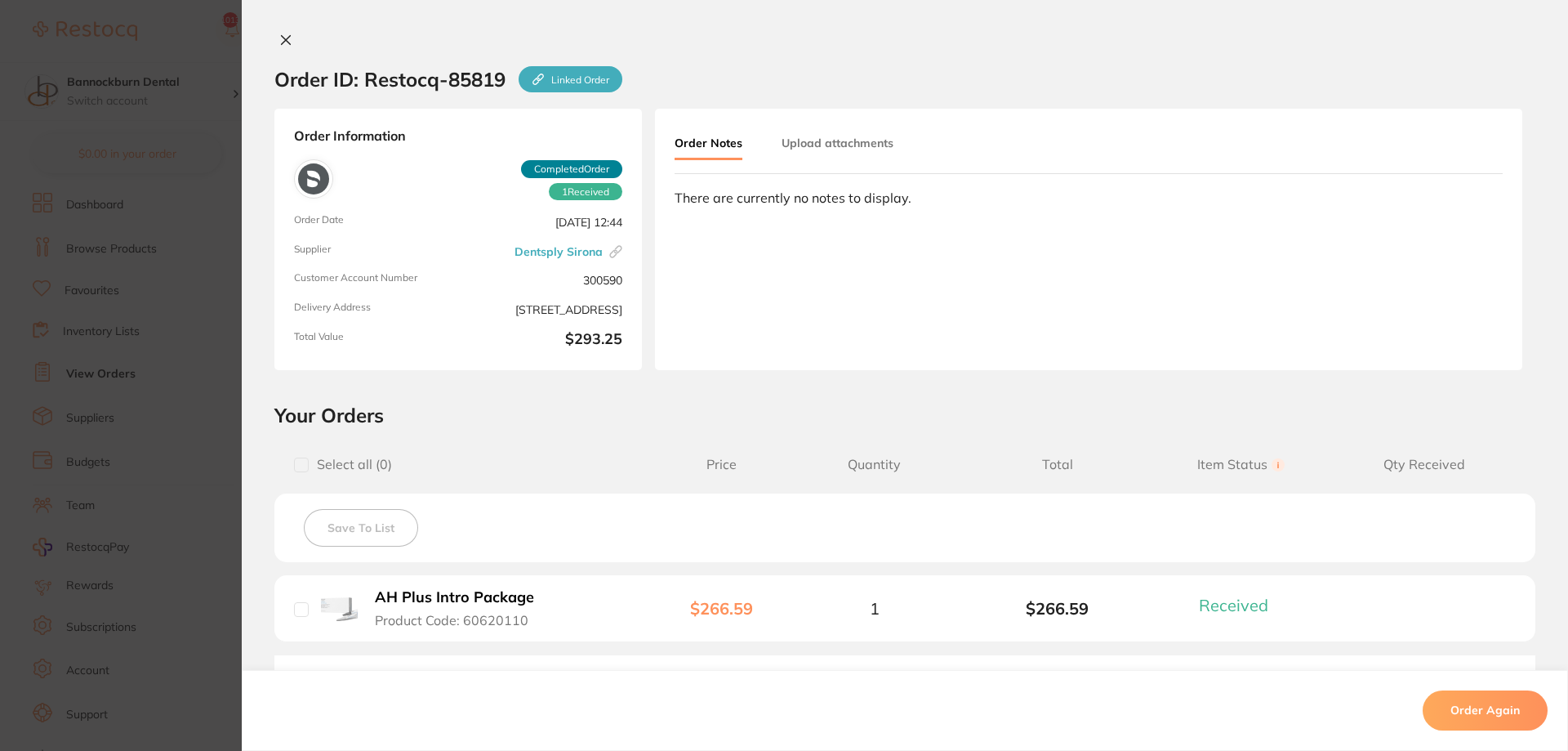
click at [282, 43] on icon at bounding box center [286, 40] width 13 height 13
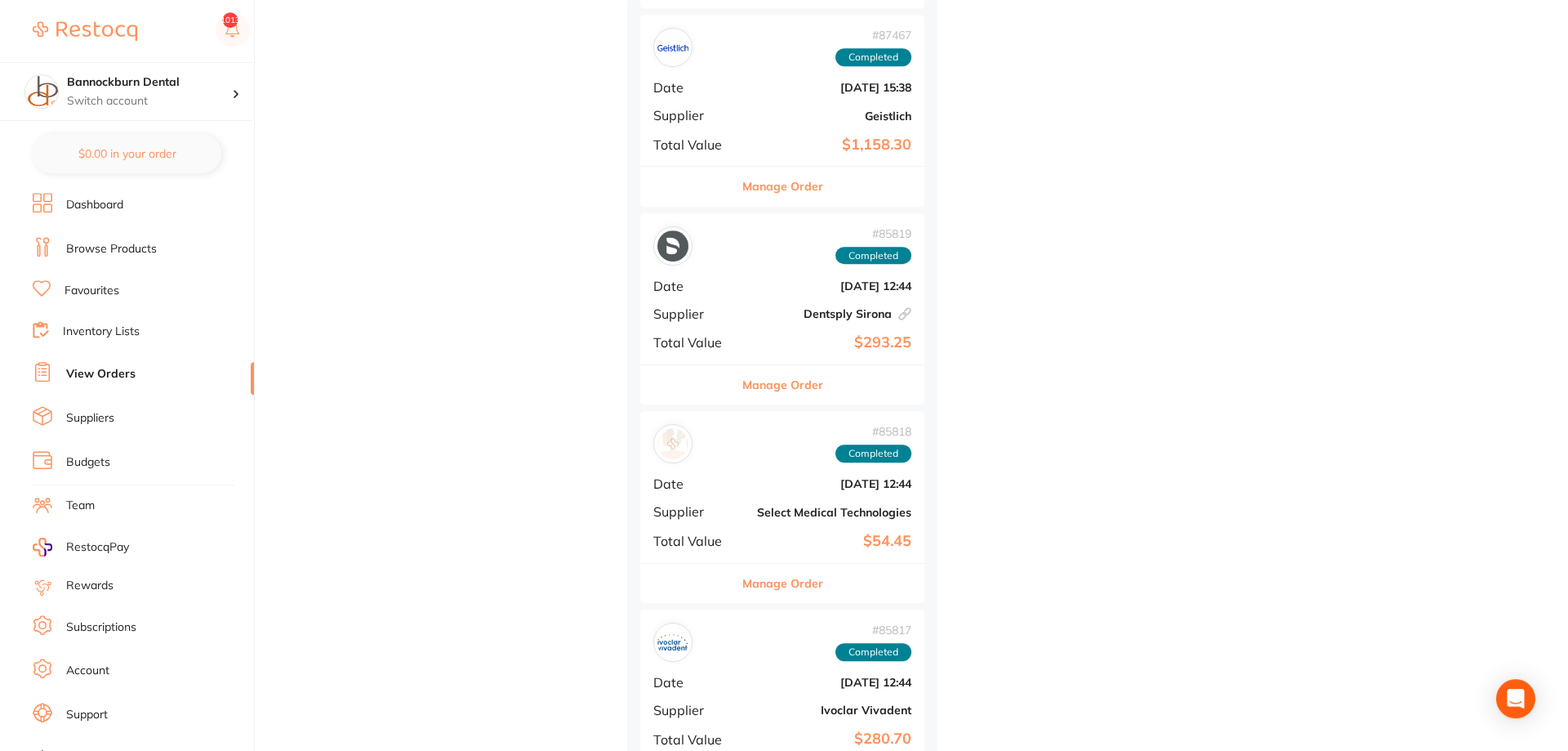
scroll to position [3582, 0]
click at [789, 583] on button "Manage Order" at bounding box center [782, 582] width 81 height 39
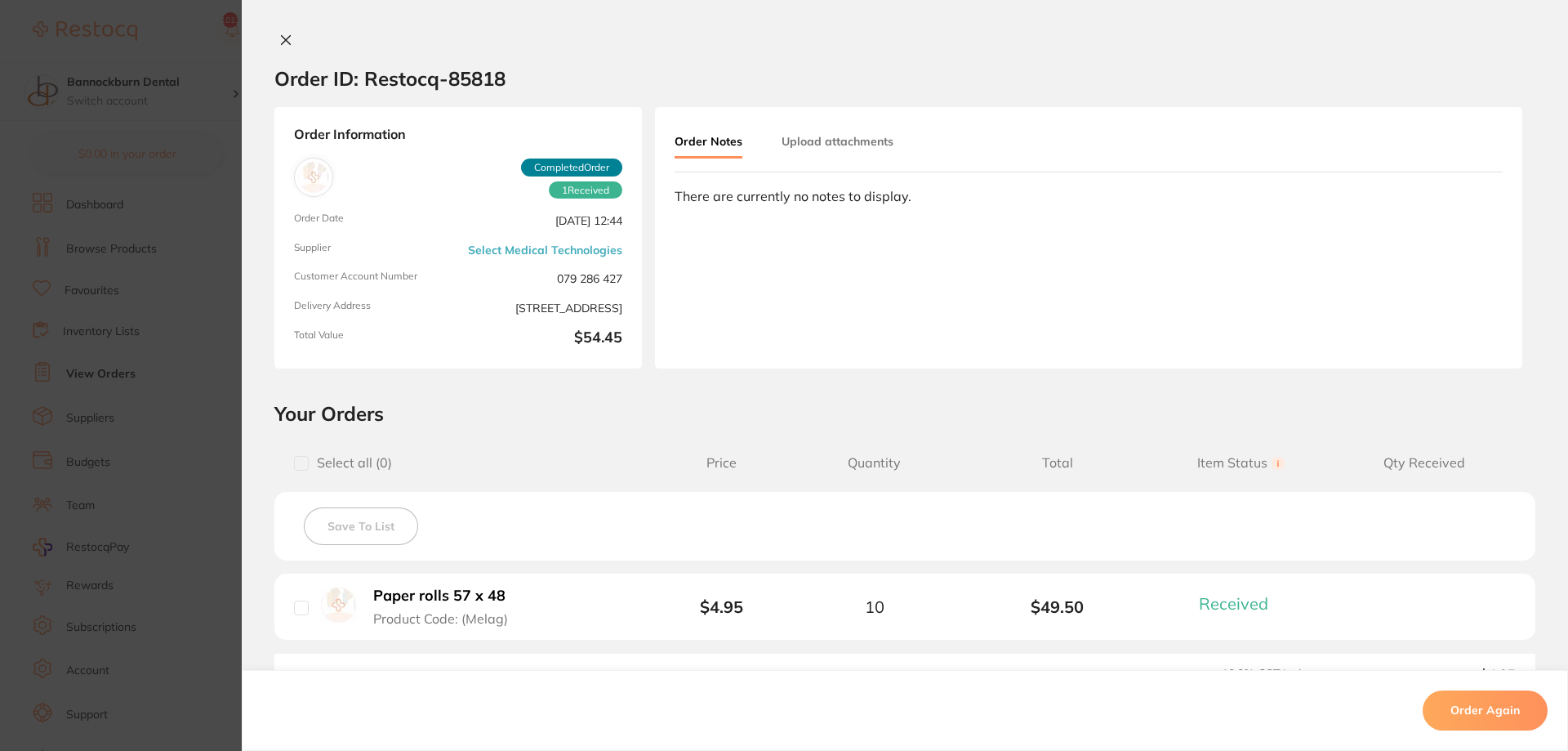
click at [286, 42] on icon at bounding box center [286, 40] width 9 height 9
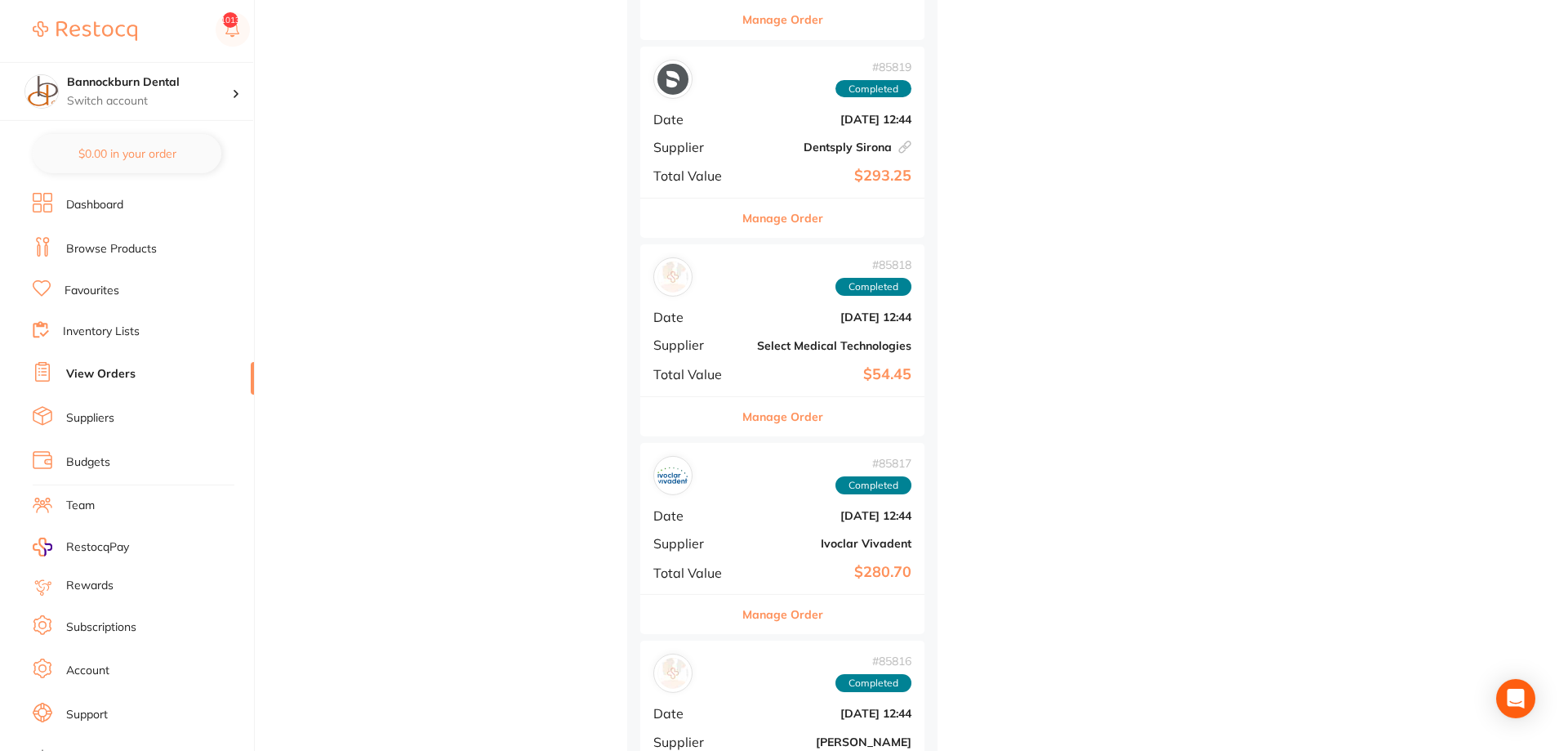
scroll to position [3749, 0]
click at [816, 608] on button "Manage Order" at bounding box center [782, 613] width 81 height 39
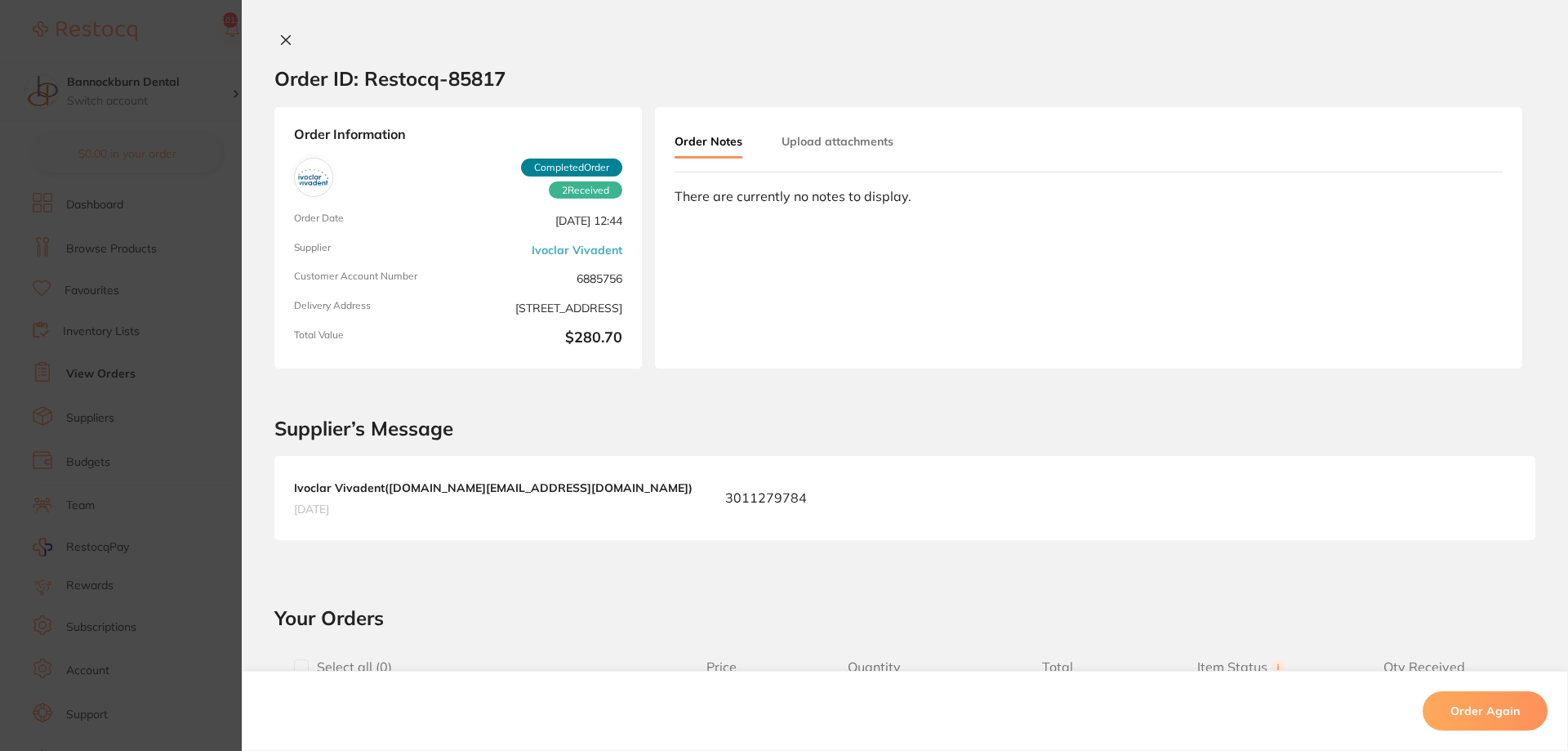
click at [289, 34] on icon at bounding box center [286, 40] width 13 height 13
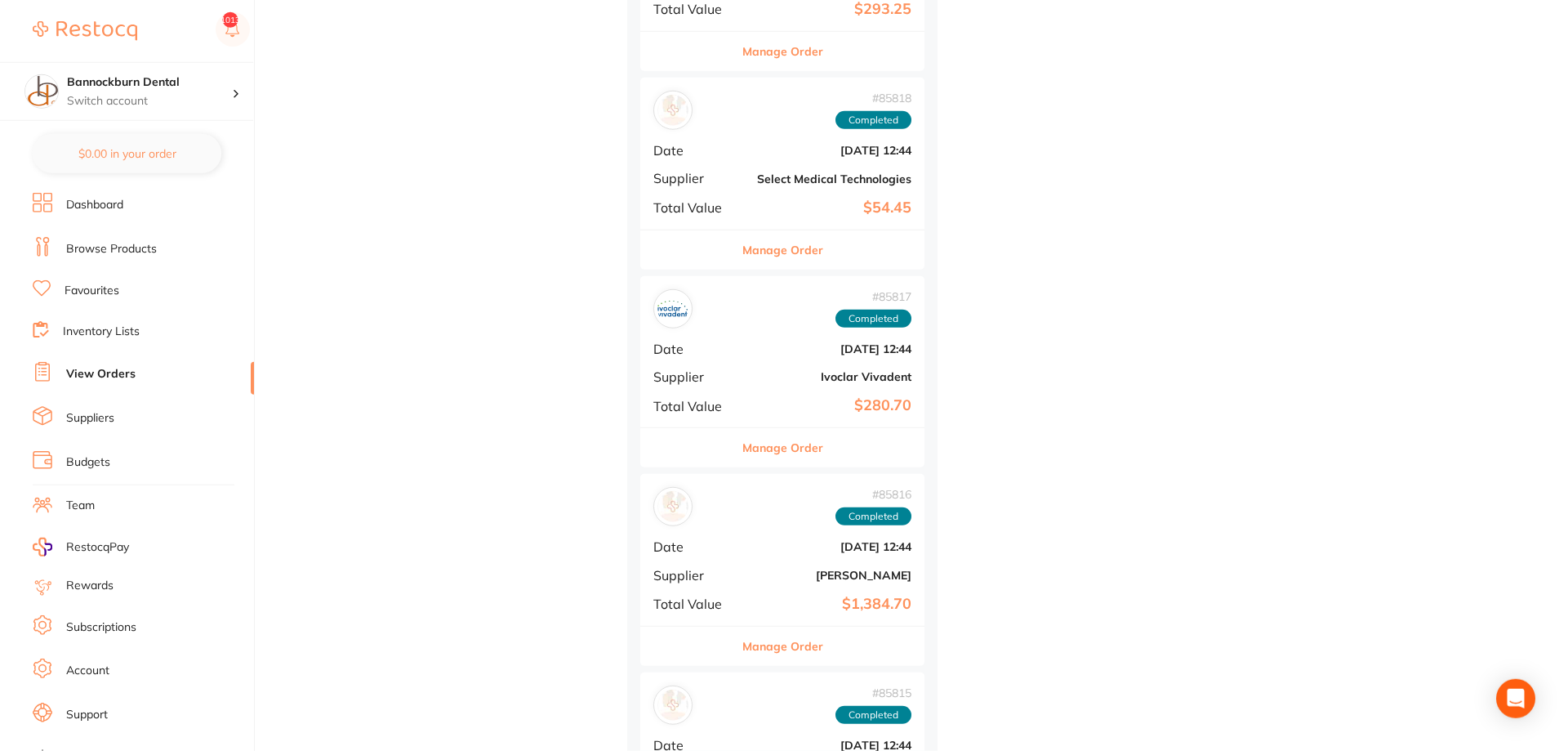
scroll to position [3916, 0]
click at [791, 646] on button "Manage Order" at bounding box center [782, 645] width 81 height 39
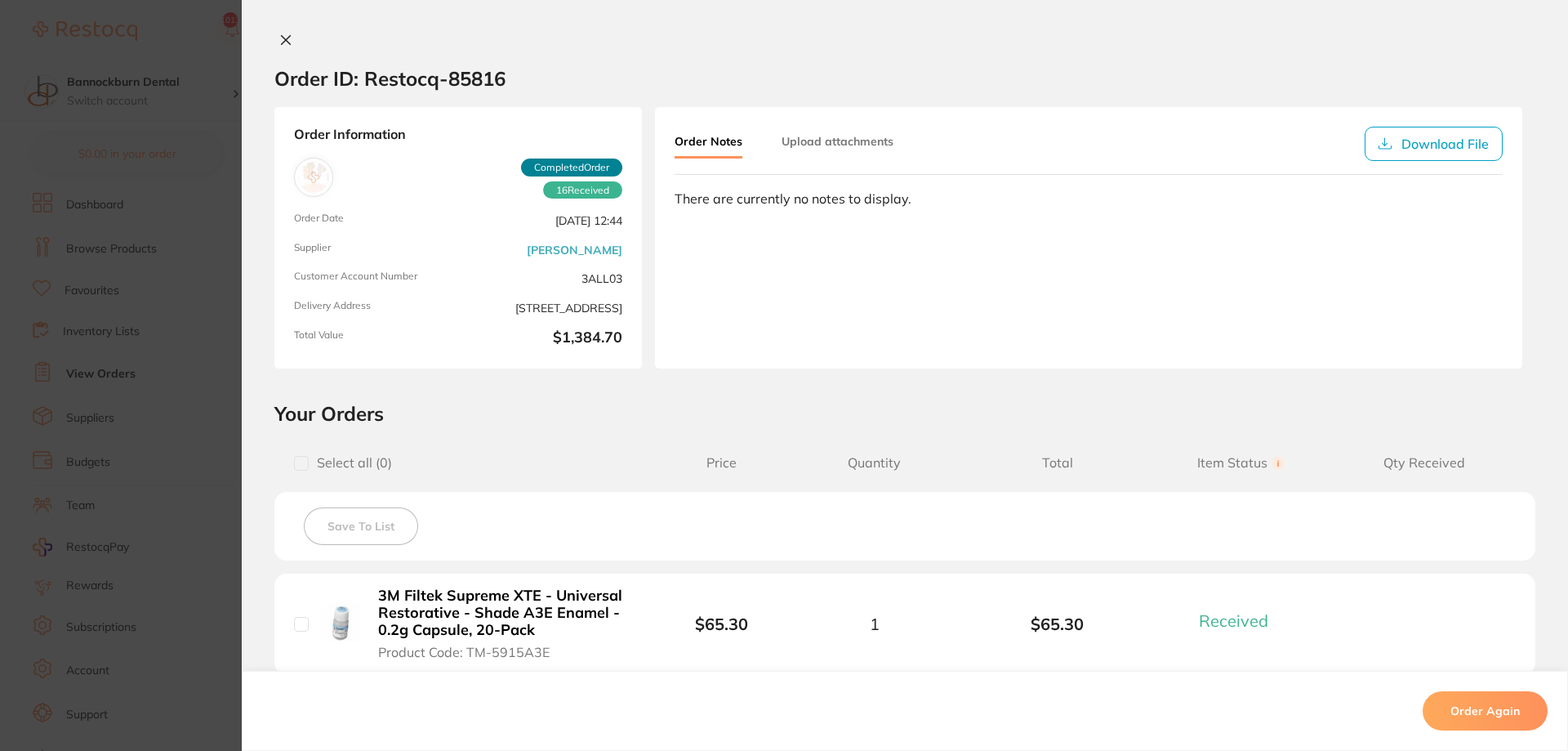
click at [281, 41] on icon at bounding box center [286, 40] width 13 height 13
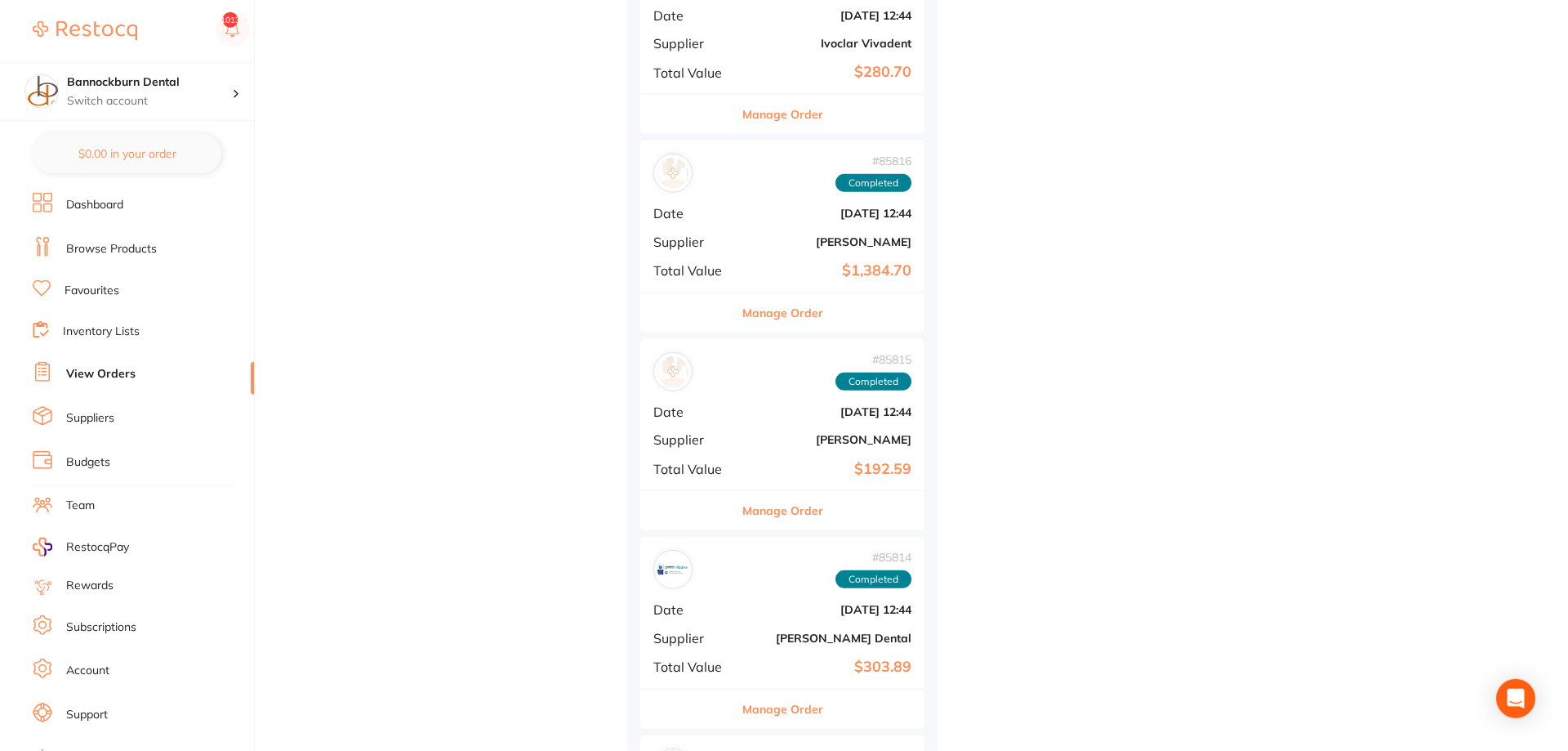
scroll to position [4249, 0]
click at [770, 503] on button "Manage Order" at bounding box center [782, 510] width 81 height 39
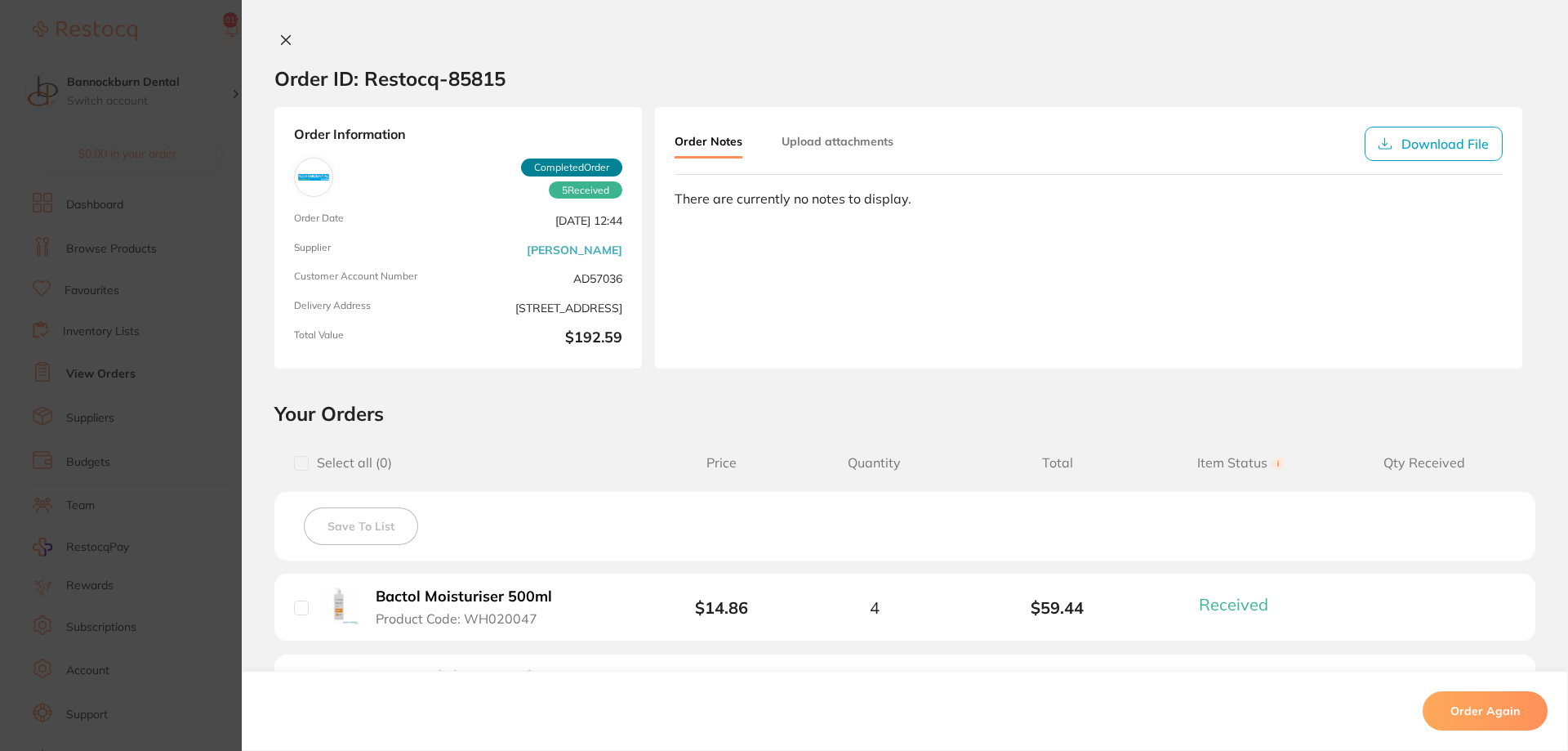
click at [281, 34] on icon at bounding box center [286, 40] width 13 height 13
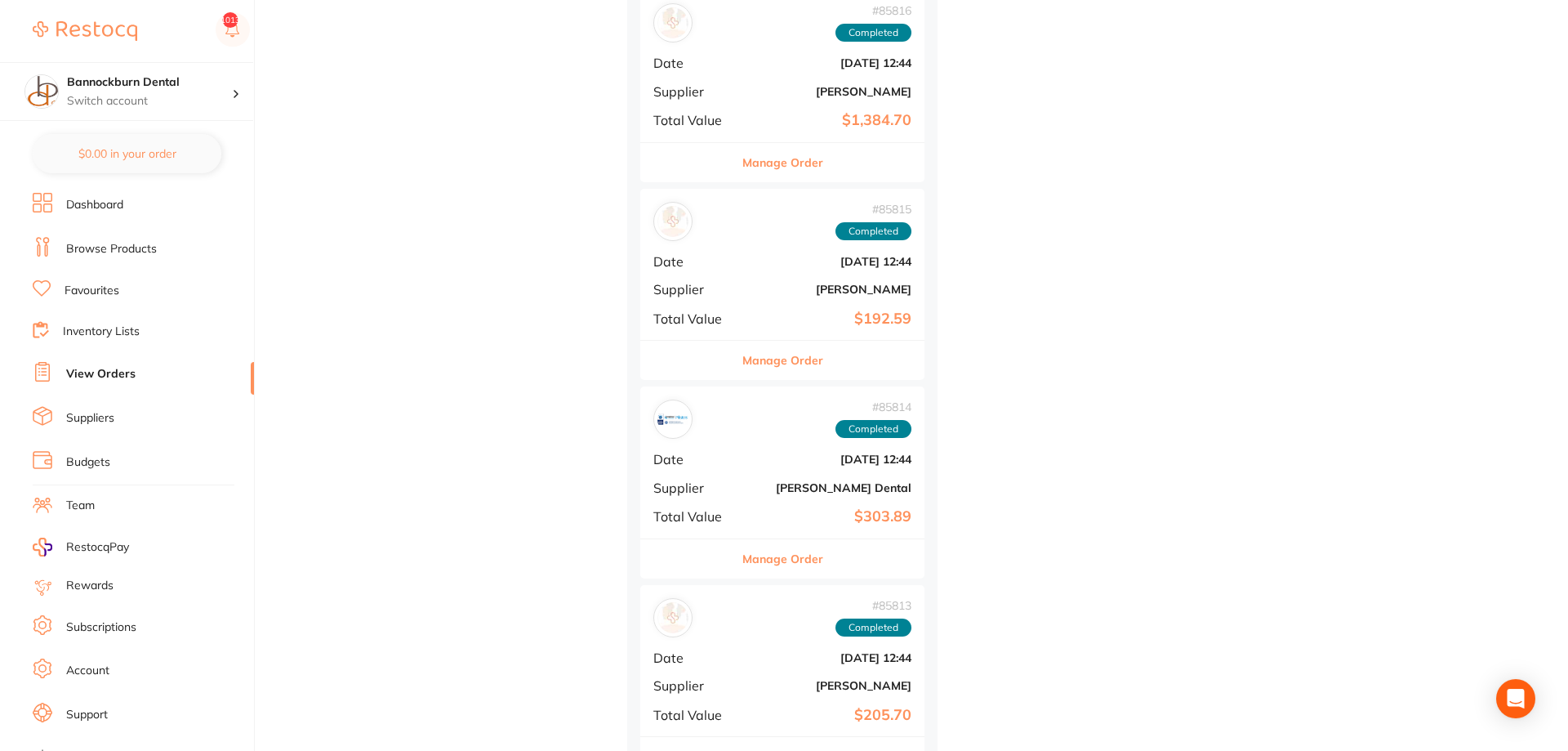
scroll to position [4415, 0]
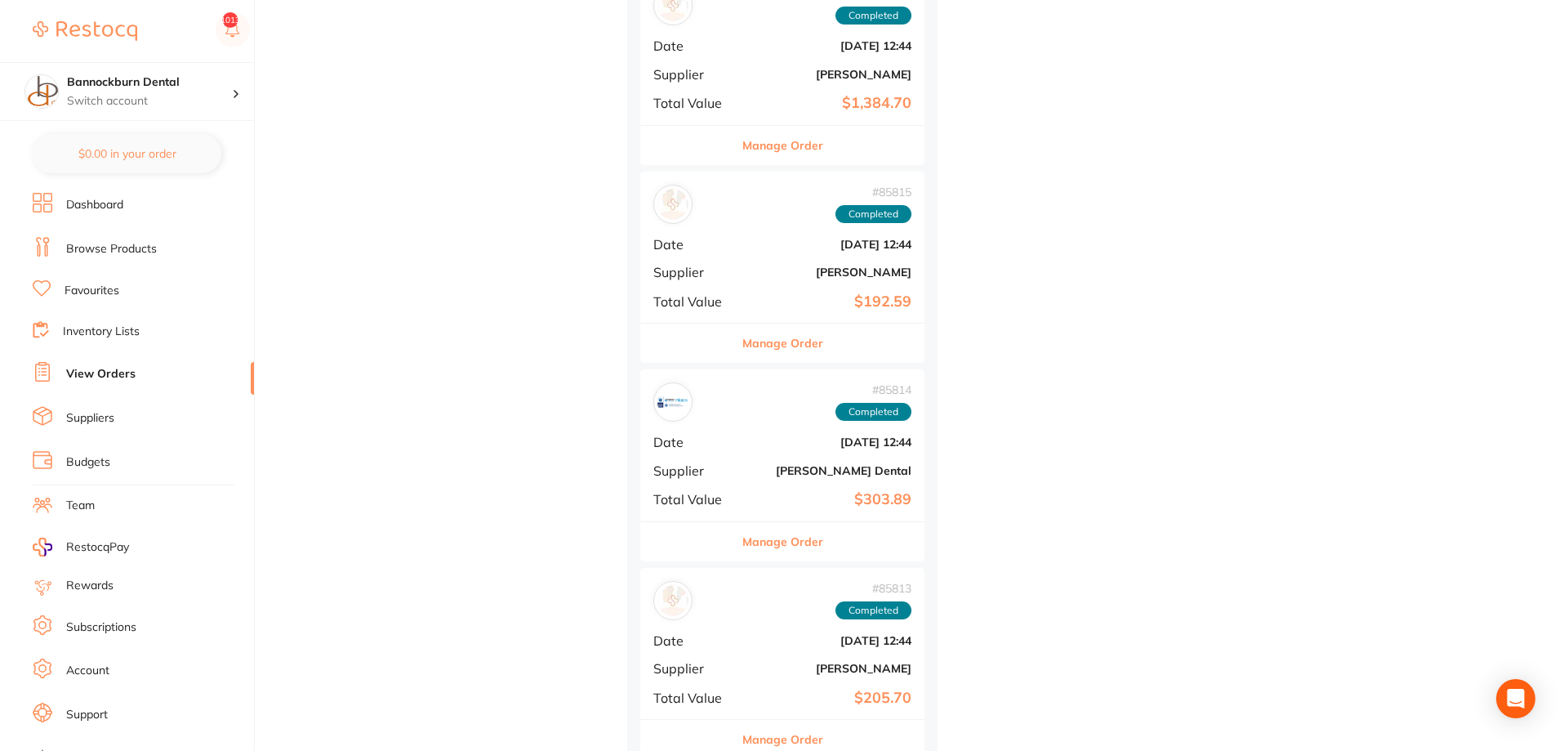
click at [808, 547] on button "Manage Order" at bounding box center [782, 542] width 81 height 39
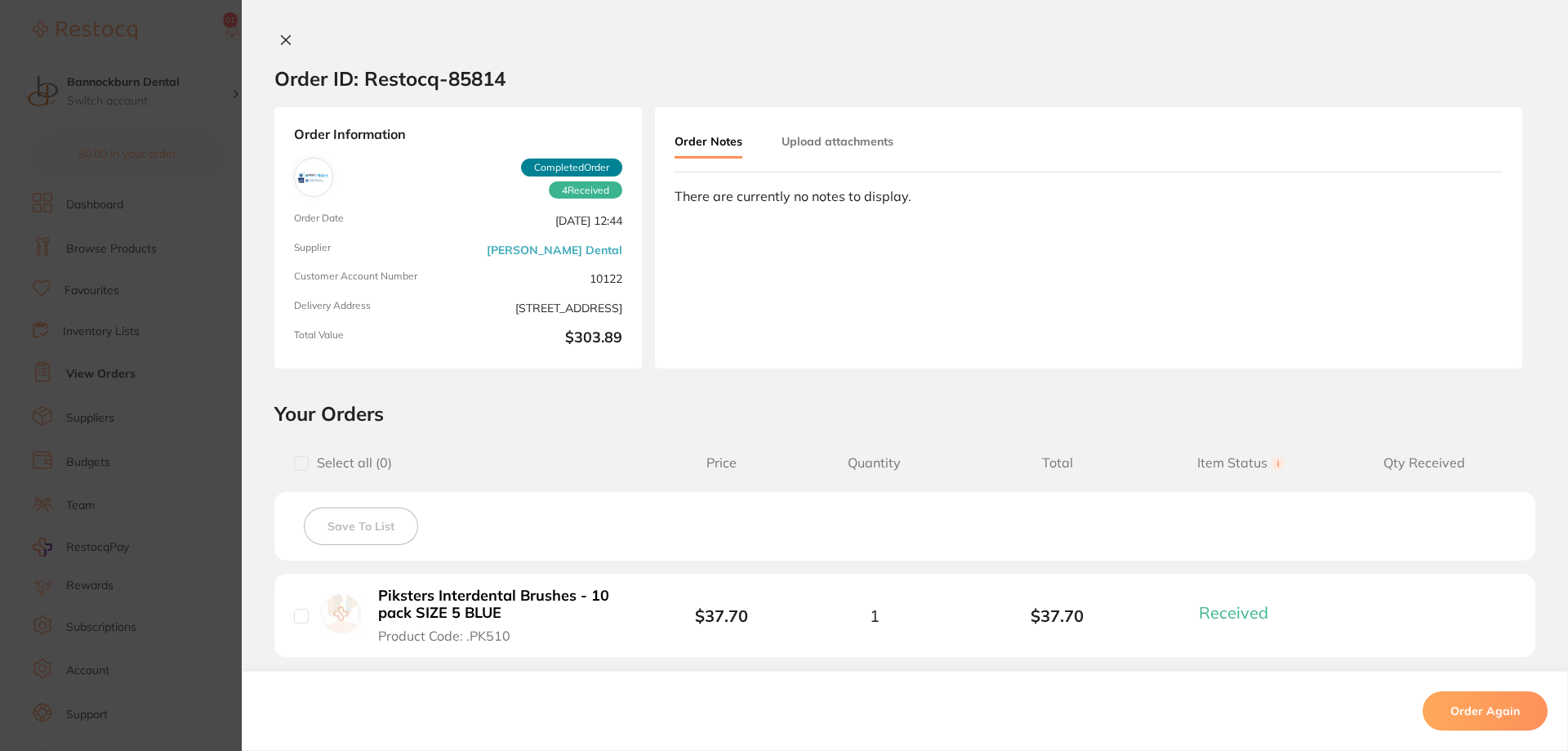
click at [288, 49] on button at bounding box center [286, 41] width 23 height 17
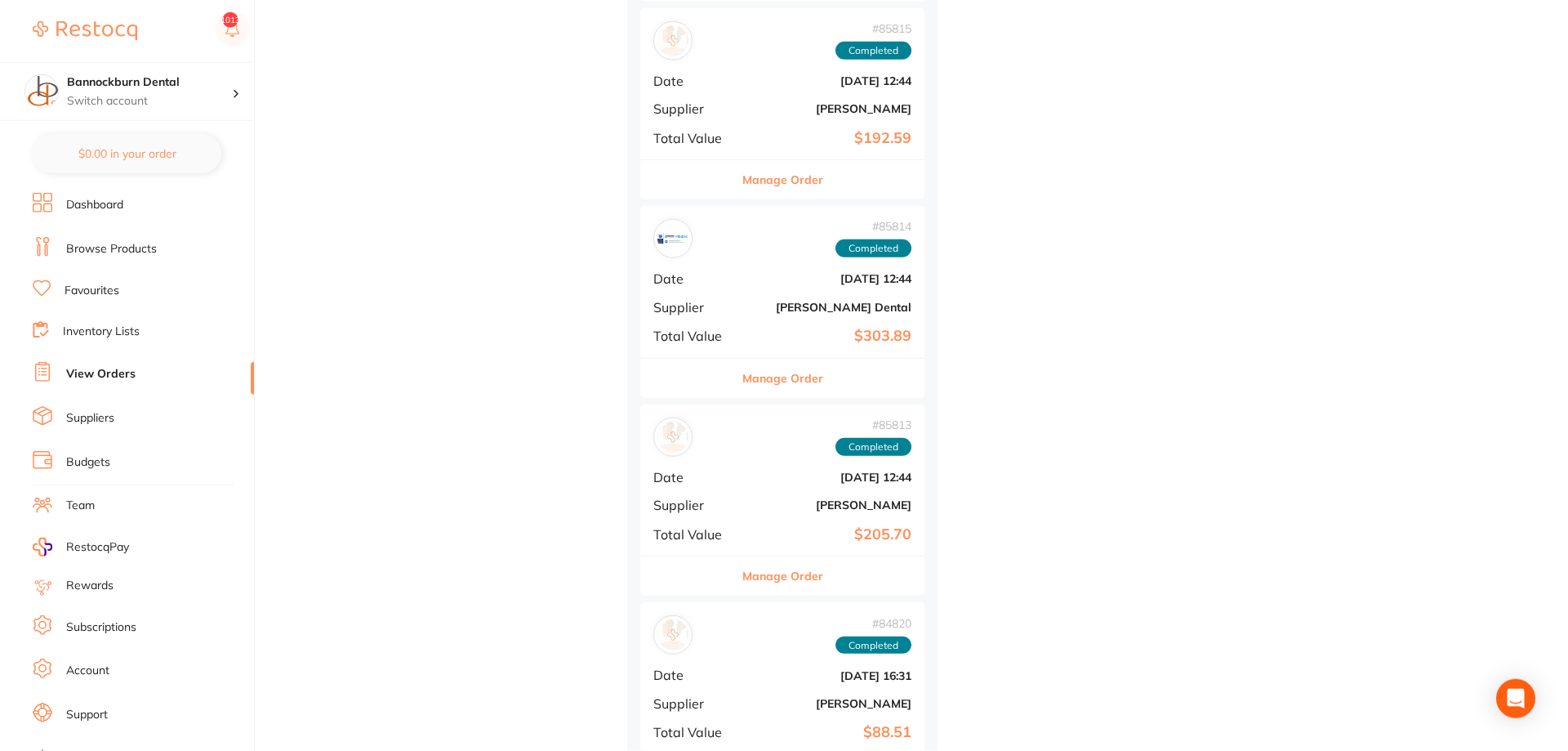
scroll to position [4581, 0]
click at [808, 573] on button "Manage Order" at bounding box center [782, 573] width 81 height 39
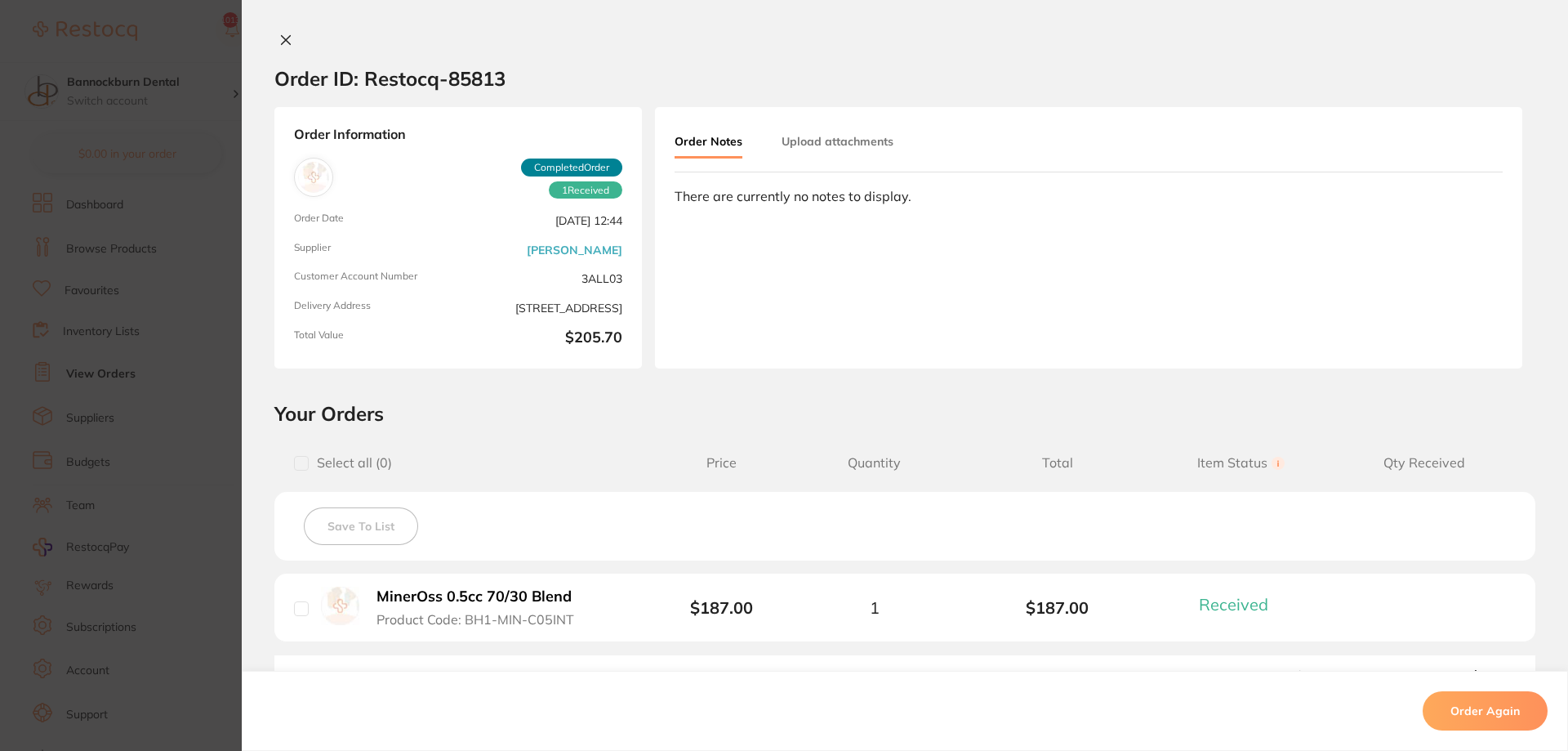
click at [273, 37] on div at bounding box center [905, 41] width 1326 height 17
click at [281, 40] on icon at bounding box center [286, 40] width 13 height 13
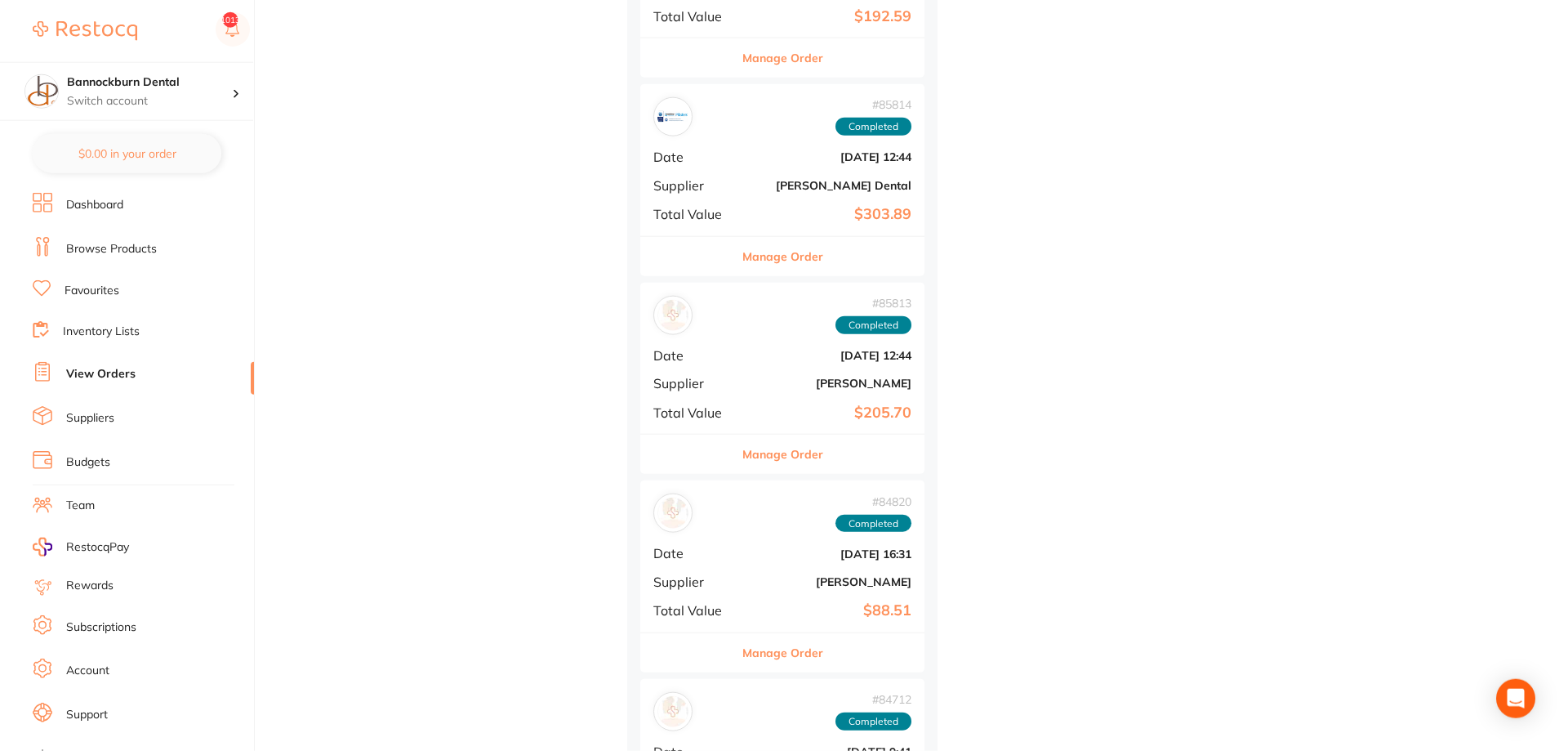
scroll to position [4832, 0]
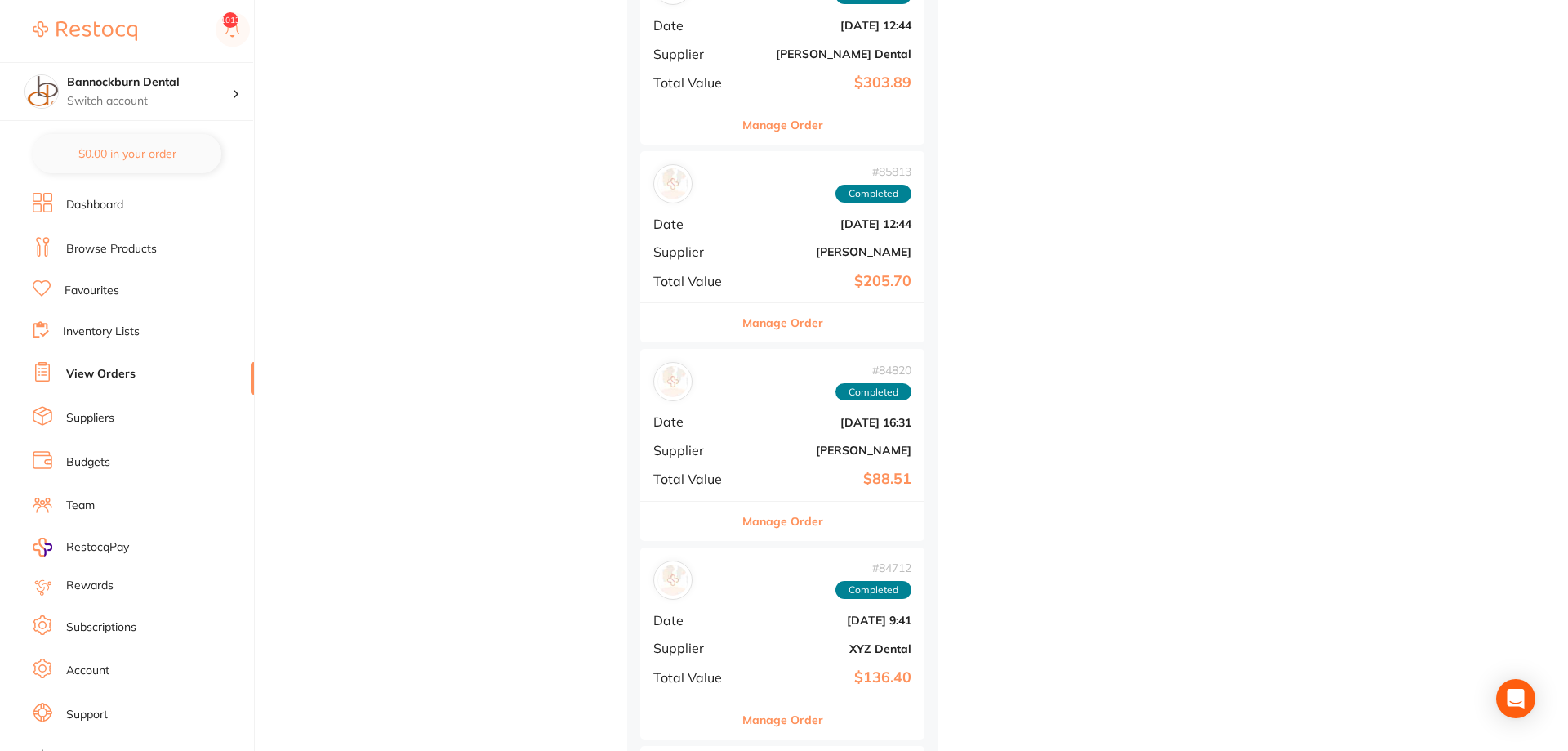
click at [792, 516] on button "Manage Order" at bounding box center [782, 521] width 81 height 39
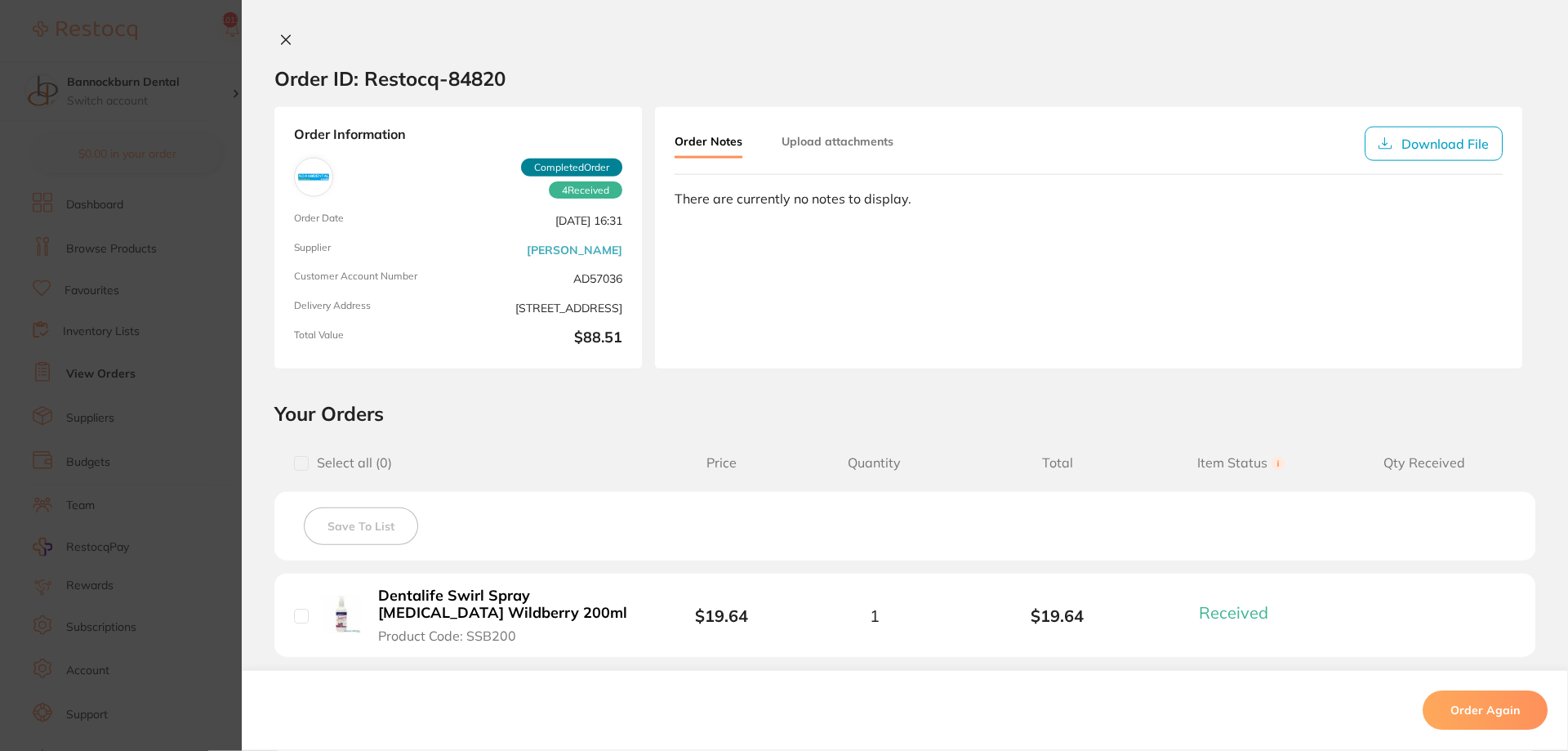
scroll to position [4581, 0]
